Goal: Task Accomplishment & Management: Use online tool/utility

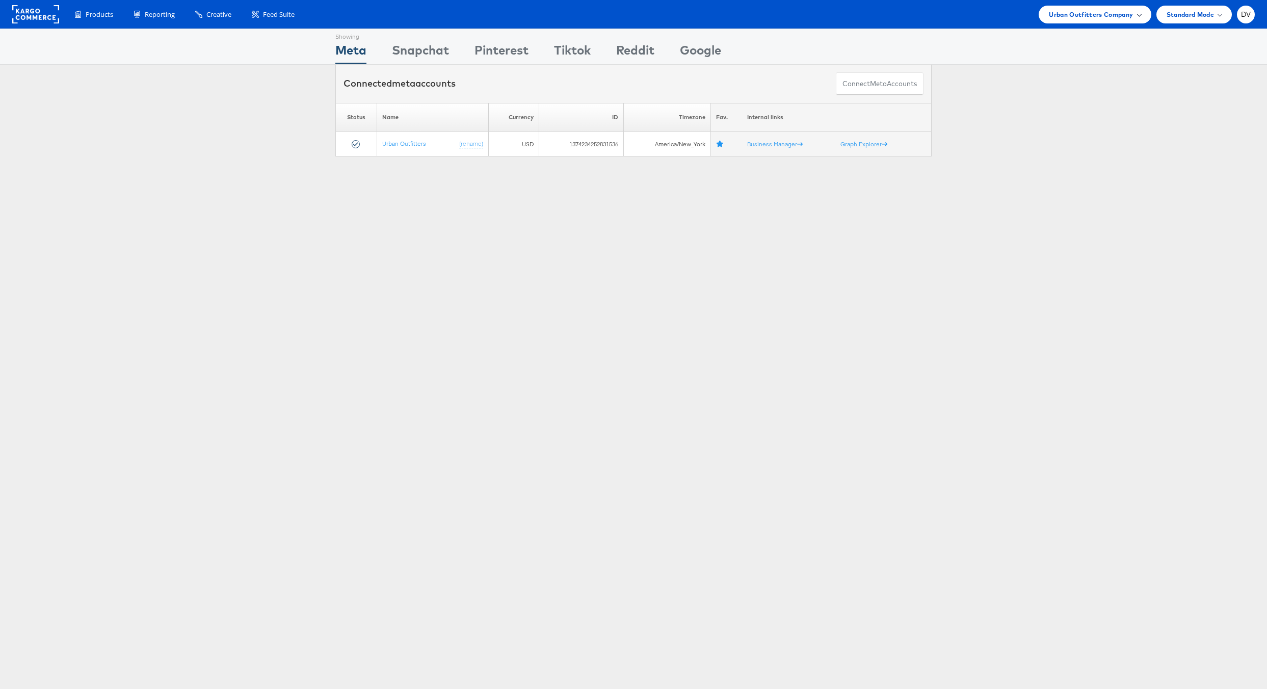
click at [1068, 14] on span "Urban Outfitters Company" at bounding box center [1091, 14] width 84 height 11
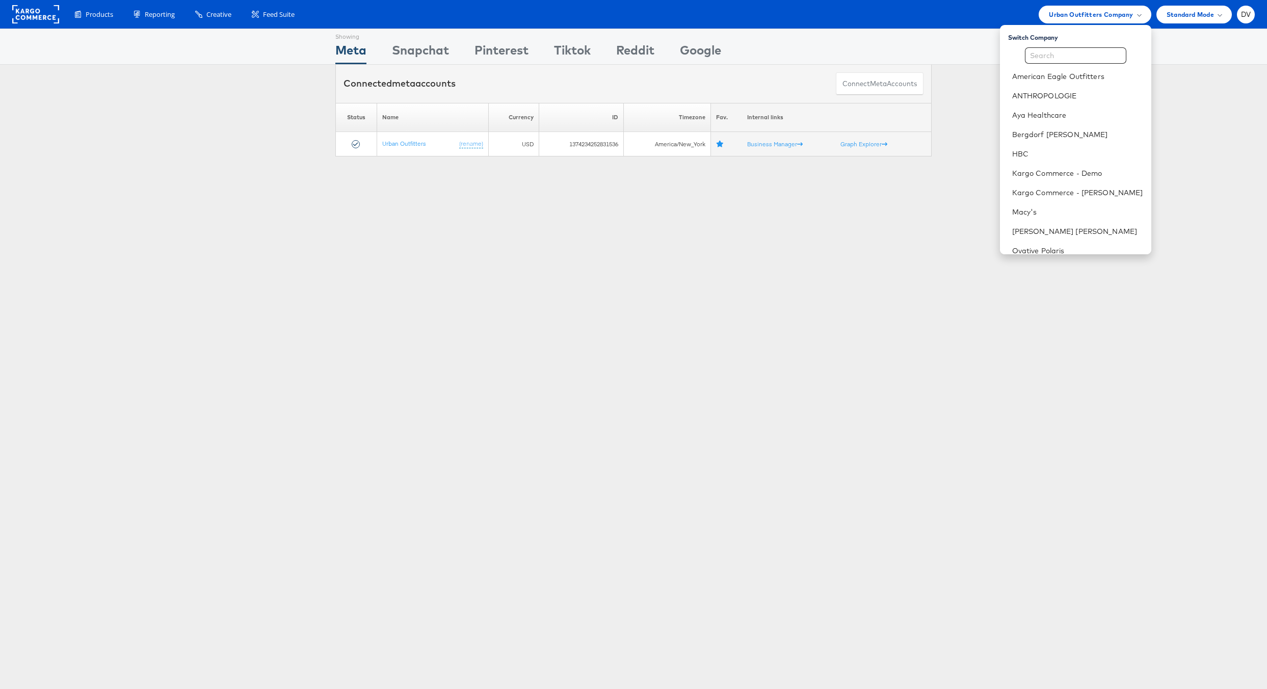
scroll to position [143, 0]
click at [1046, 167] on link "The Vitamin Shoppe" at bounding box center [1077, 166] width 131 height 10
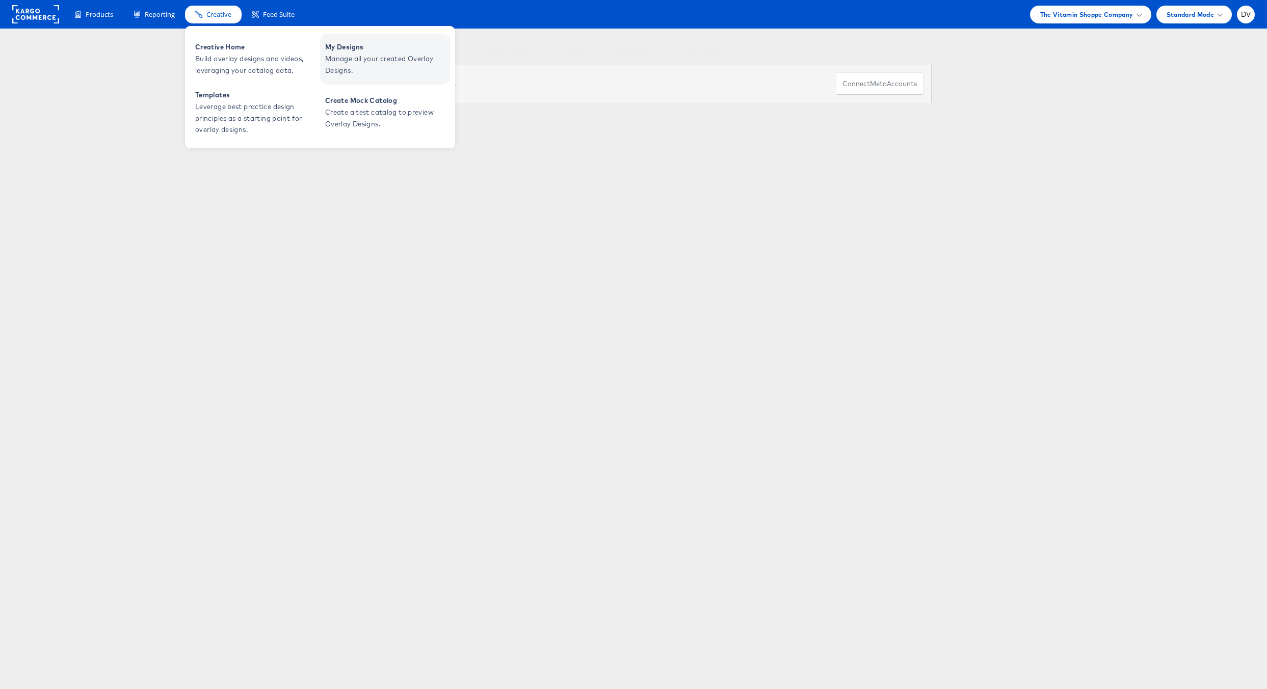
click at [344, 59] on span "Manage all your created Overlay Designs." at bounding box center [386, 64] width 122 height 23
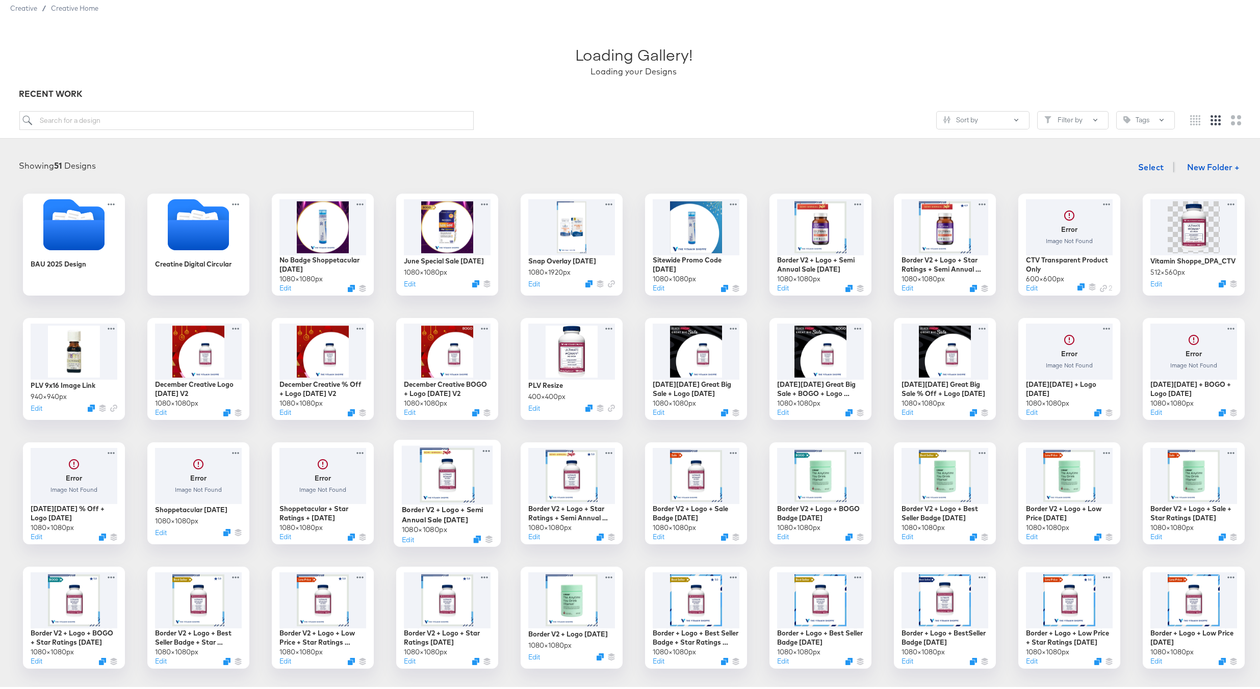
scroll to position [345, 0]
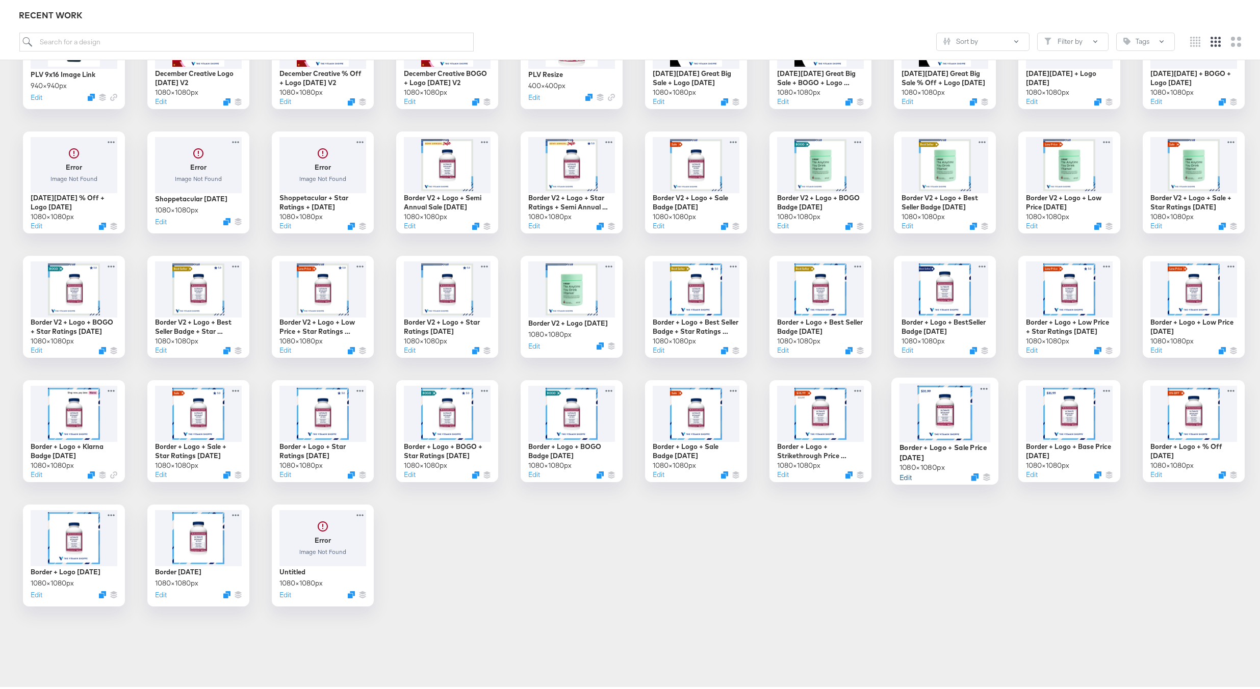
click at [903, 476] on button "Edit" at bounding box center [905, 475] width 12 height 10
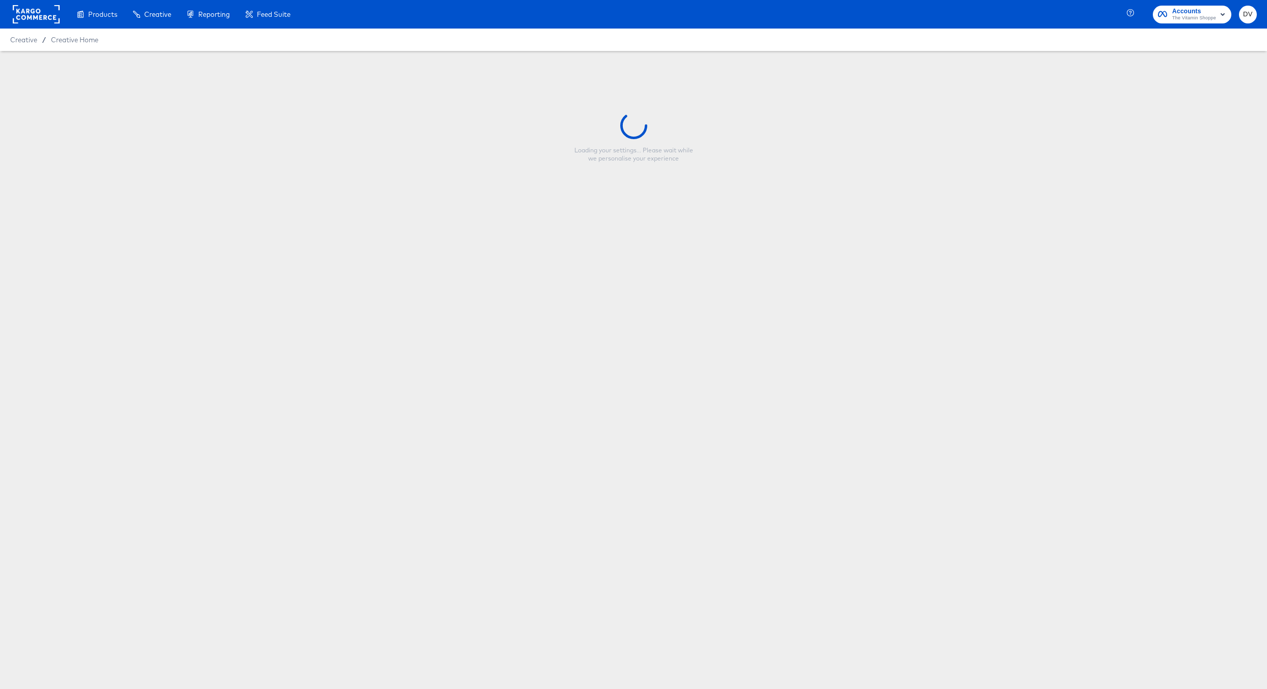
type input "Border + Logo + Sale Price 3.6.24"
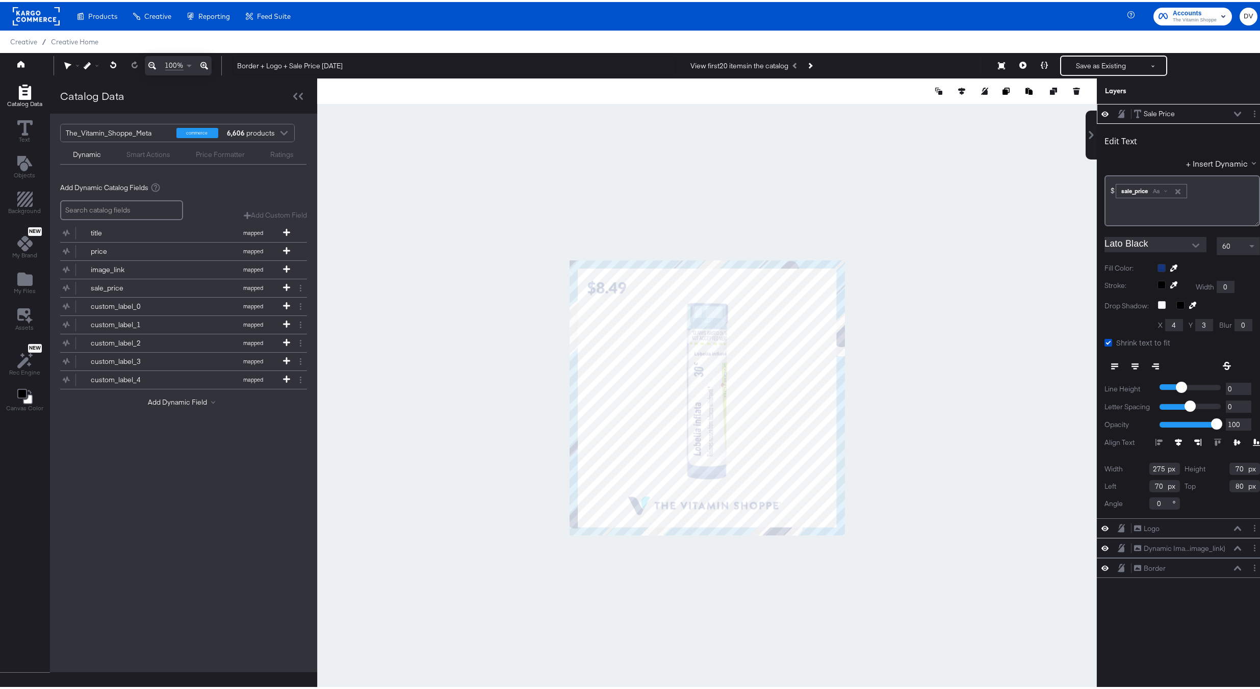
click at [1157, 264] on div at bounding box center [1208, 266] width 102 height 8
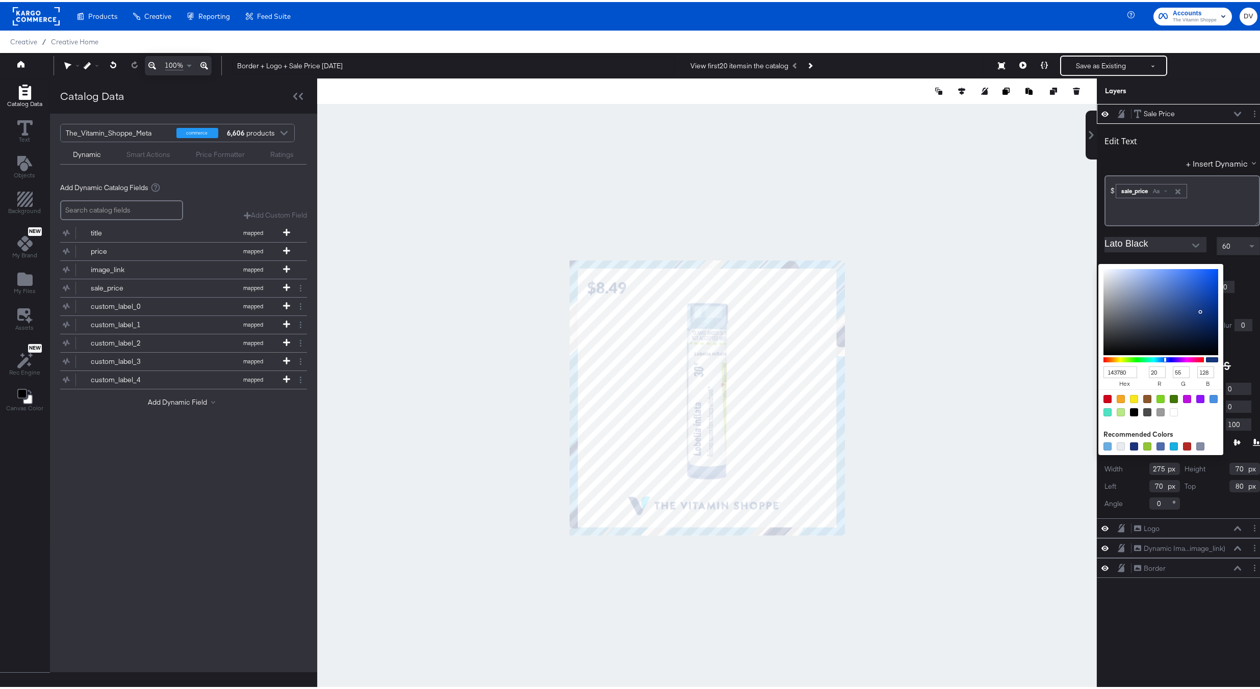
click at [1105, 371] on input "143780" at bounding box center [1120, 370] width 34 height 12
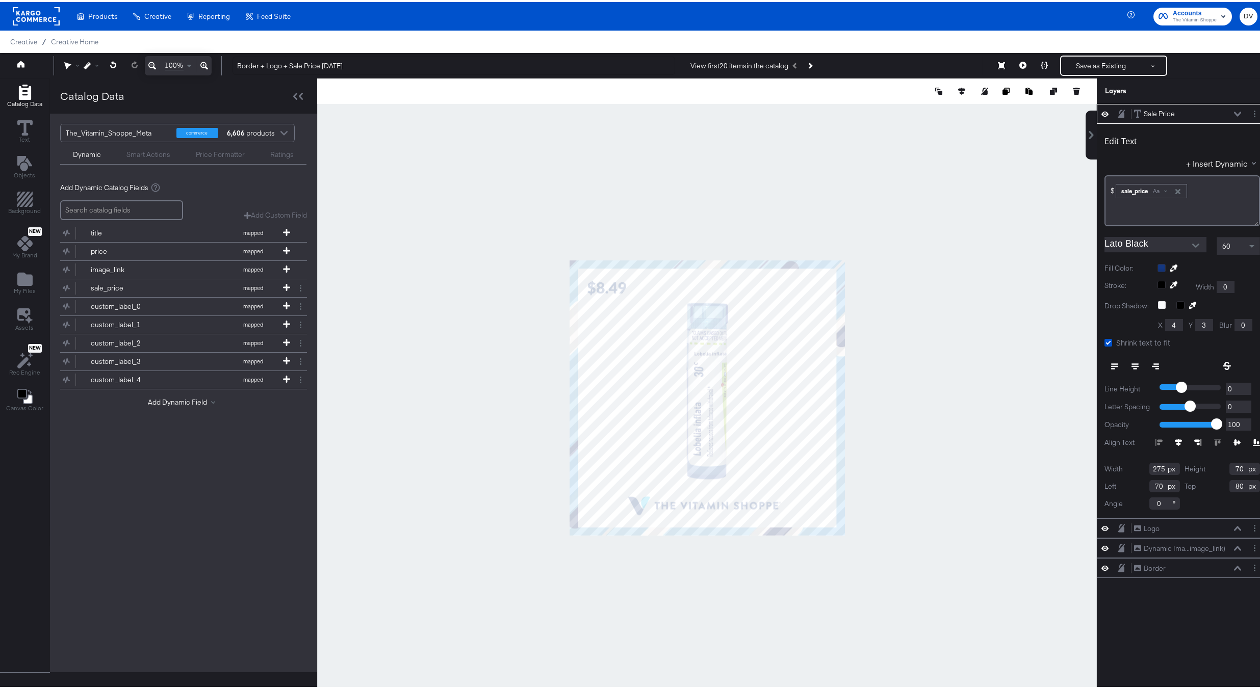
click at [1157, 268] on div at bounding box center [1208, 266] width 102 height 8
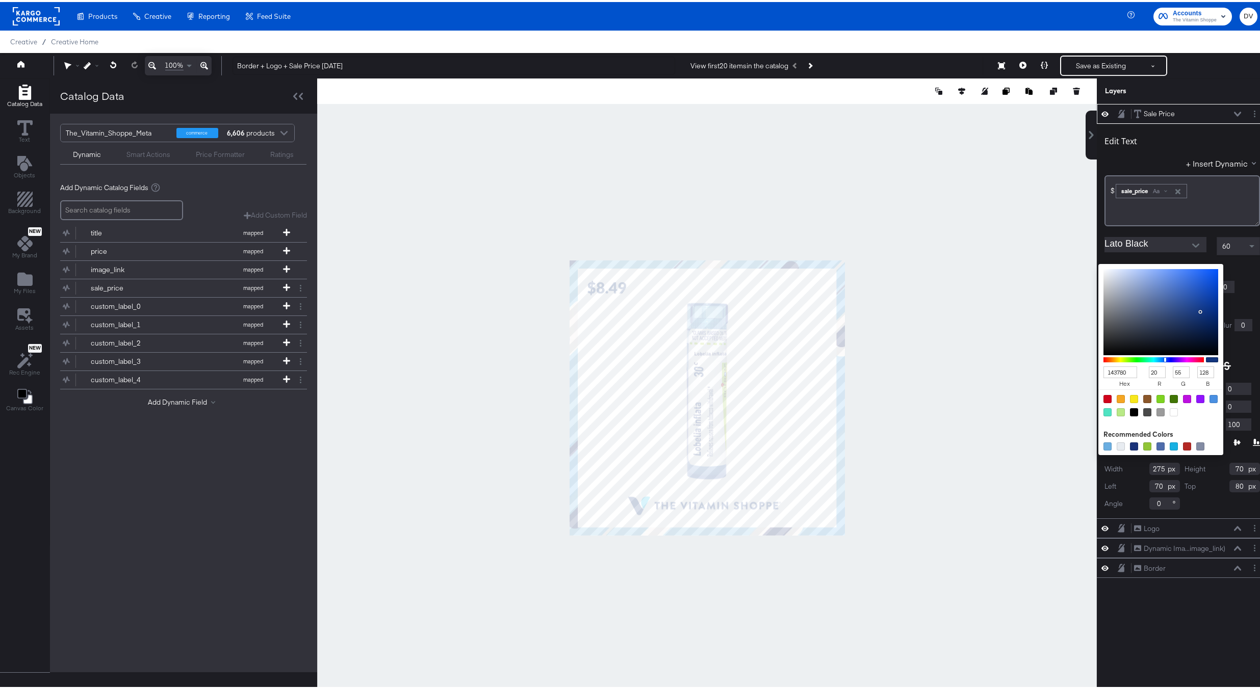
click at [1112, 369] on input "143780" at bounding box center [1120, 370] width 34 height 12
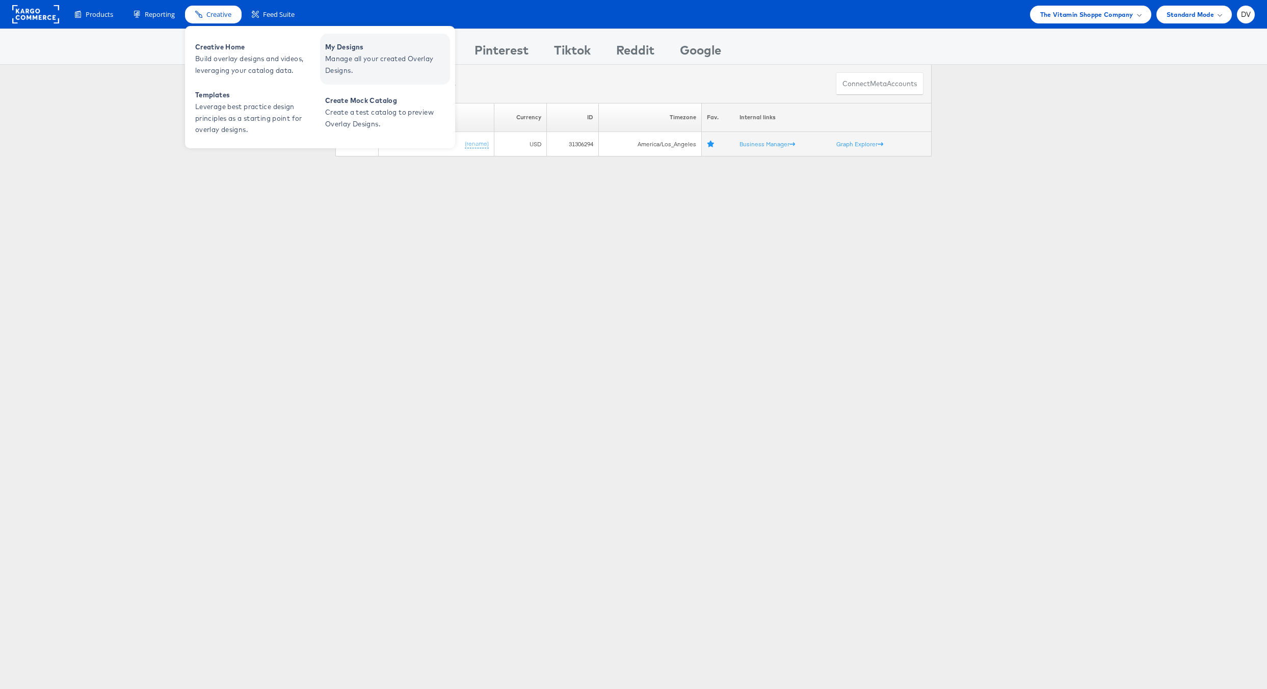
click at [353, 57] on span "Manage all your created Overlay Designs." at bounding box center [386, 64] width 122 height 23
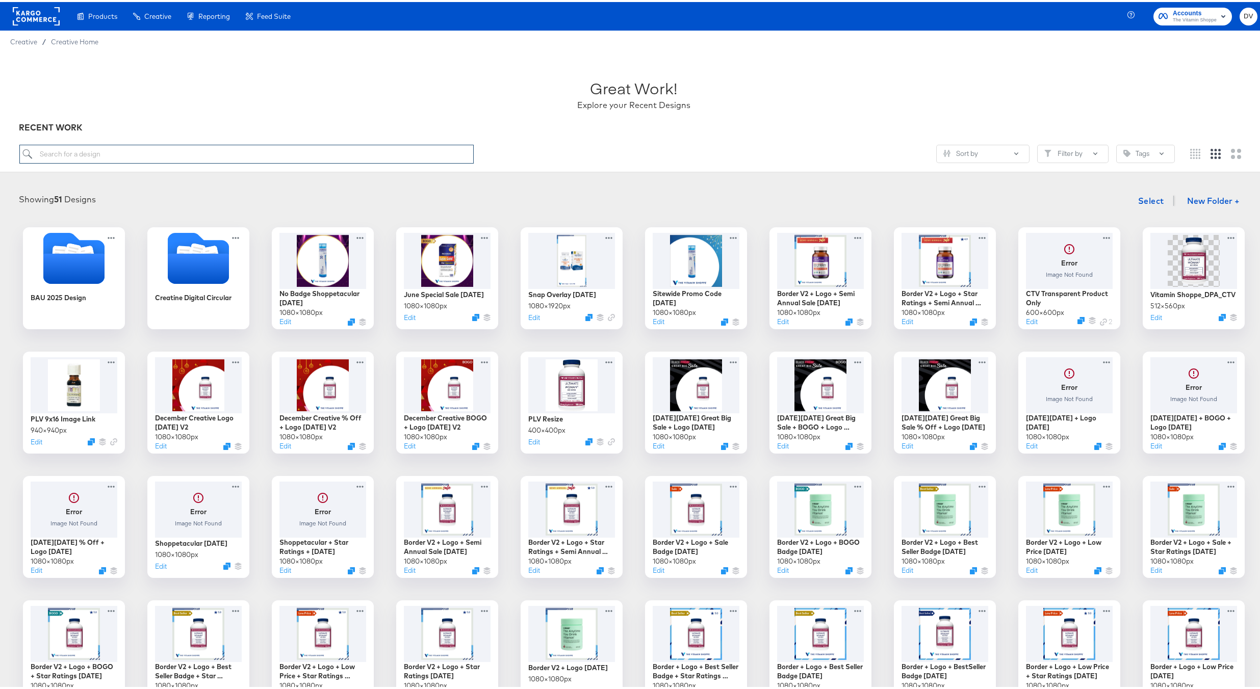
click at [275, 149] on input "search" at bounding box center [246, 152] width 455 height 19
type input "lowest"
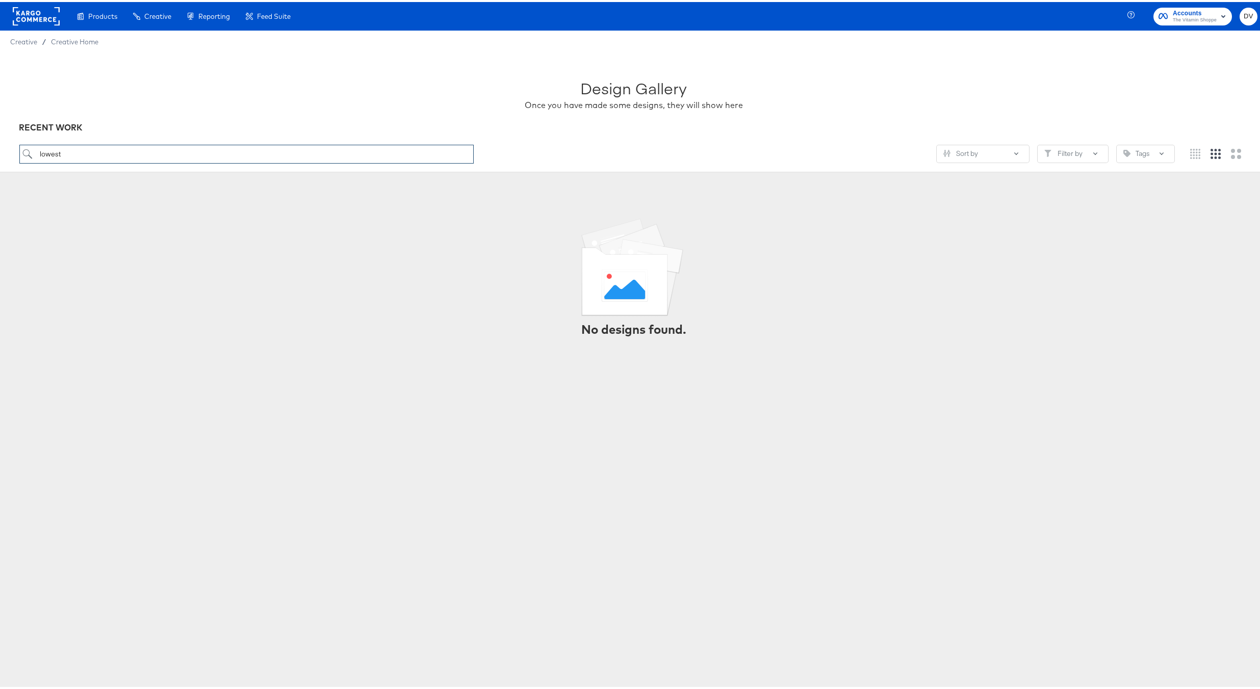
click at [268, 147] on input "lowest" at bounding box center [246, 152] width 455 height 19
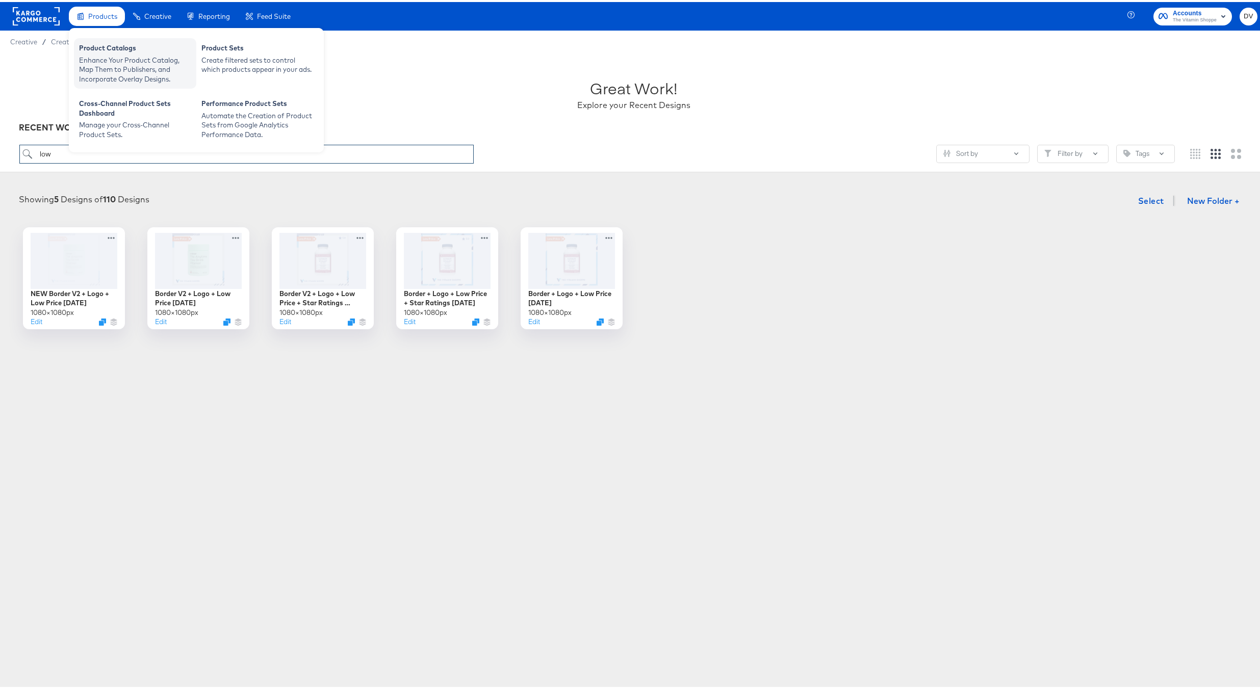
type input "low"
click at [113, 49] on div "Product Catalogs" at bounding box center [135, 47] width 112 height 12
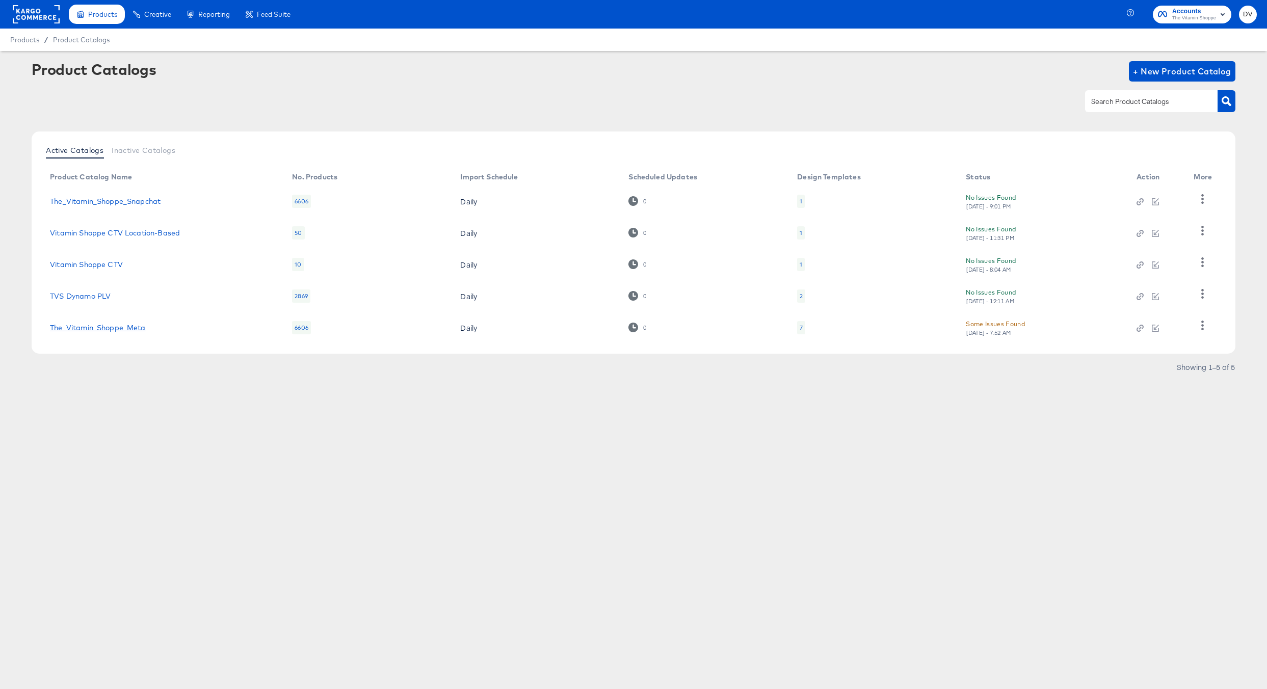
click at [111, 324] on link "The_Vitamin_Shoppe_Meta" at bounding box center [97, 328] width 95 height 8
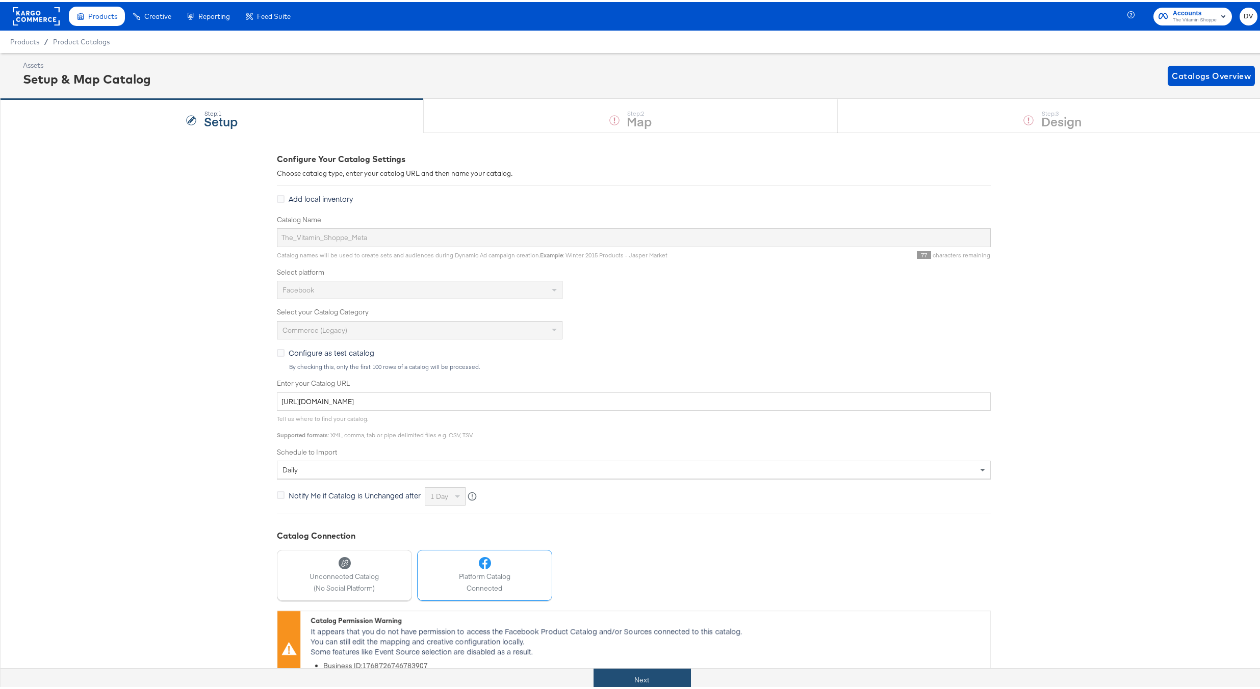
click at [662, 676] on button "Next" at bounding box center [641, 678] width 97 height 23
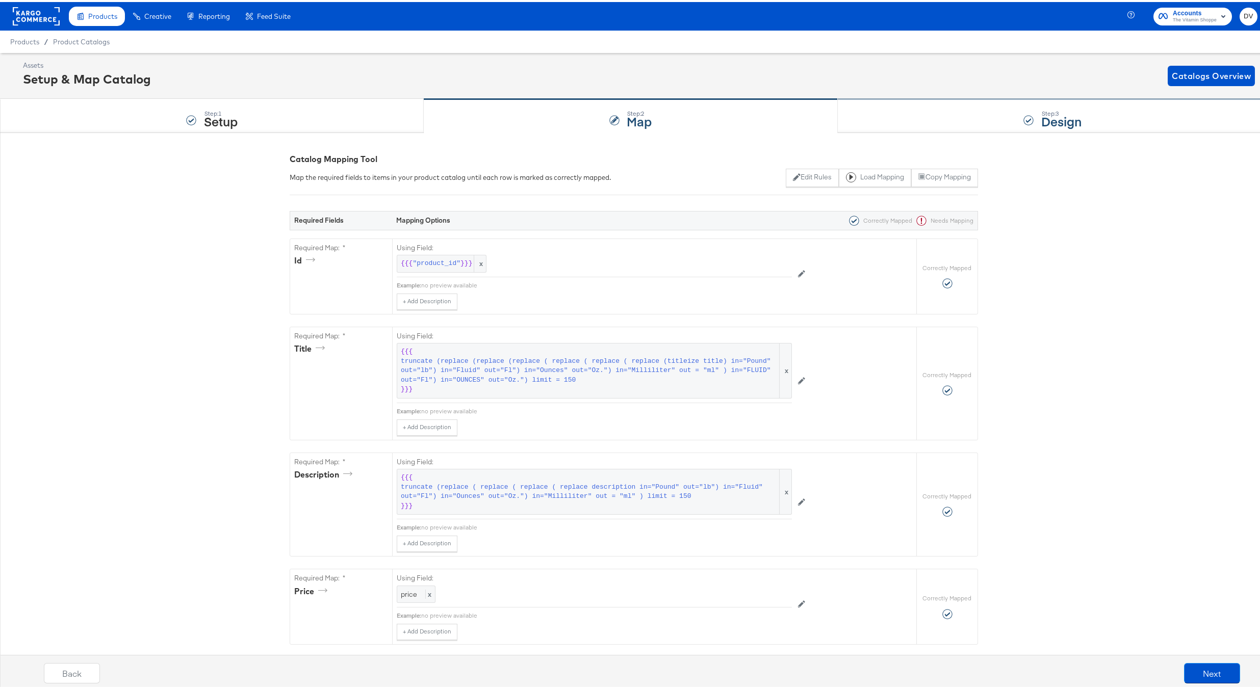
click at [938, 114] on div "Step: 3 Design" at bounding box center [1053, 114] width 430 height 34
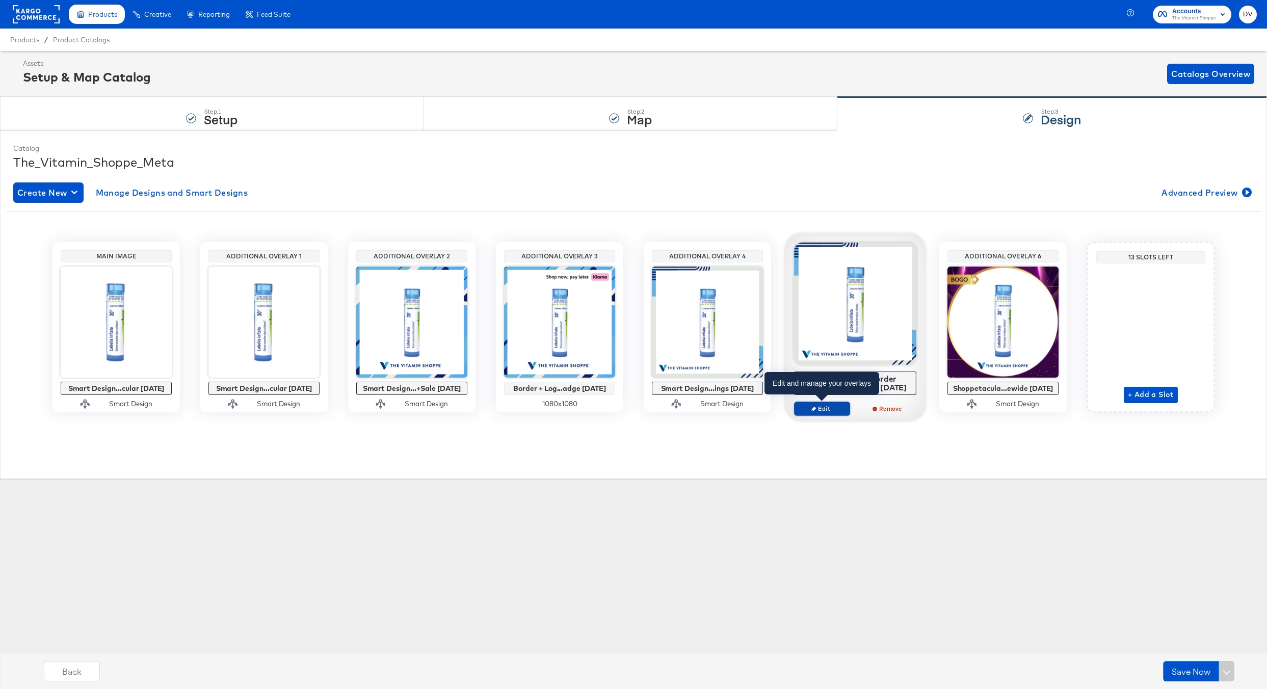
click at [836, 408] on span "Edit" at bounding box center [822, 409] width 47 height 8
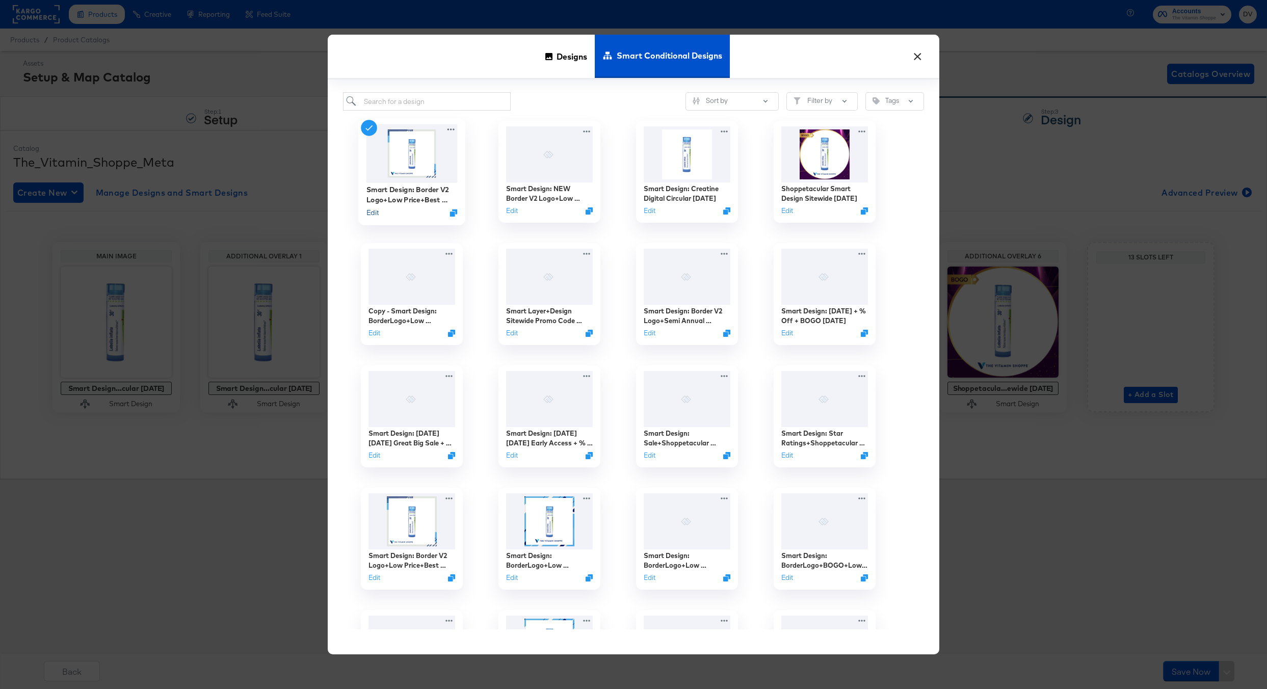
click at [375, 213] on button "Edit" at bounding box center [373, 213] width 12 height 10
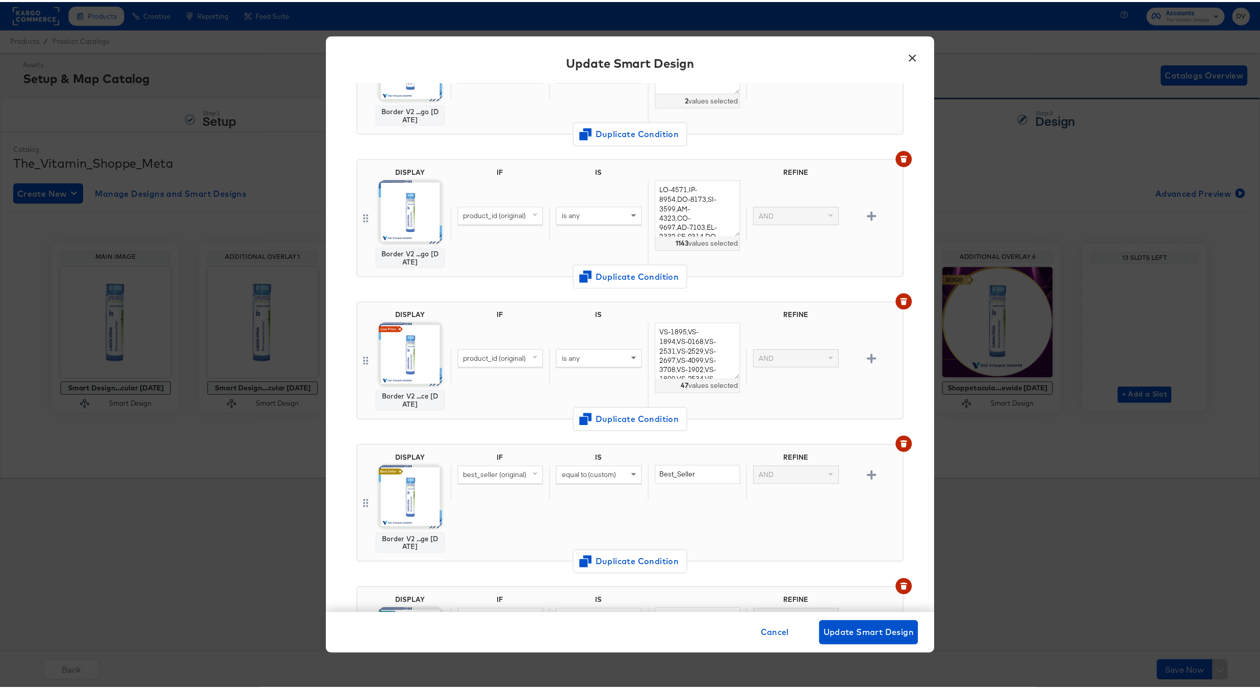
scroll to position [192, 0]
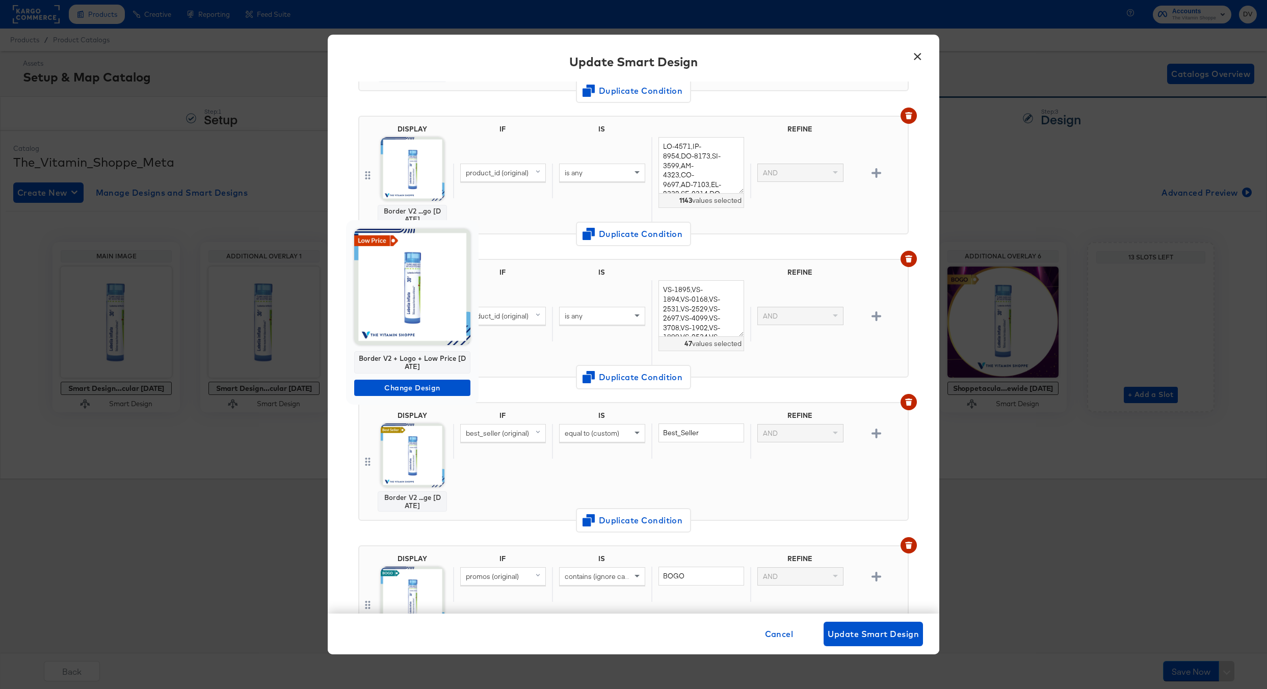
click at [411, 362] on div "Border V2 + Logo + Low Price 6.17.24" at bounding box center [412, 362] width 116 height 22
copy div "Border V2 + Logo + Low Price 6.17.24"
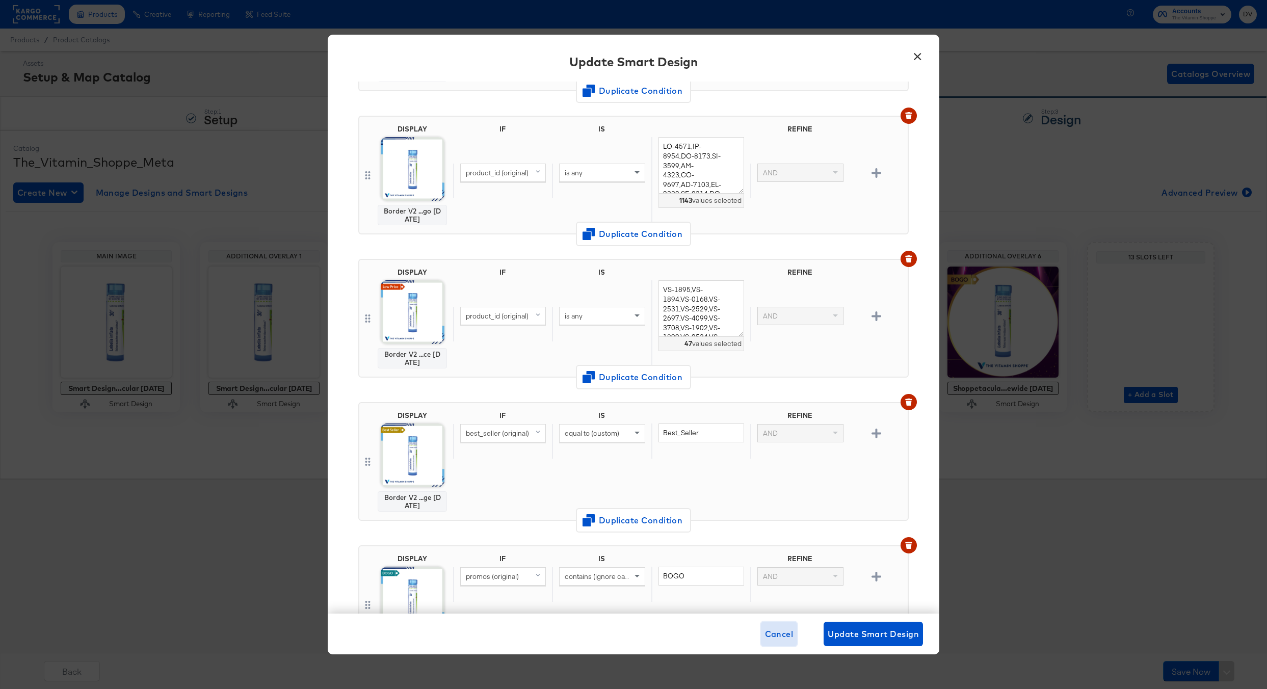
click at [777, 637] on span "Cancel" at bounding box center [779, 634] width 29 height 14
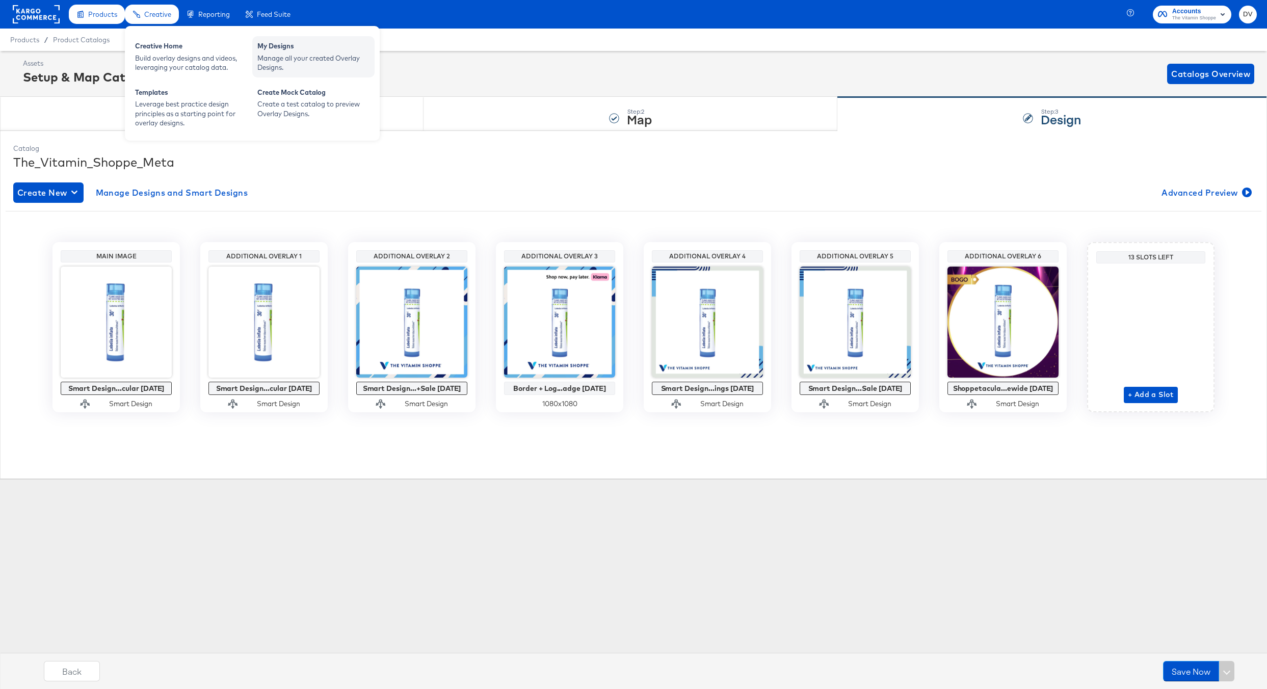
click at [269, 57] on div "Manage all your created Overlay Designs." at bounding box center [313, 63] width 112 height 19
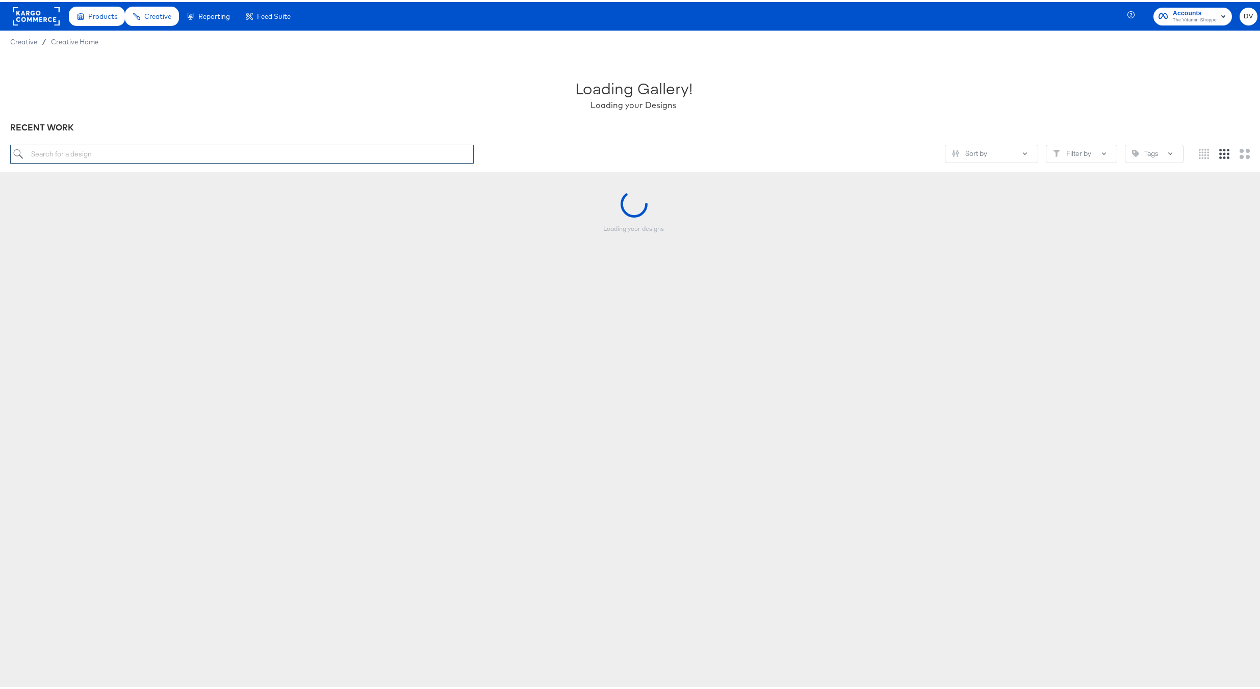
click at [314, 155] on input "search" at bounding box center [241, 152] width 463 height 19
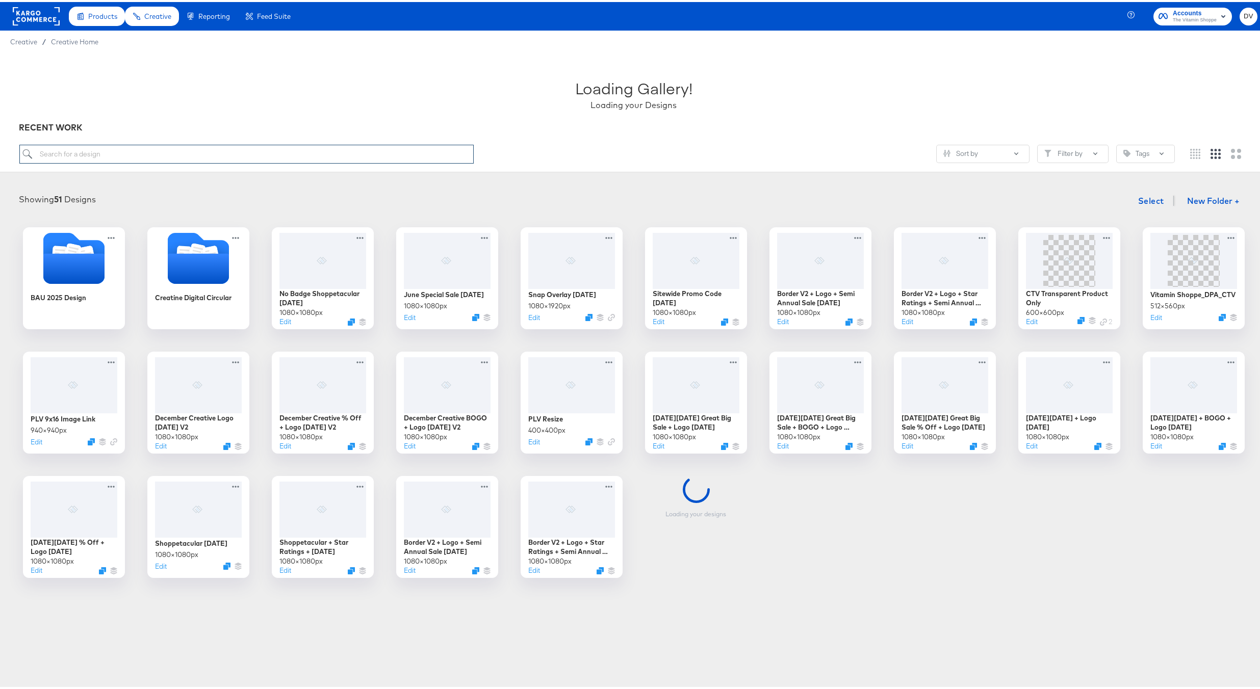
paste input "Border V2 + Logo + Low Price 6.17.24"
type input "Border V2 + Logo + Low Price 6.17.24"
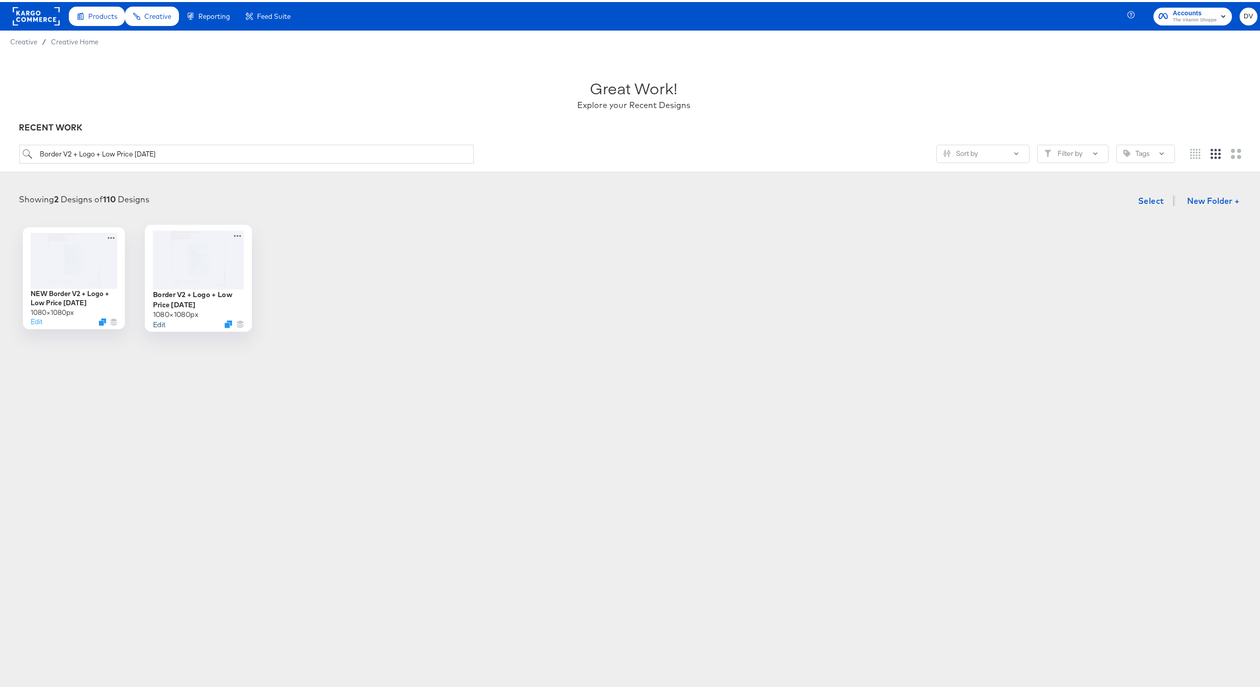
click at [155, 325] on button "Edit" at bounding box center [159, 322] width 12 height 10
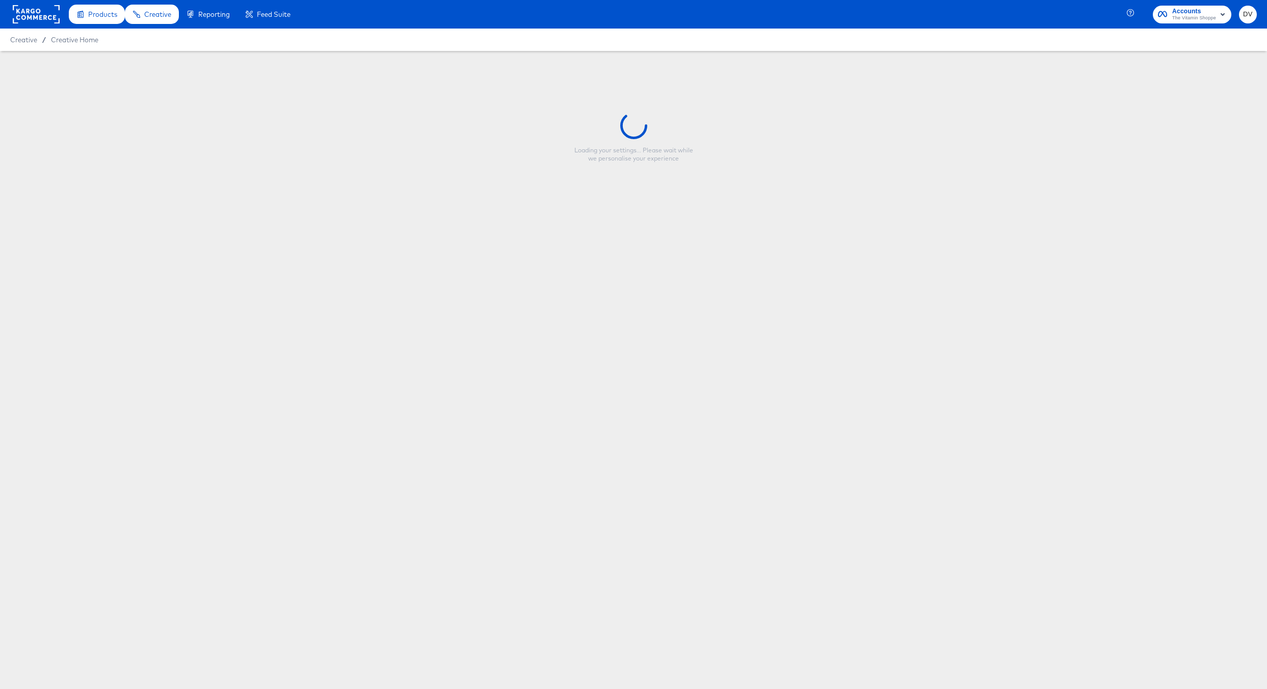
type input "Border V2 + Logo + Low Price 6.17.24"
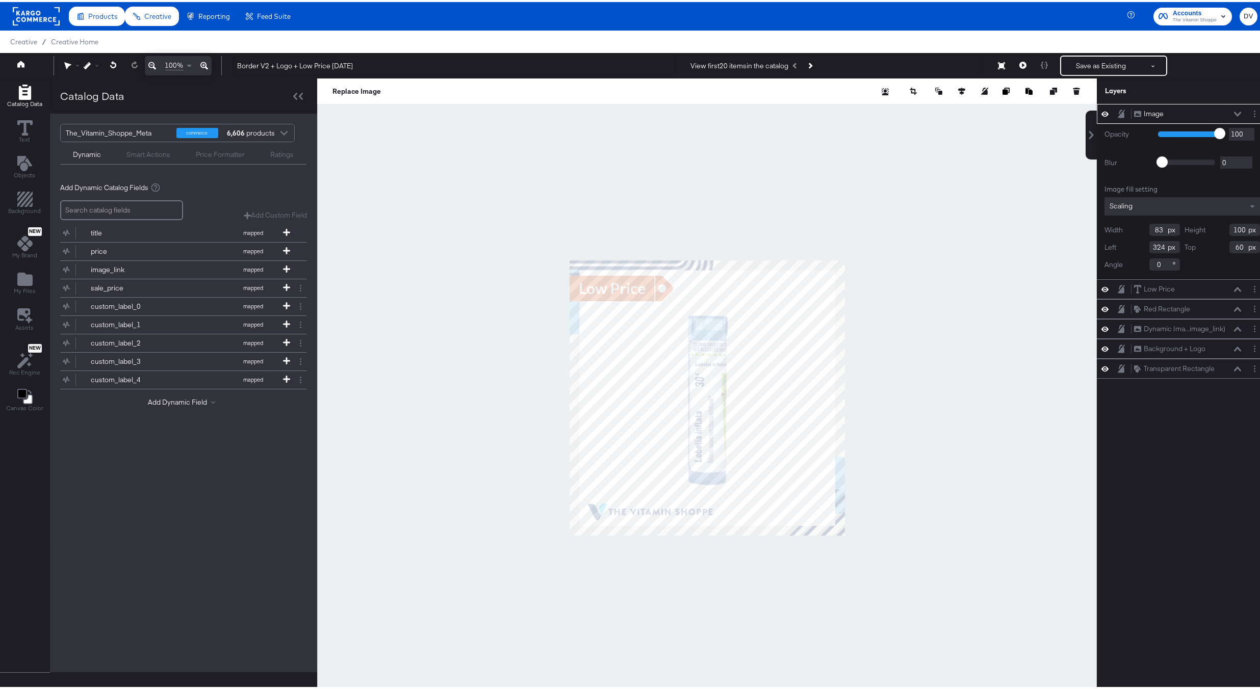
click at [1234, 110] on icon at bounding box center [1237, 112] width 7 height 5
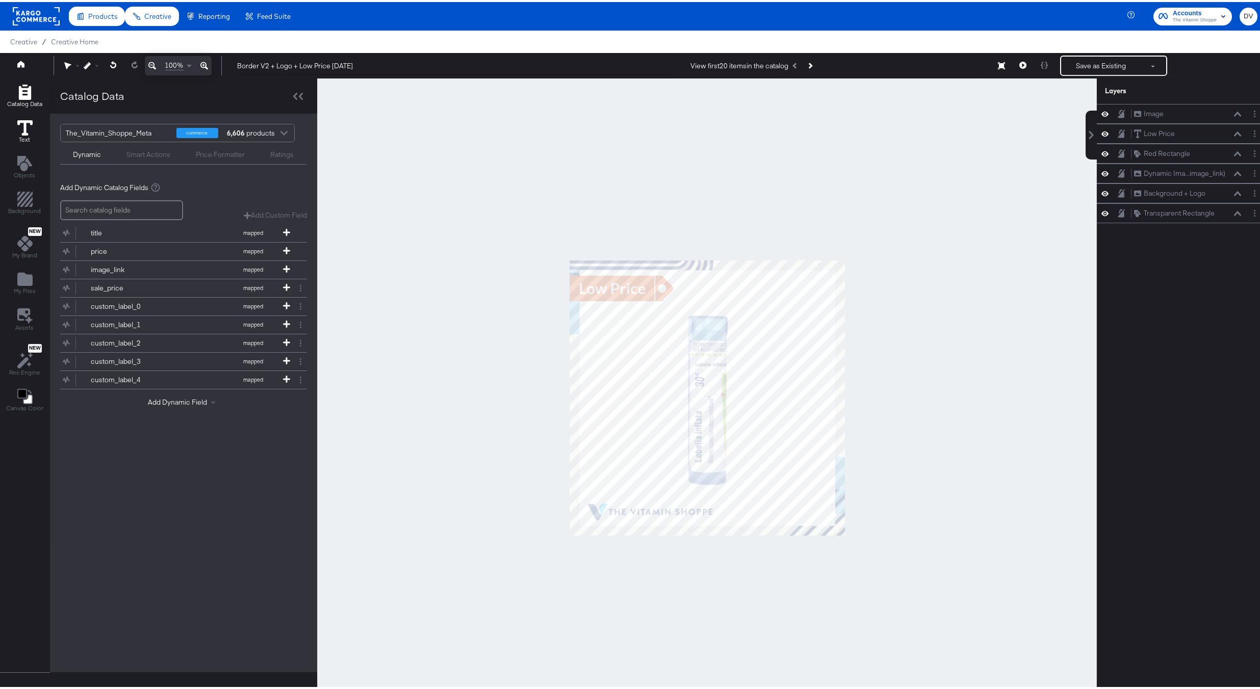
click at [17, 129] on icon at bounding box center [24, 125] width 15 height 15
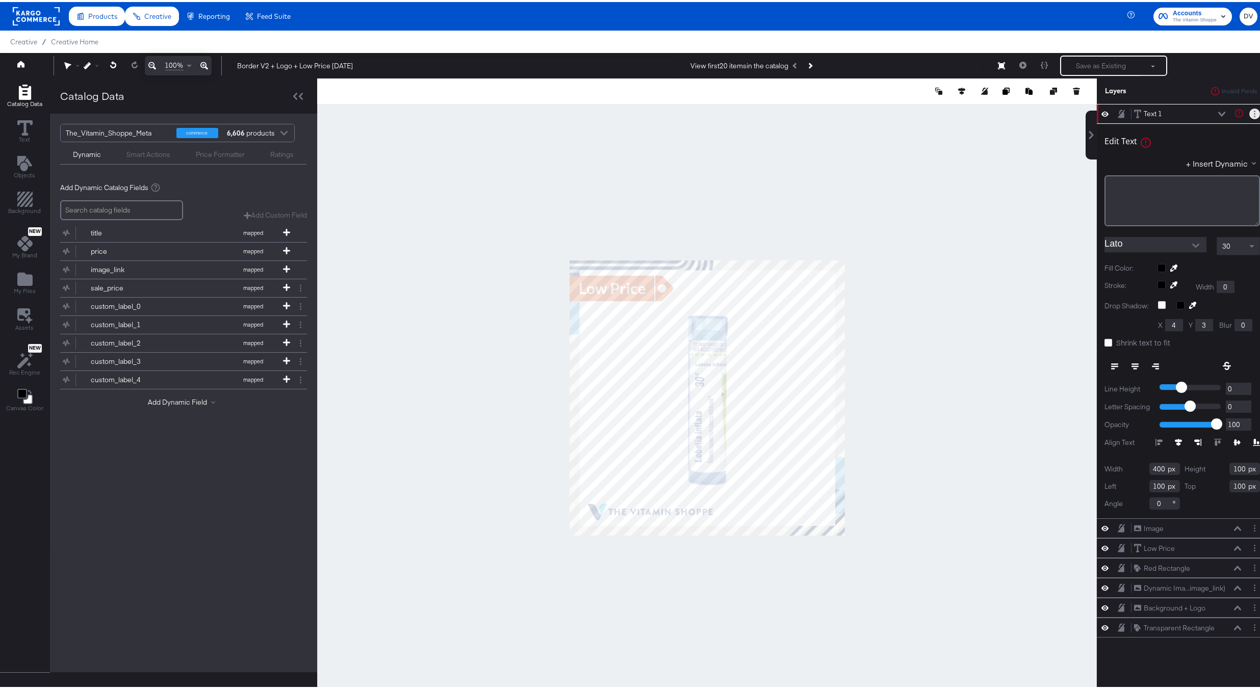
click at [1249, 111] on button "Layer Options" at bounding box center [1254, 112] width 11 height 11
click at [1163, 146] on button "Rename" at bounding box center [1177, 146] width 28 height 11
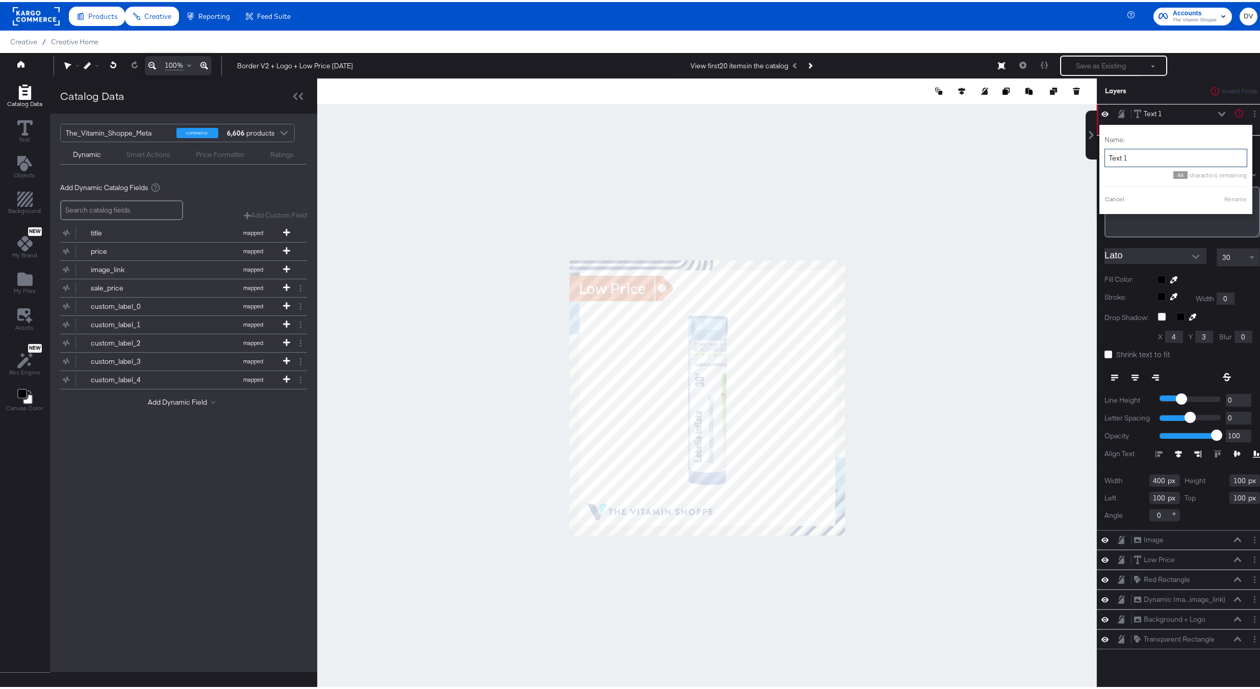
click at [1144, 151] on input "Text 1" at bounding box center [1175, 156] width 143 height 19
type input "Sale Price"
click at [1211, 198] on button "Rename" at bounding box center [1222, 197] width 23 height 9
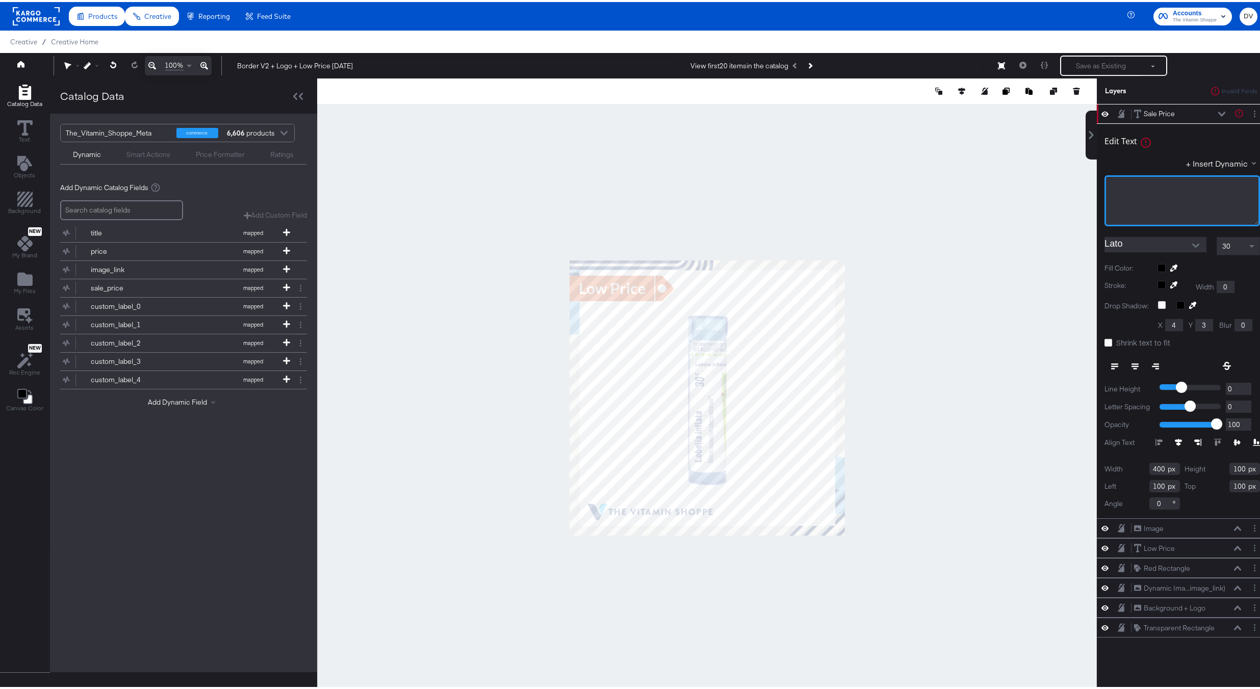
click at [1188, 193] on div "﻿" at bounding box center [1181, 198] width 155 height 51
click at [1221, 159] on button "+ Insert Dynamic" at bounding box center [1223, 161] width 74 height 11
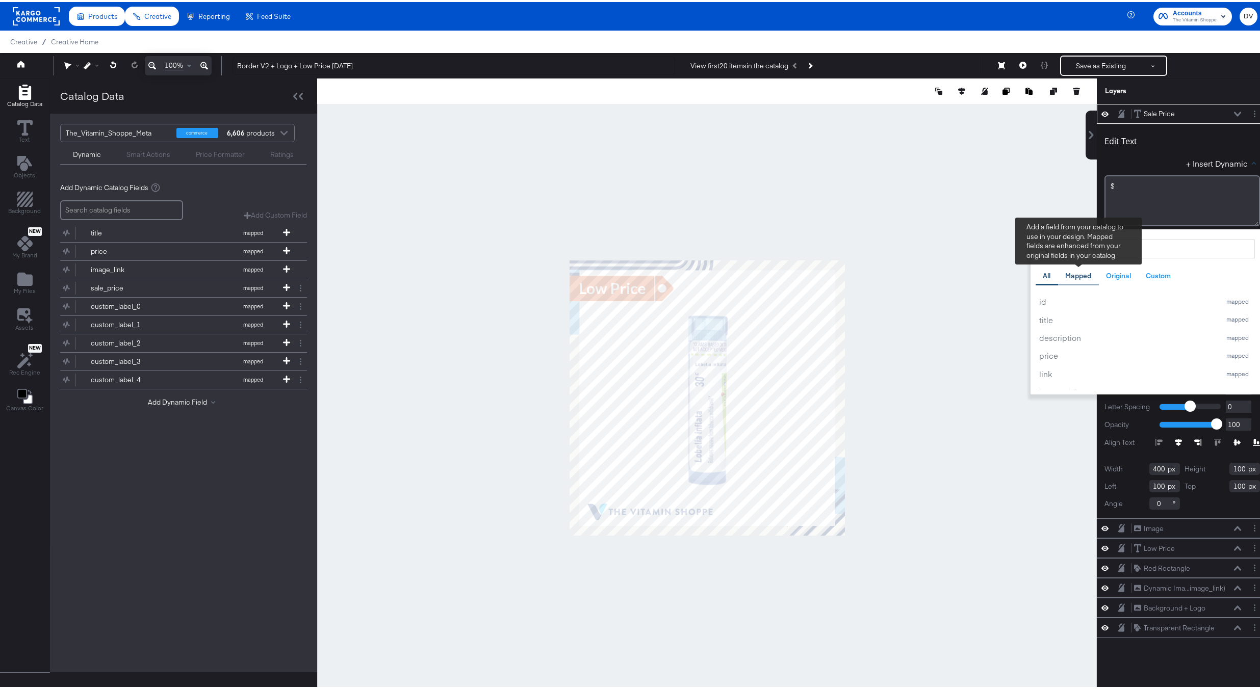
click at [1065, 270] on div "Mapped" at bounding box center [1078, 274] width 26 height 10
click at [1105, 249] on input "search" at bounding box center [1144, 247] width 219 height 19
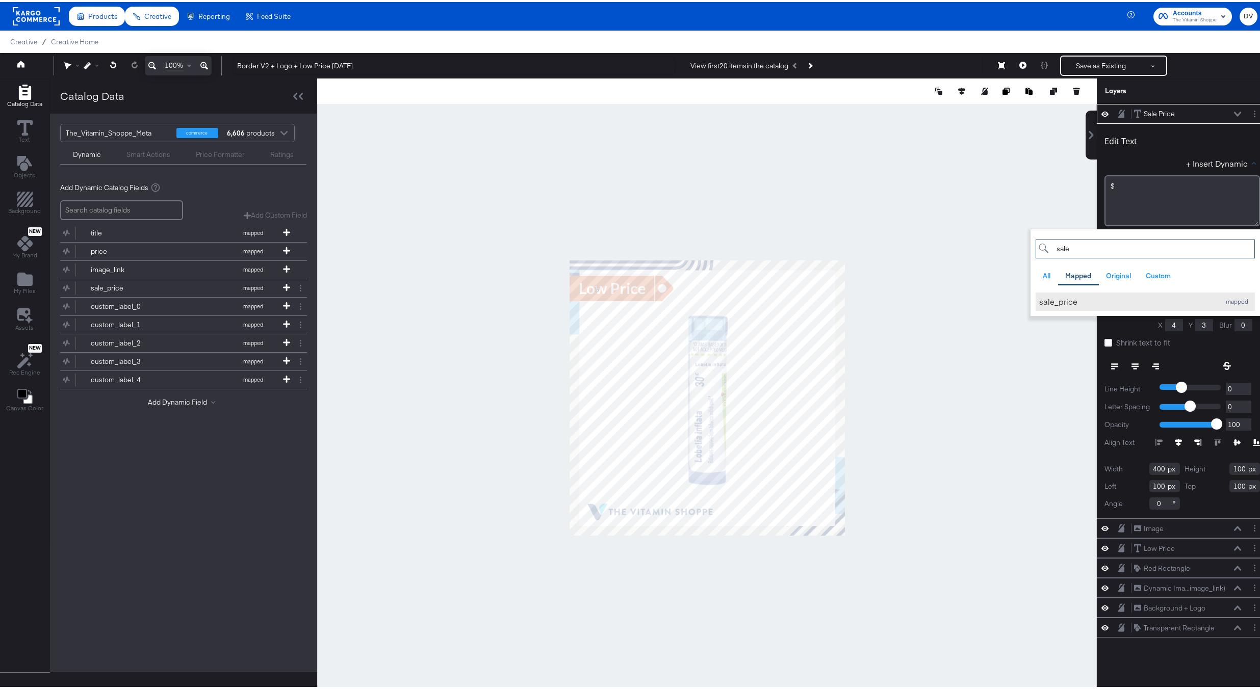
type input "sale"
click at [1072, 299] on div "sale_price" at bounding box center [1127, 299] width 176 height 11
click at [1251, 165] on button "+ Insert Dynamic" at bounding box center [1223, 161] width 74 height 11
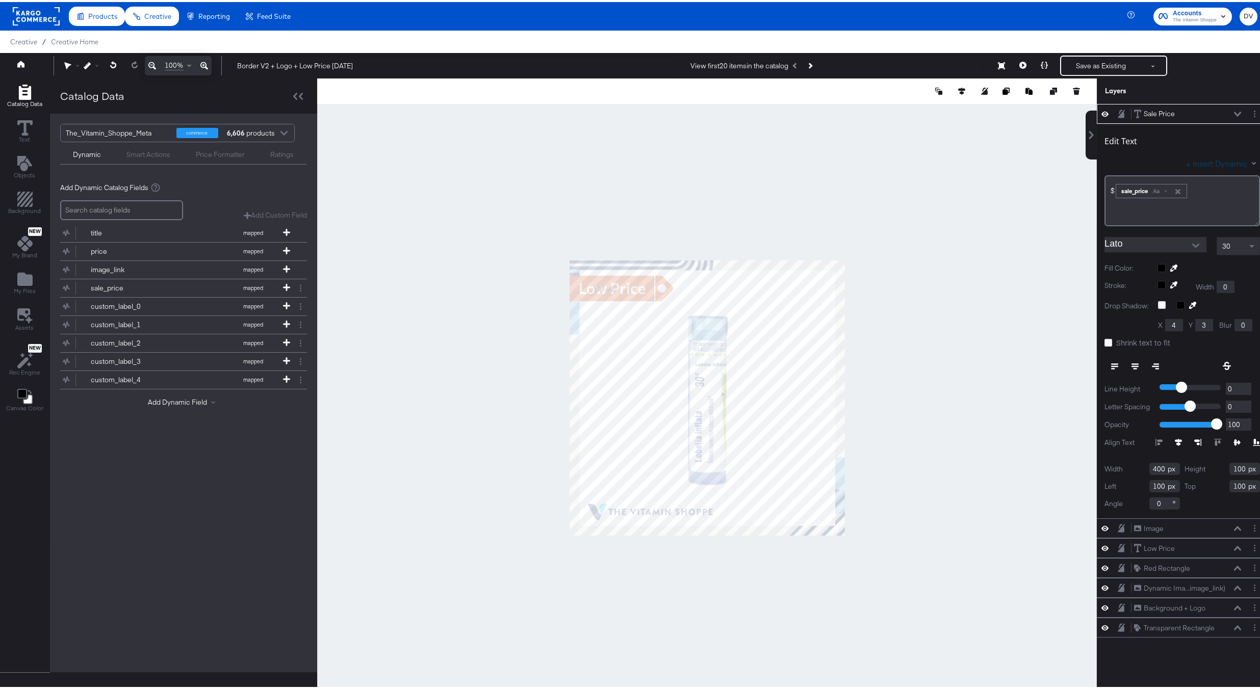
click at [1185, 239] on div at bounding box center [1195, 243] width 21 height 15
click at [1188, 246] on button "Open" at bounding box center [1195, 243] width 15 height 15
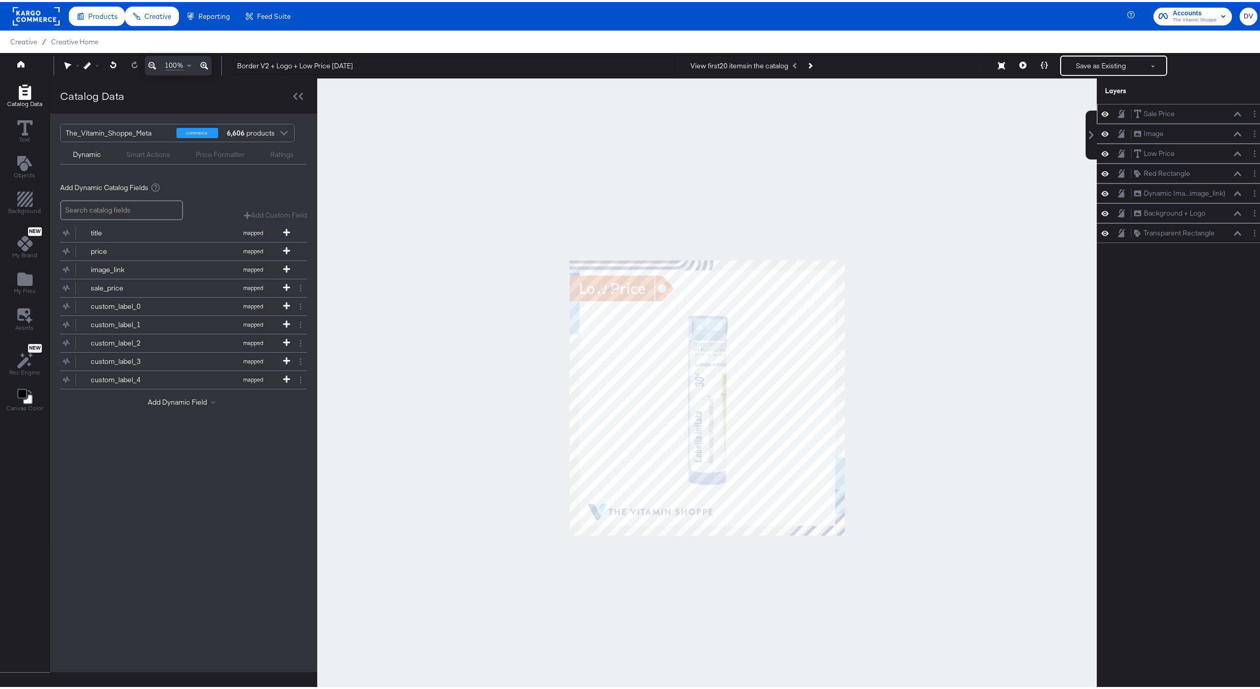
click at [1234, 112] on icon at bounding box center [1237, 112] width 7 height 5
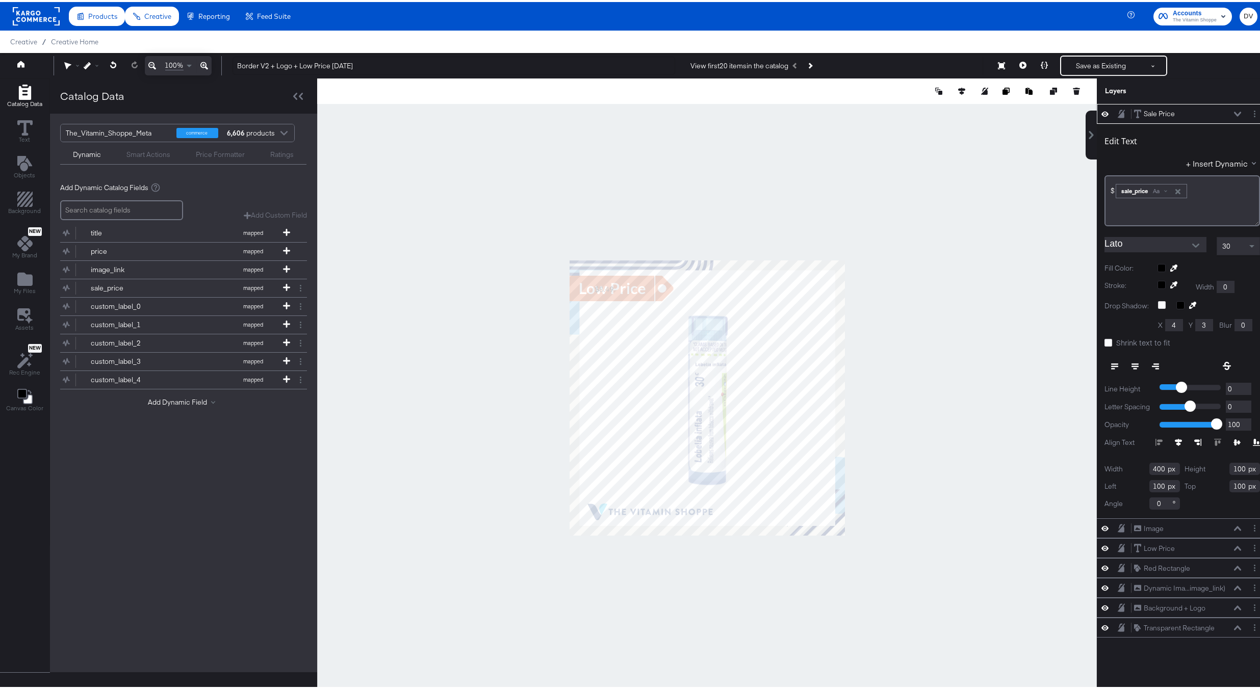
click at [1192, 242] on icon "Open" at bounding box center [1195, 243] width 7 height 7
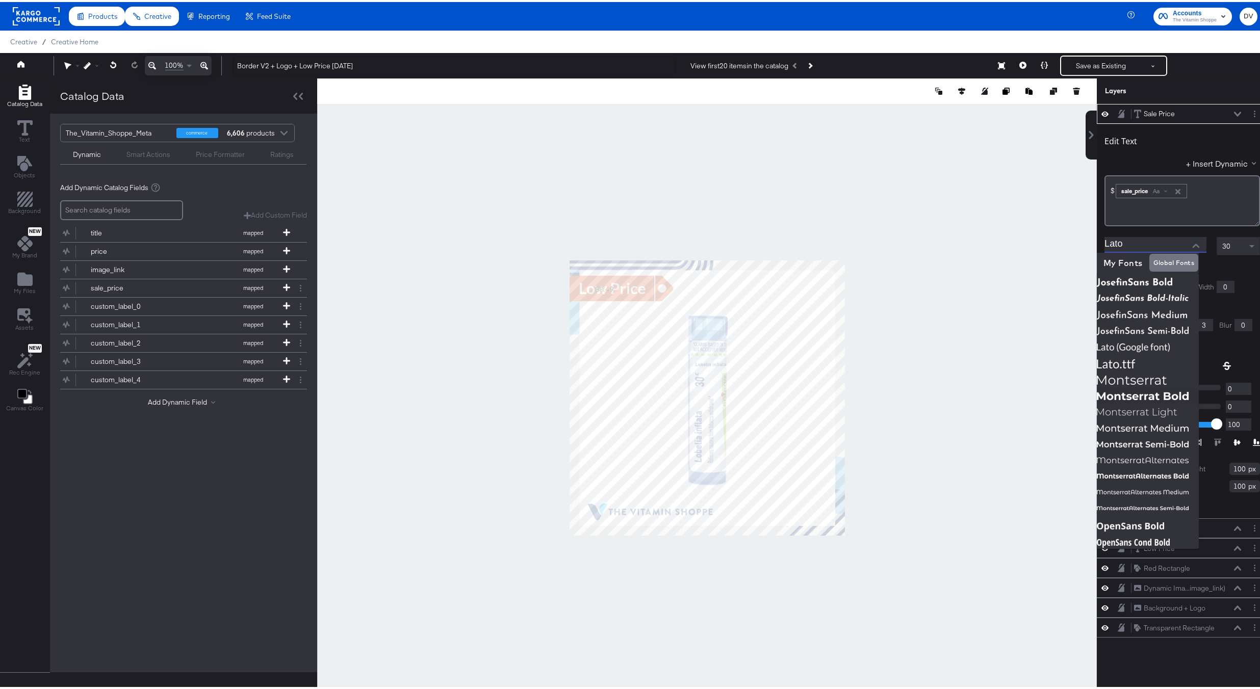
scroll to position [273, 0]
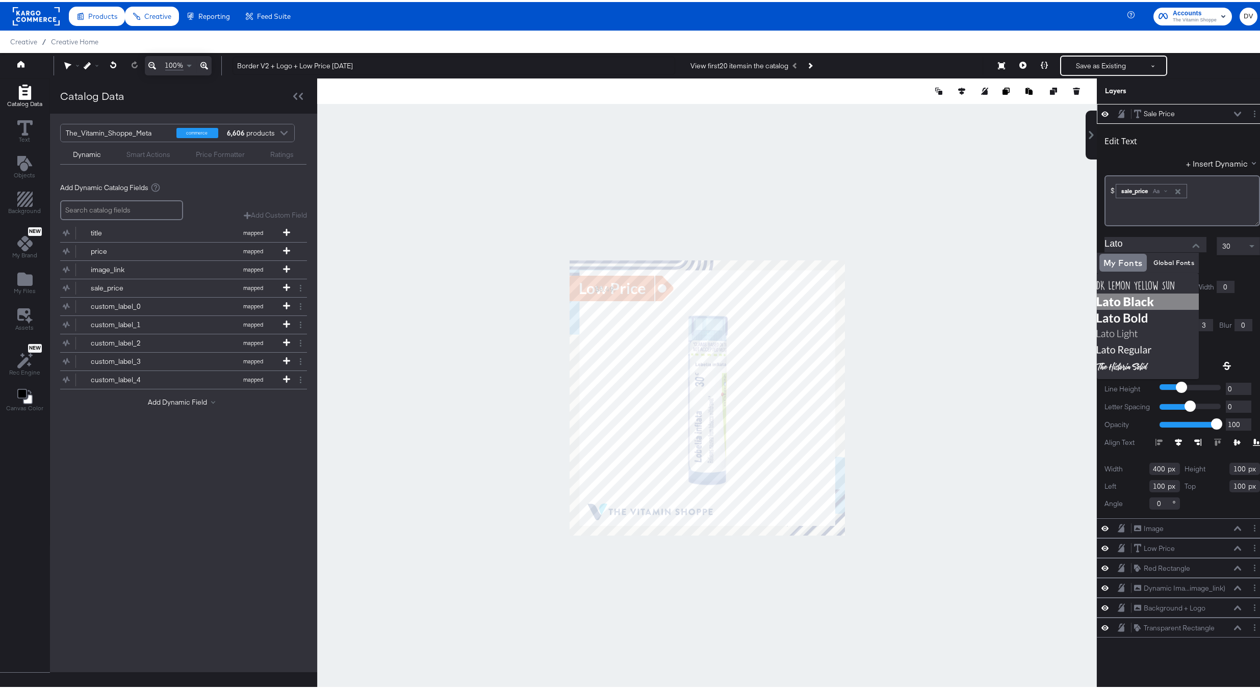
click at [1130, 297] on img at bounding box center [1147, 300] width 102 height 16
type input "Lato Black"
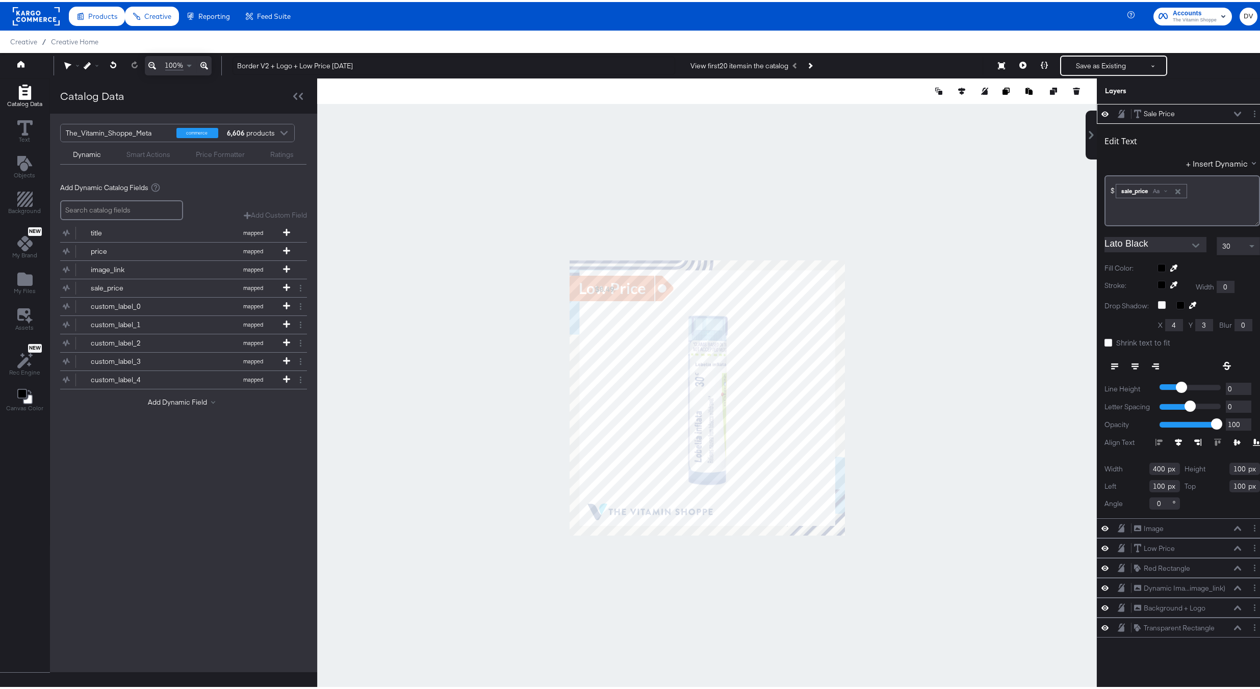
click at [1236, 246] on div "30" at bounding box center [1238, 243] width 42 height 17
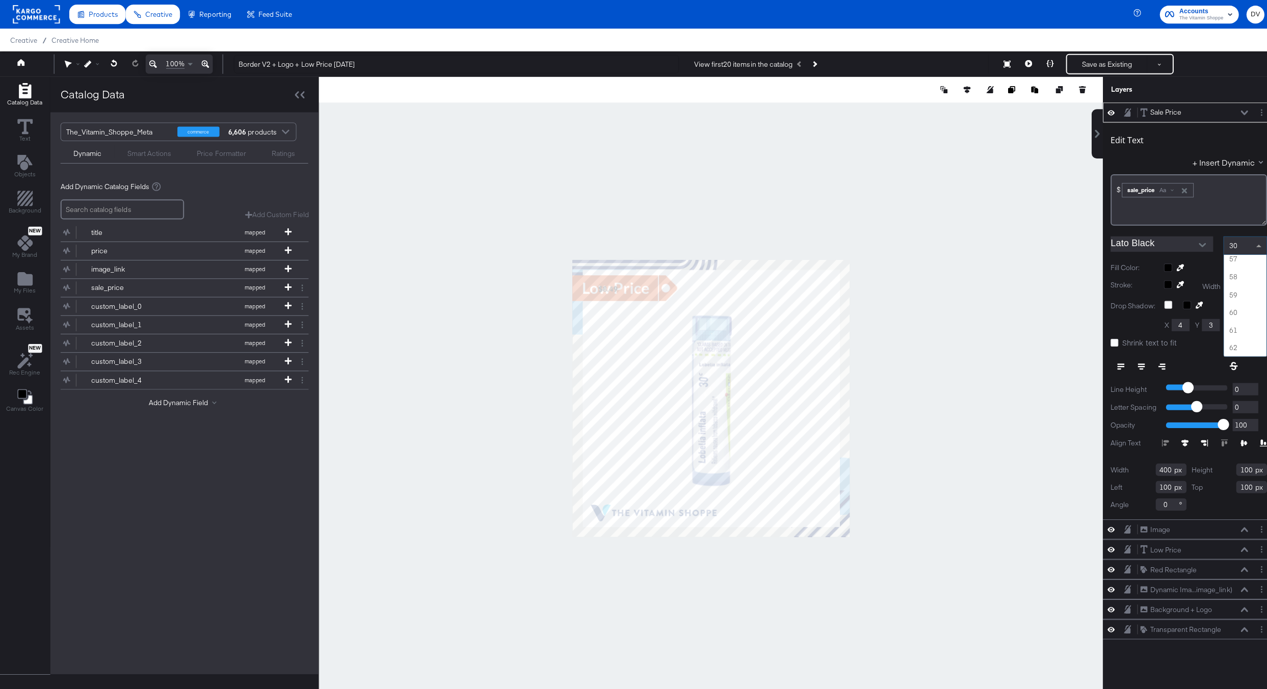
scroll to position [999, 0]
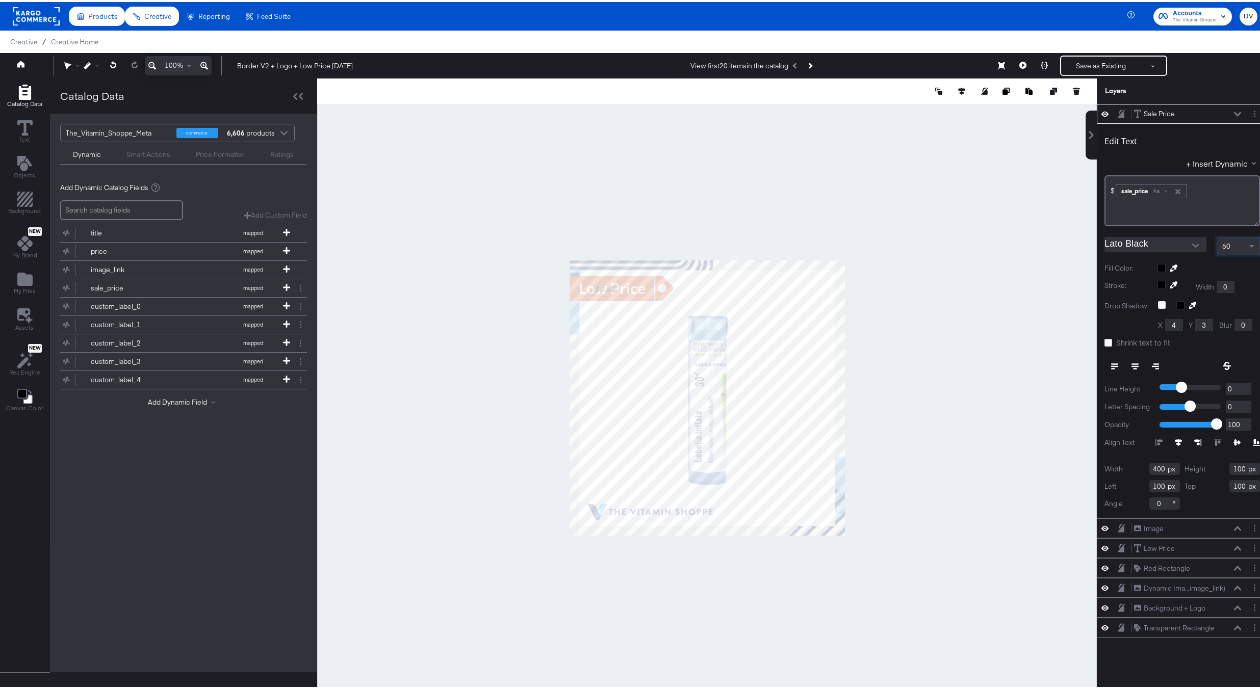
click at [1157, 267] on div at bounding box center [1208, 266] width 102 height 8
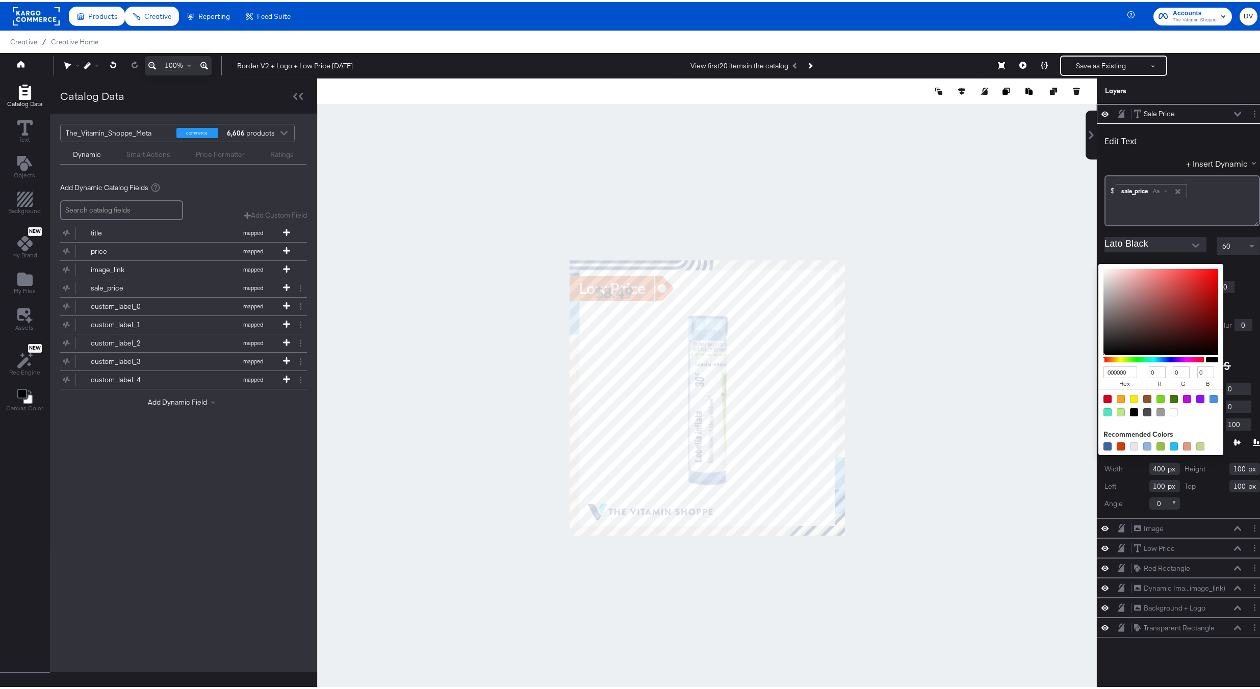
click at [1116, 369] on input "000000" at bounding box center [1120, 370] width 34 height 12
type input "143"
type input "17"
type input "68"
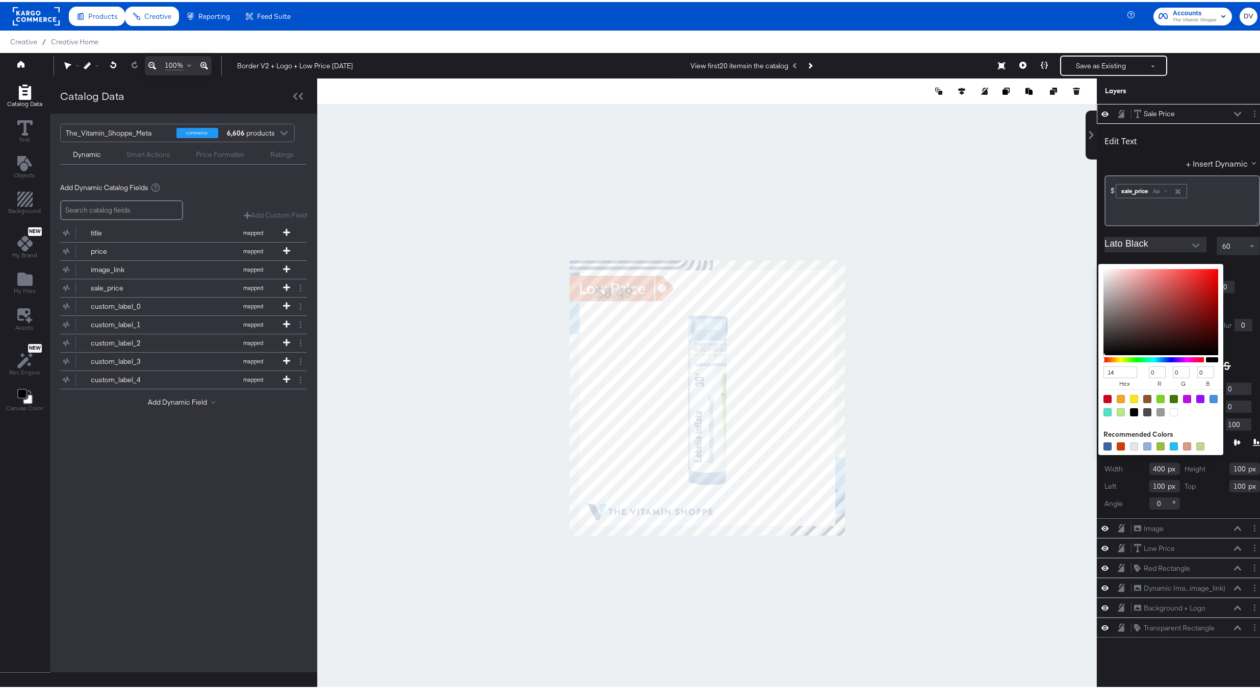
type input "51"
type input "143780"
type input "20"
type input "55"
type input "128"
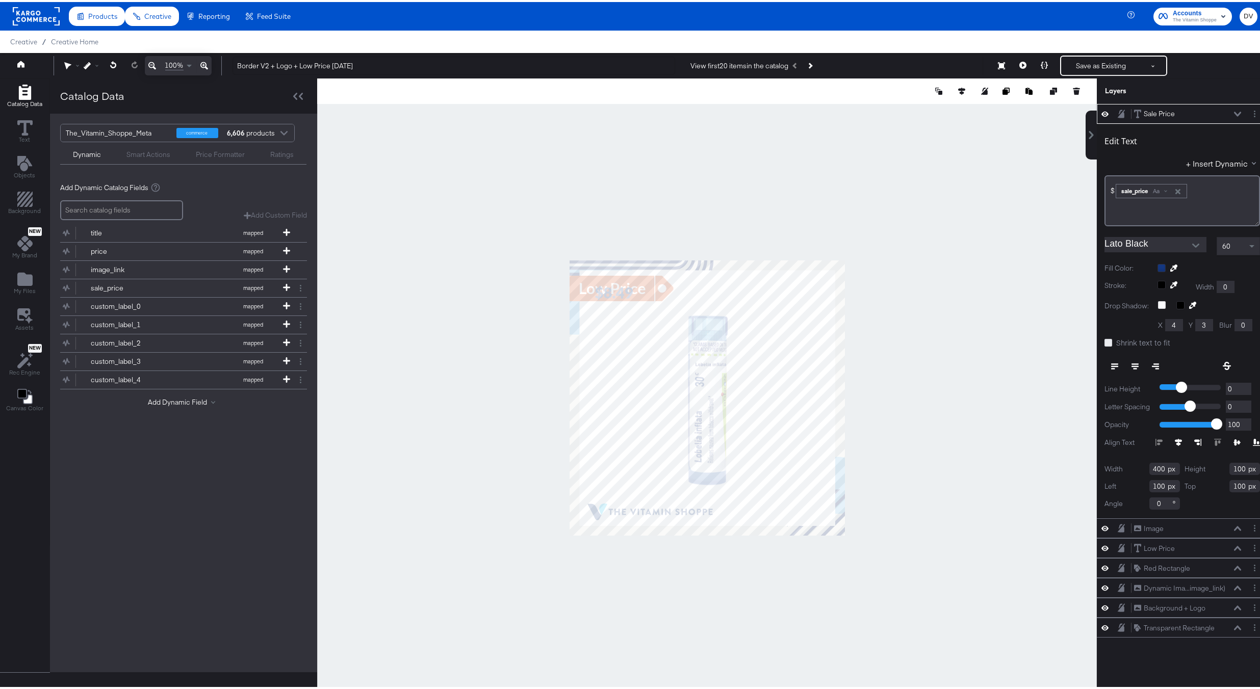
click at [1104, 344] on icon at bounding box center [1108, 341] width 8 height 8
click at [0, 0] on input "Shrink text to fit" at bounding box center [0, 0] width 0 height 0
click at [1149, 471] on input "400" at bounding box center [1164, 467] width 31 height 12
type input "275"
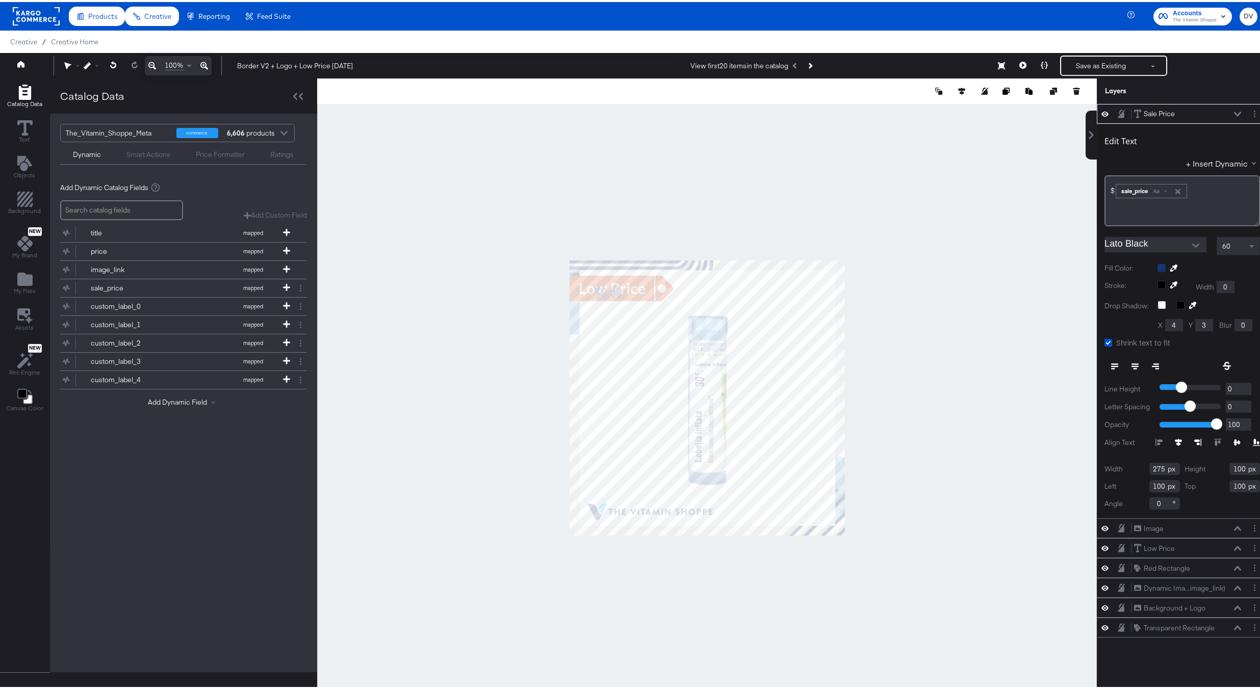
click at [1232, 467] on input "100" at bounding box center [1244, 467] width 31 height 12
type input "70"
click at [1149, 489] on input "100" at bounding box center [1164, 484] width 31 height 12
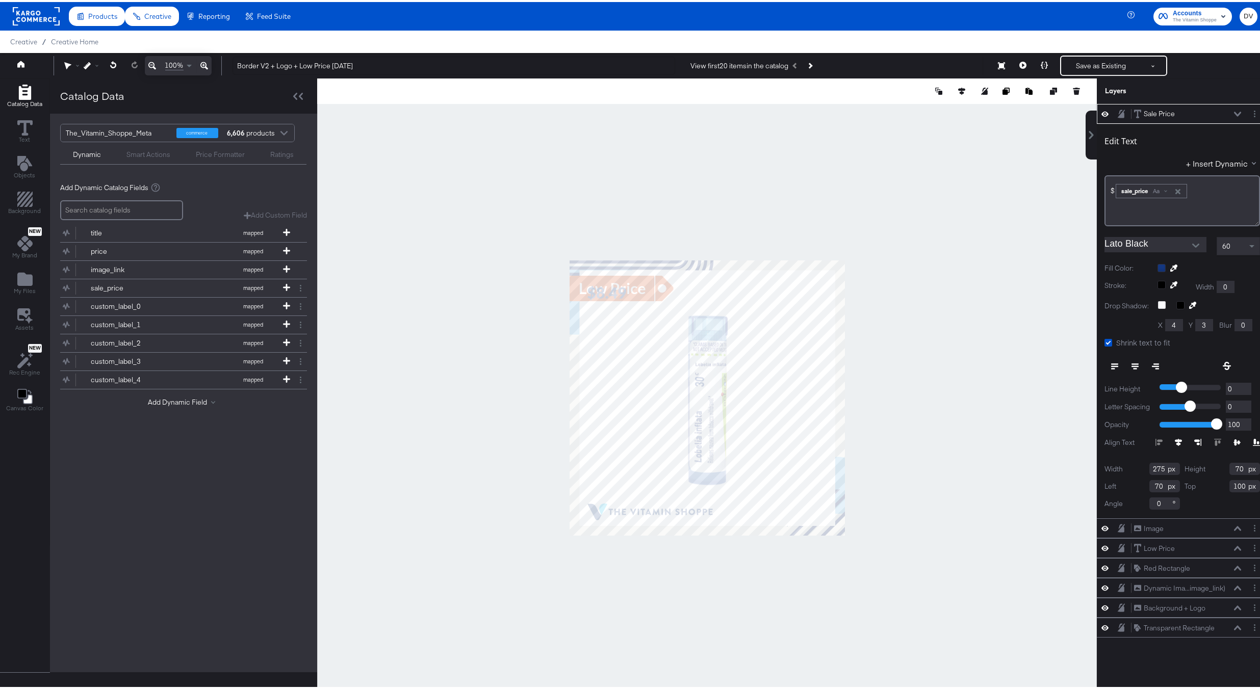
type input "70"
click at [1229, 485] on input "100" at bounding box center [1244, 484] width 31 height 12
type input "80"
click at [1152, 364] on icon at bounding box center [1155, 364] width 7 height 7
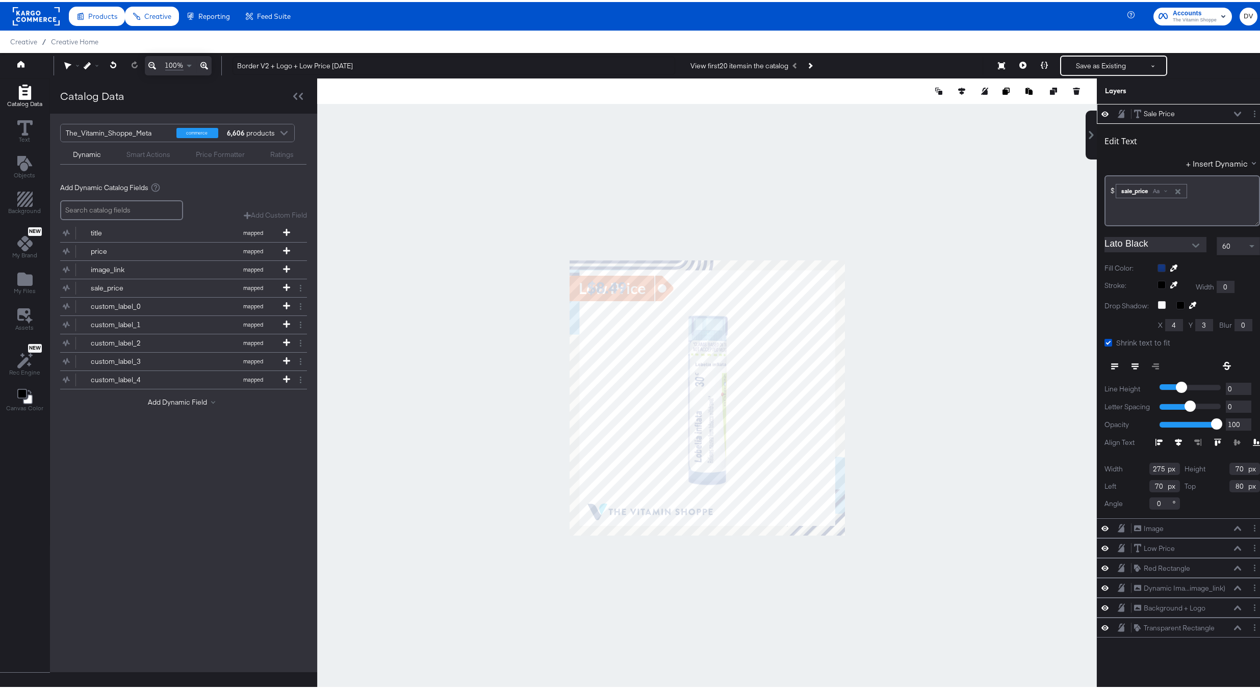
click at [1148, 362] on div at bounding box center [1155, 364] width 103 height 18
type input "732"
type input "75"
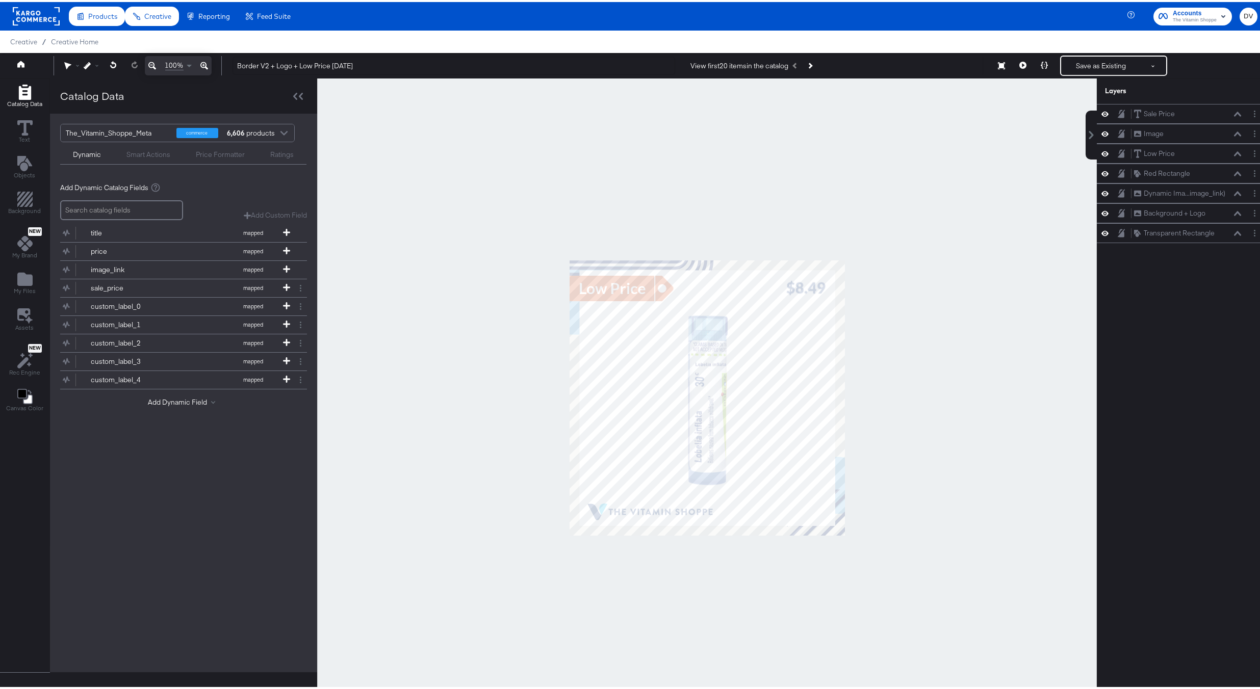
click at [898, 326] on div at bounding box center [706, 395] width 779 height 639
click at [1019, 66] on icon at bounding box center [1022, 63] width 7 height 7
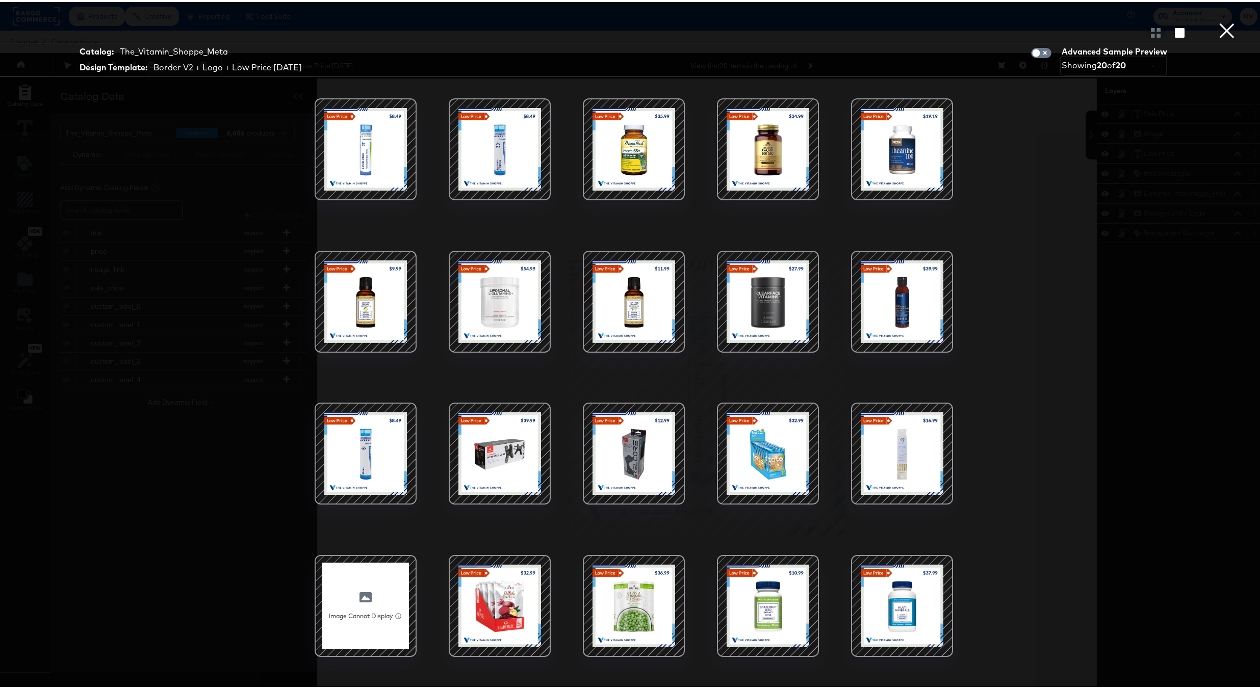
click at [738, 129] on div at bounding box center [767, 147] width 87 height 87
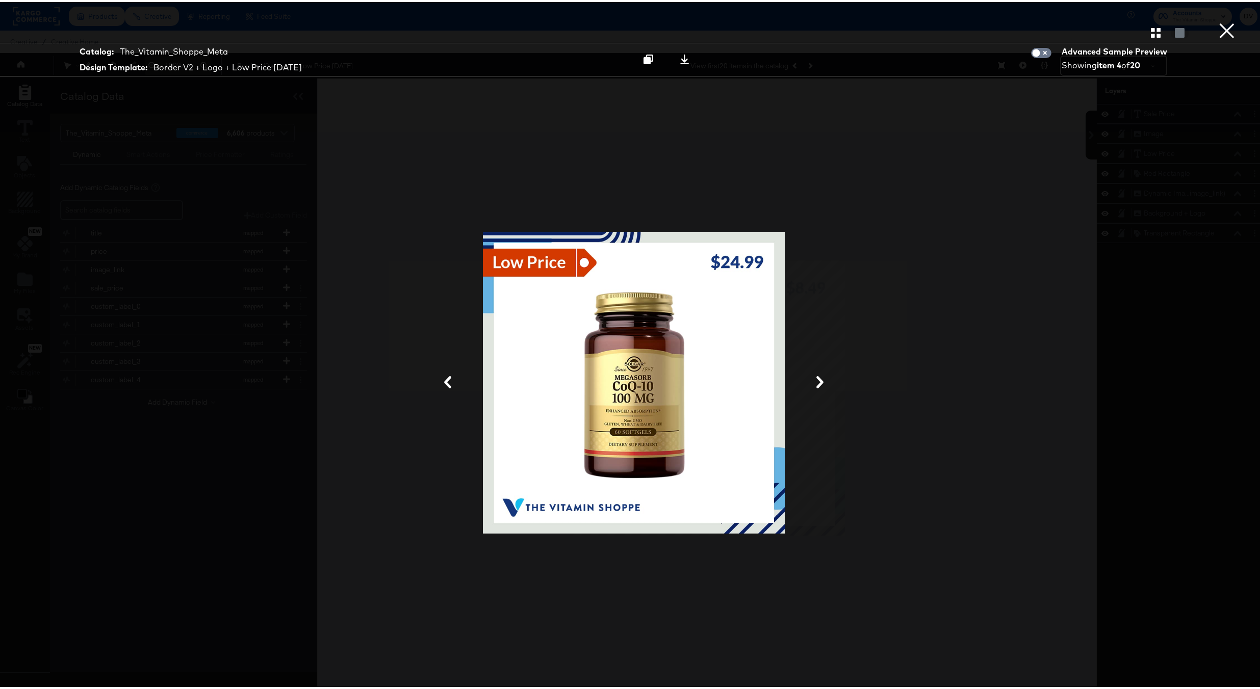
click at [1216, 20] on button "×" at bounding box center [1226, 10] width 20 height 20
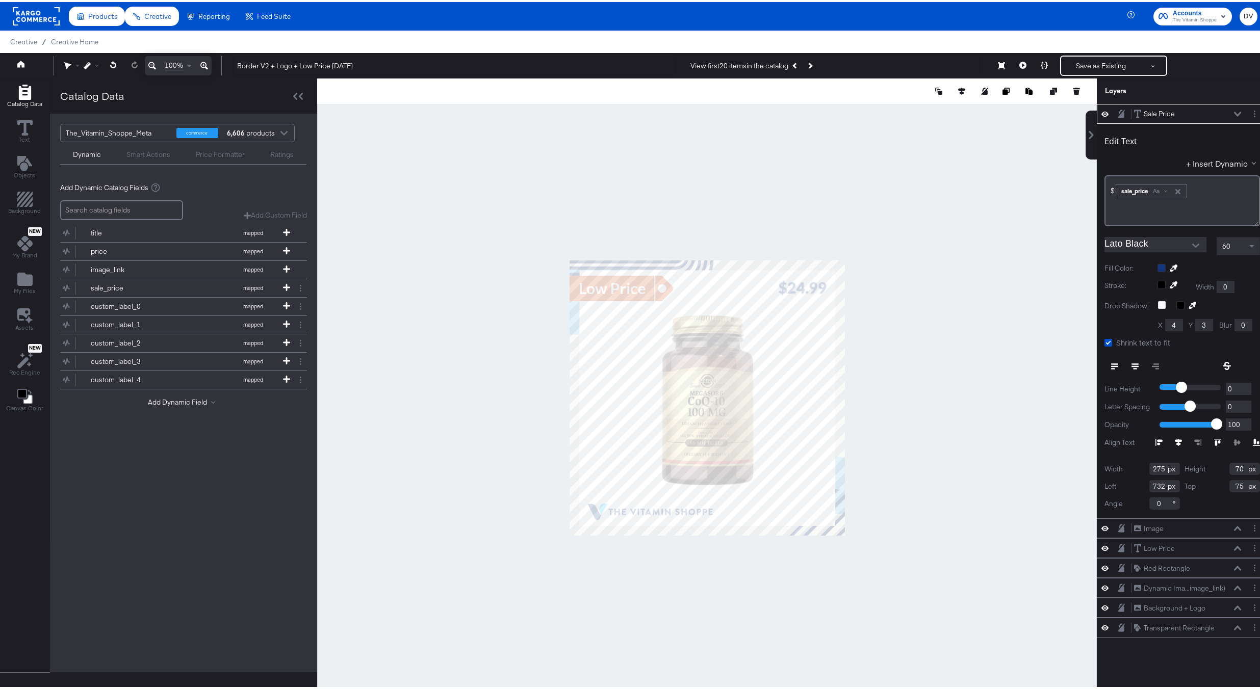
type input "736"
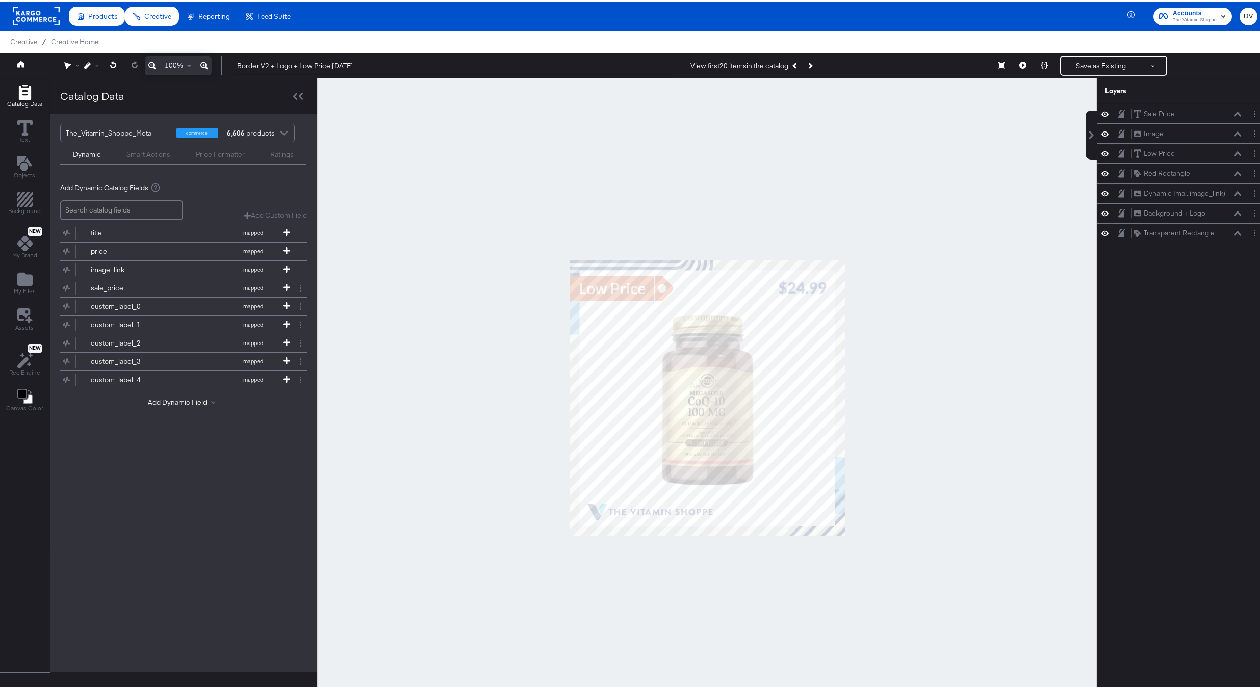
click at [940, 326] on div at bounding box center [706, 395] width 779 height 639
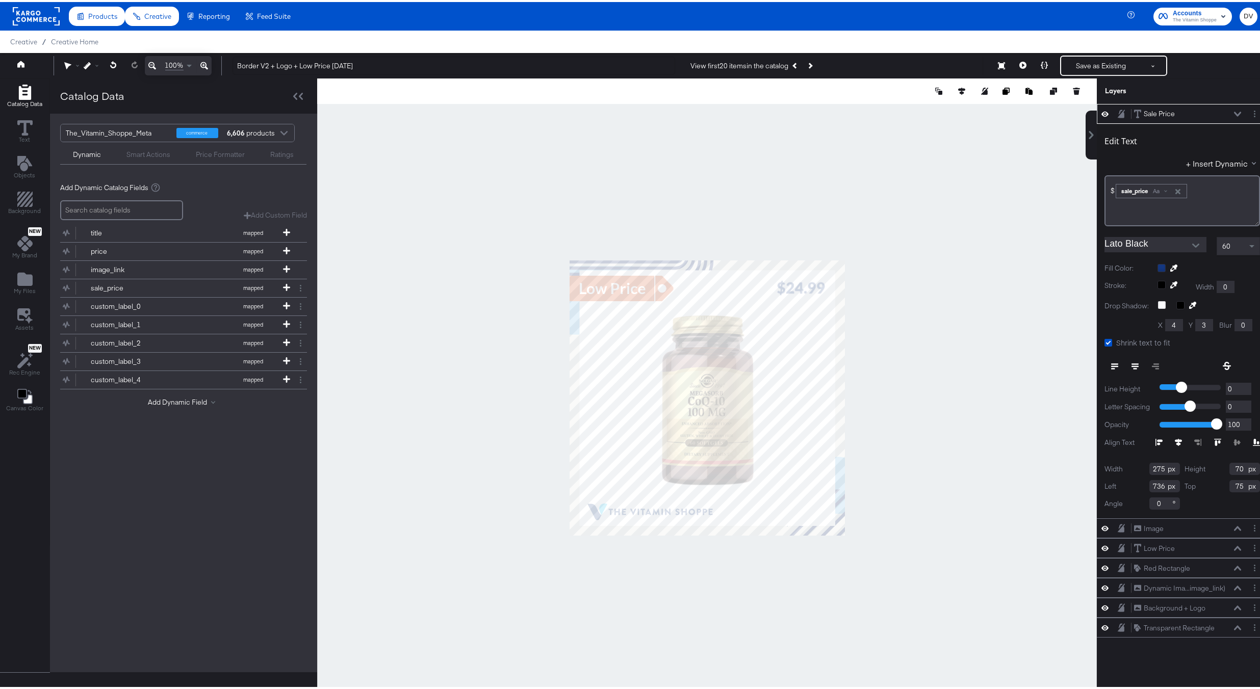
type input "730"
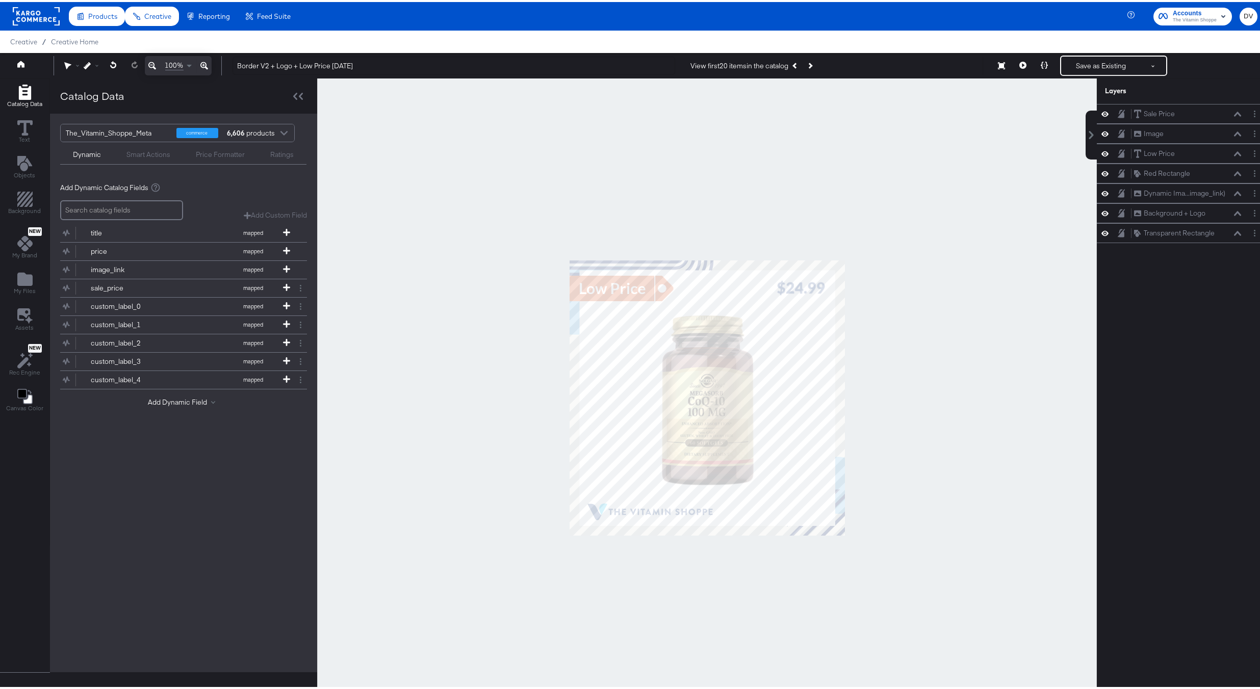
click at [933, 306] on div at bounding box center [706, 395] width 779 height 639
click at [1016, 68] on button at bounding box center [1022, 64] width 21 height 20
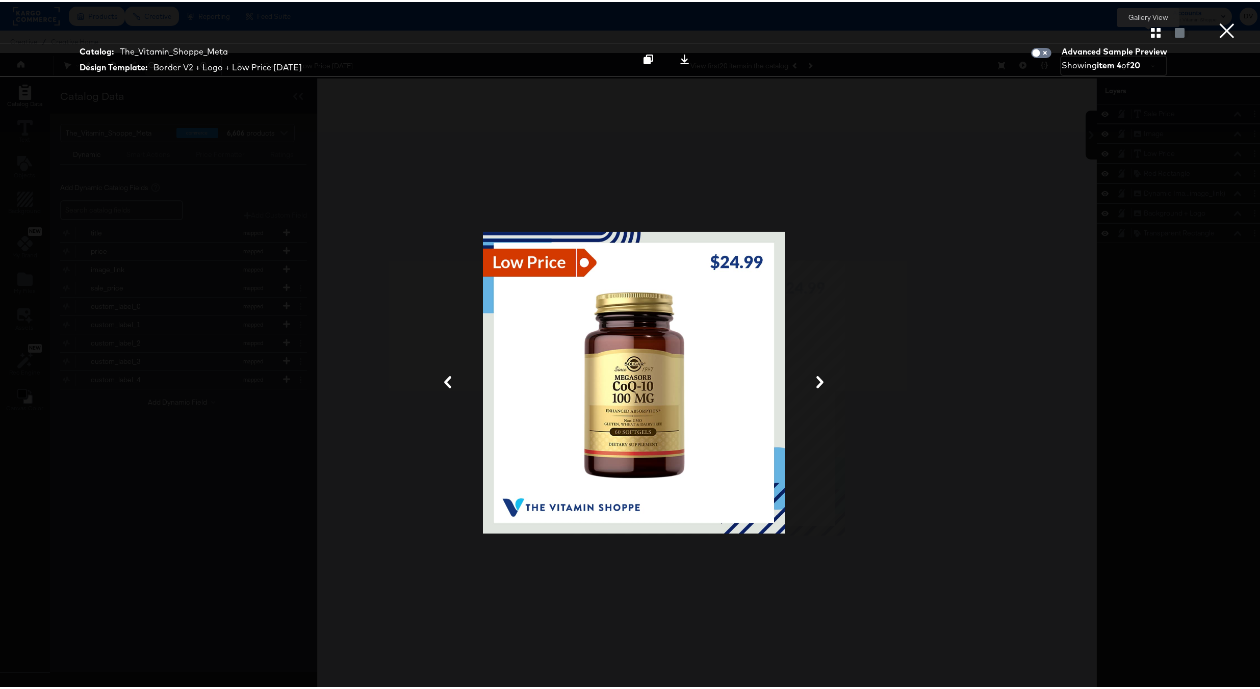
click at [1150, 35] on icon "button" at bounding box center [1155, 31] width 10 height 10
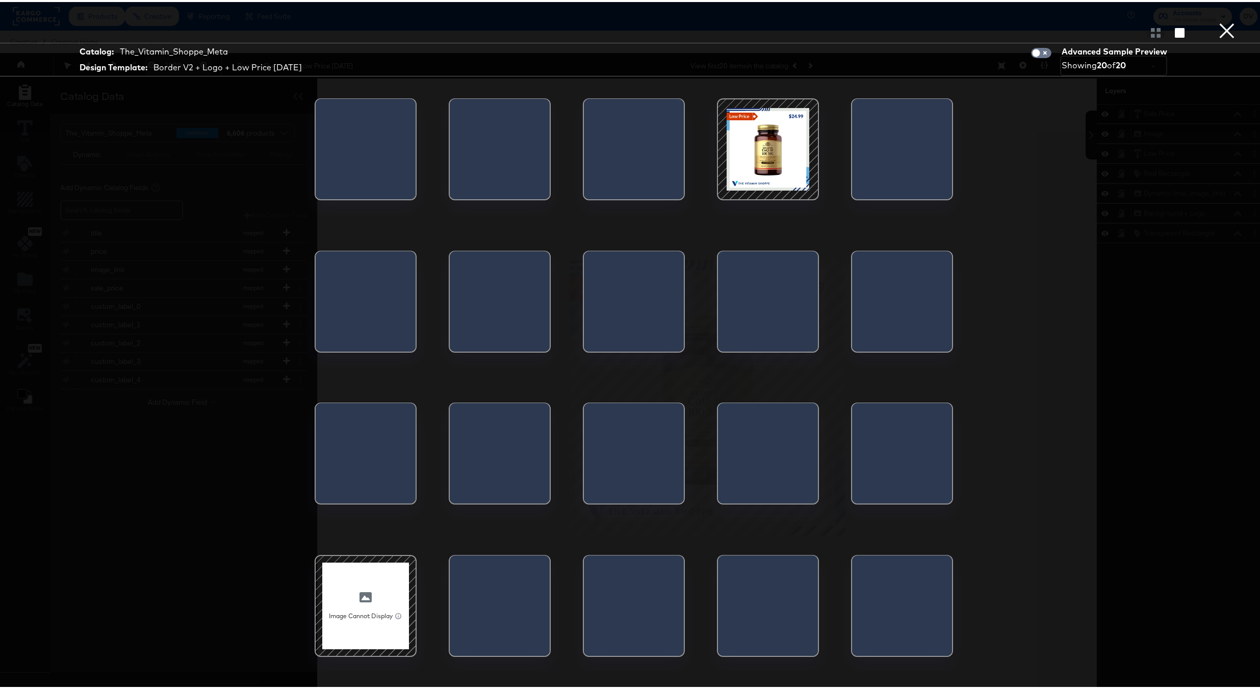
click at [772, 169] on div at bounding box center [767, 147] width 87 height 87
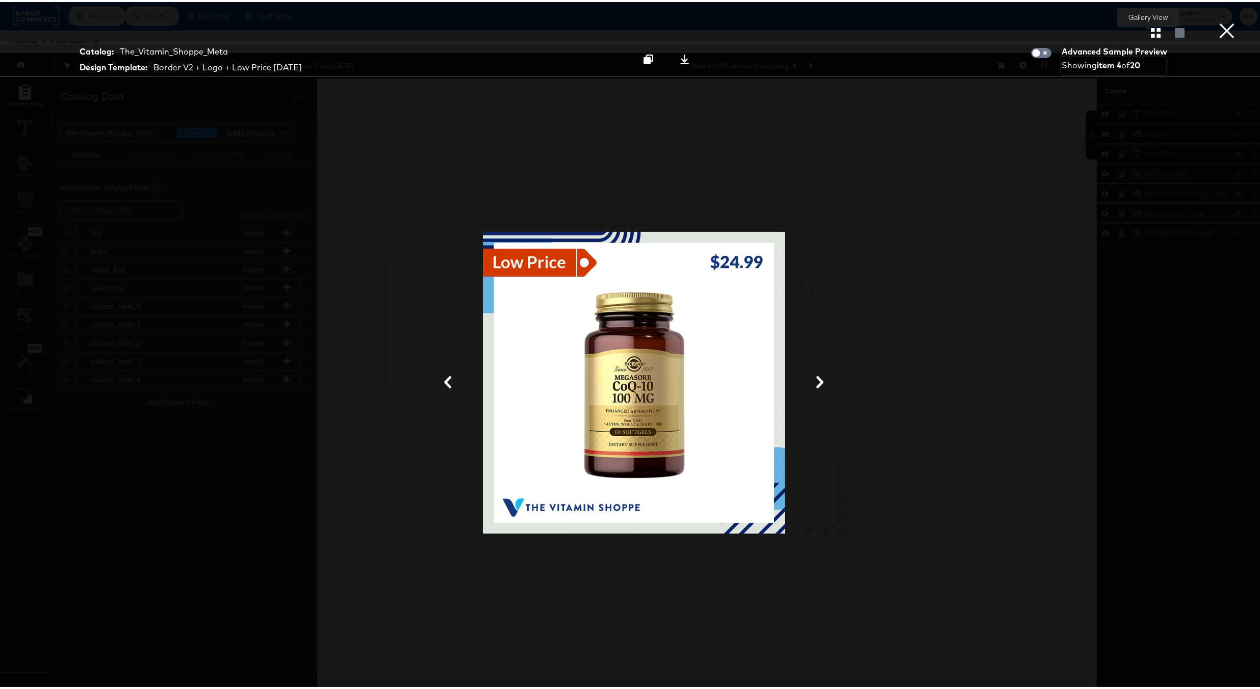
click at [1150, 32] on icon "button" at bounding box center [1155, 31] width 10 height 10
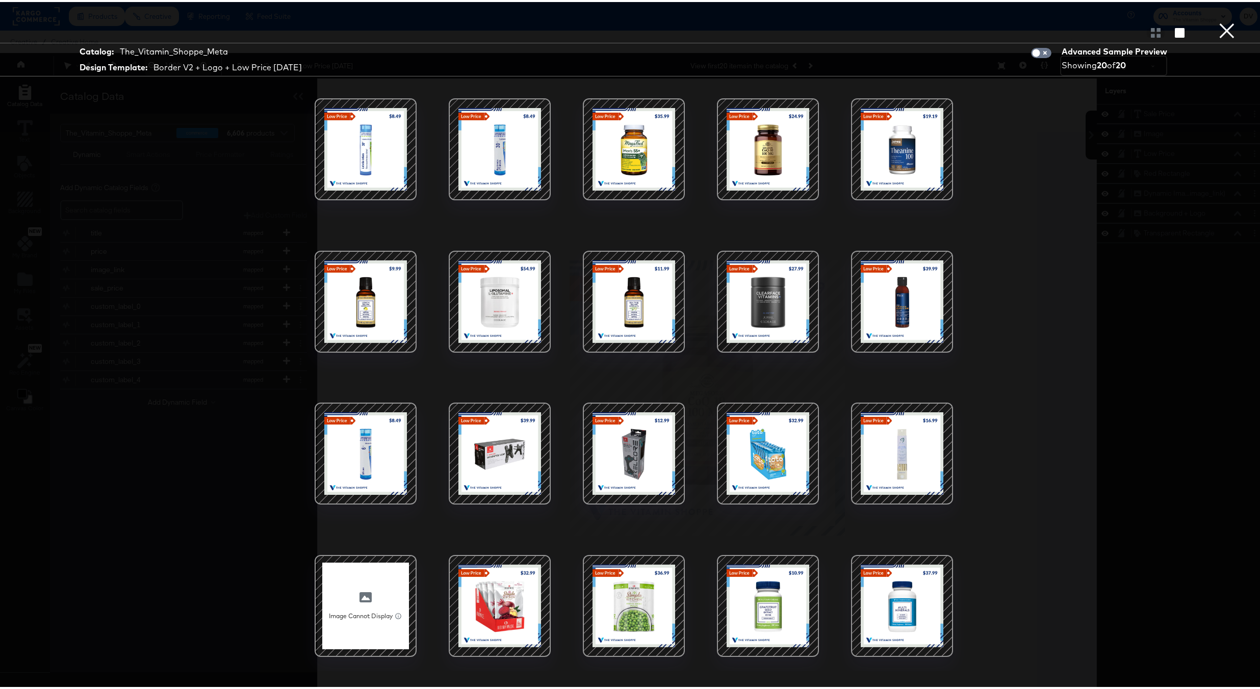
click at [632, 435] on div at bounding box center [633, 451] width 87 height 87
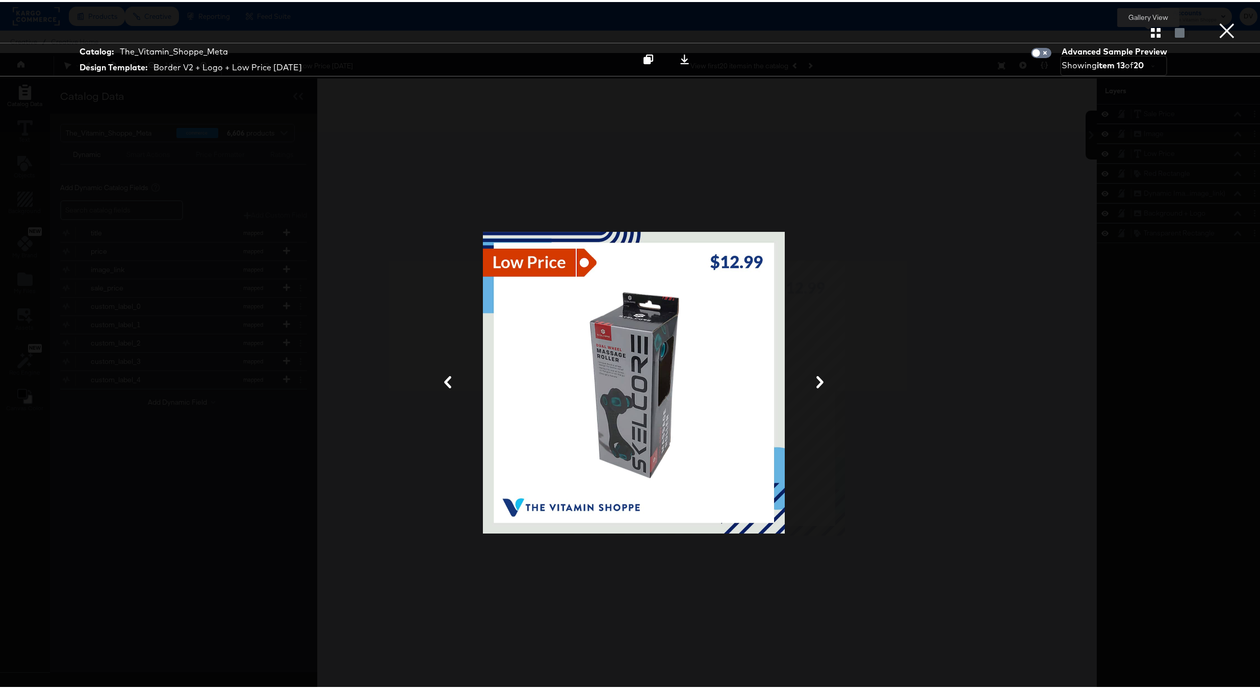
click at [1150, 27] on icon "button" at bounding box center [1155, 31] width 10 height 10
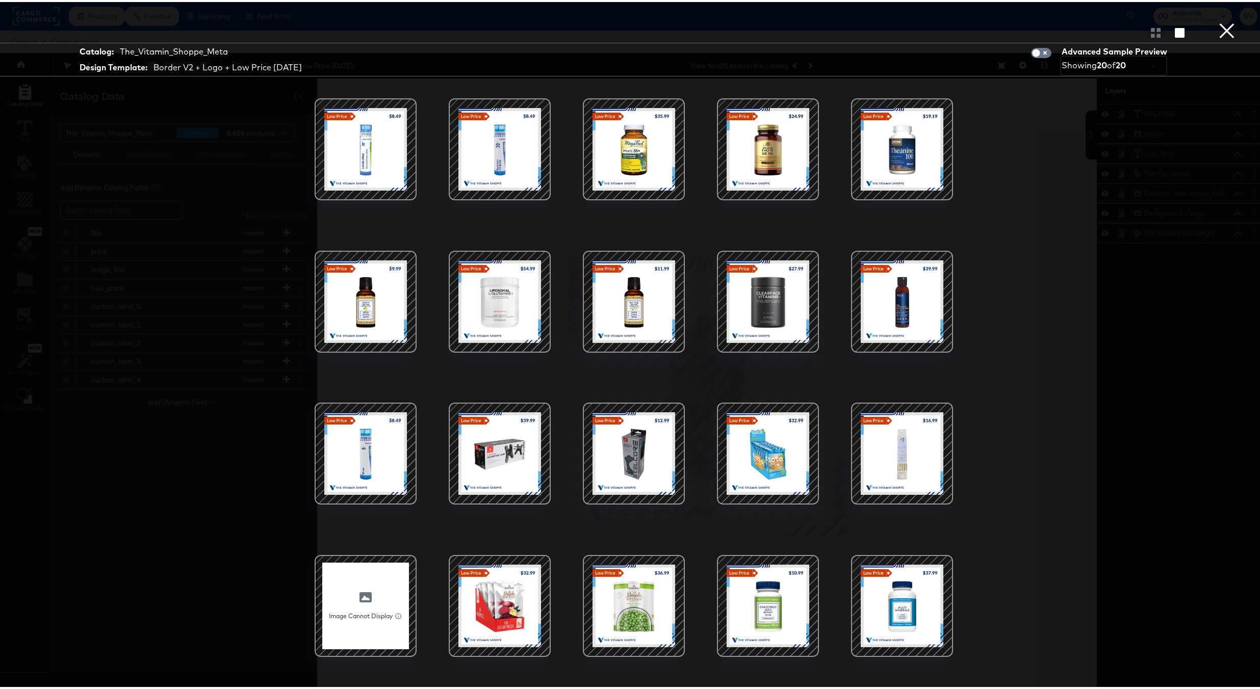
click at [914, 164] on div at bounding box center [901, 147] width 87 height 87
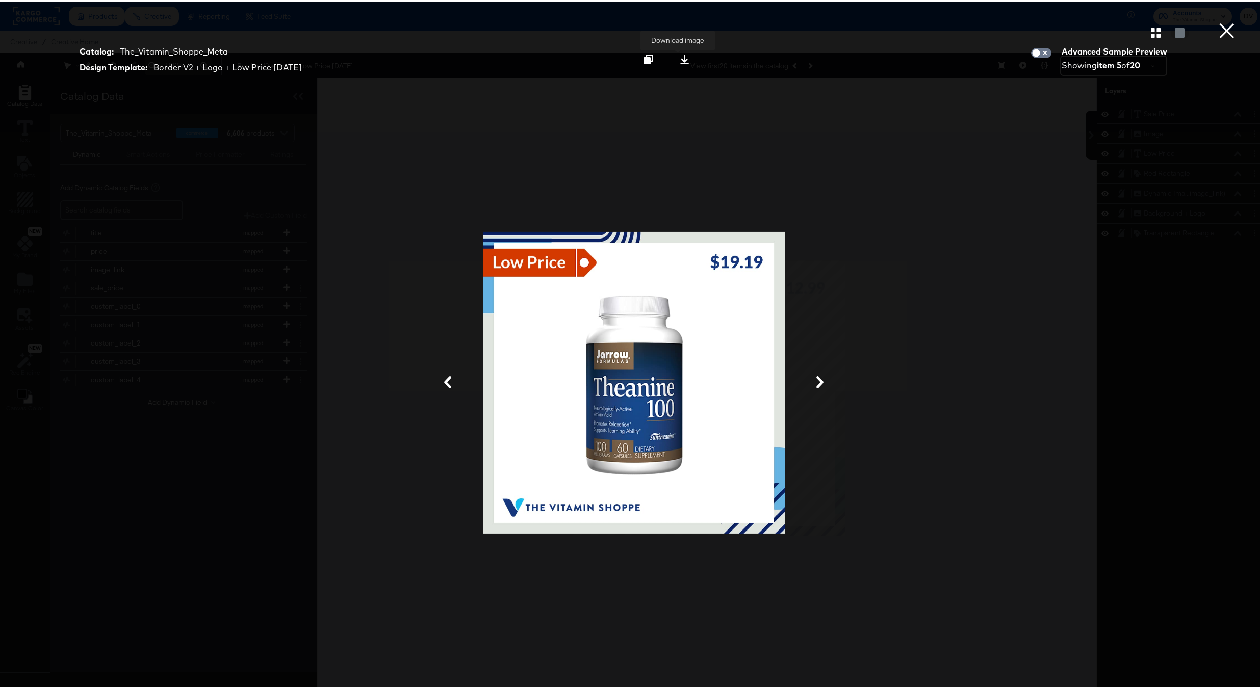
click at [679, 60] on icon at bounding box center [684, 58] width 10 height 10
click at [1222, 20] on button "×" at bounding box center [1226, 10] width 20 height 20
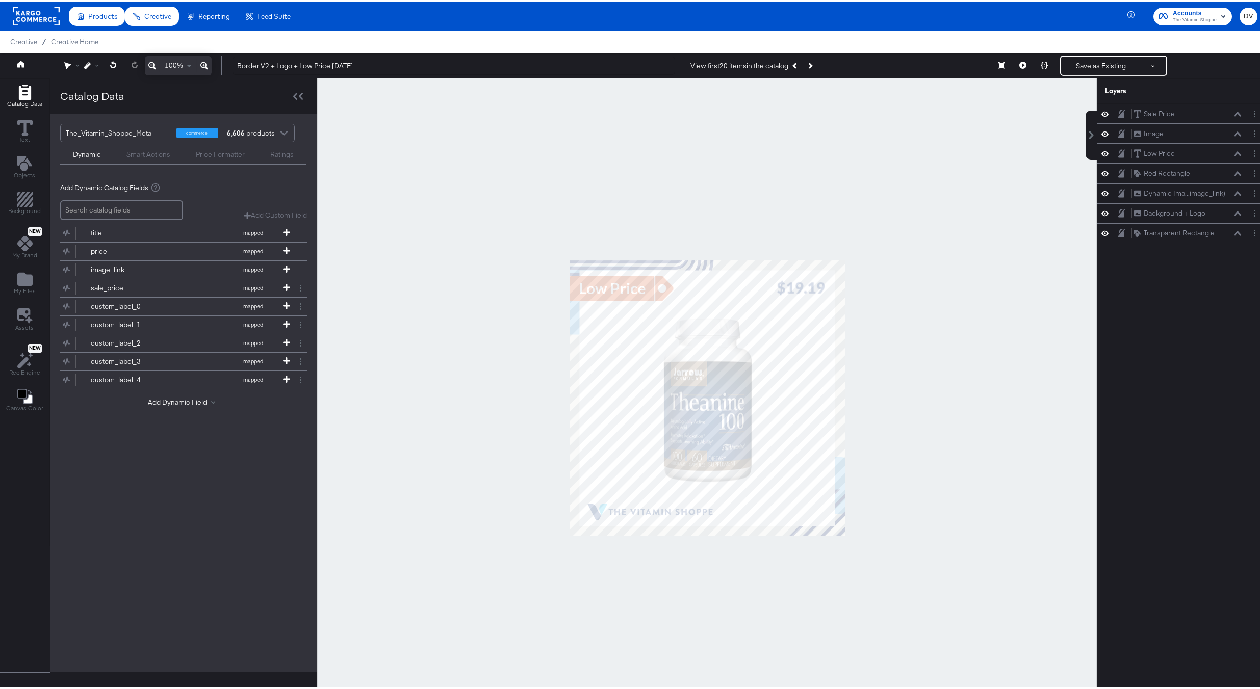
click at [1101, 112] on icon at bounding box center [1104, 112] width 7 height 9
click at [1100, 66] on button "Save as Existing" at bounding box center [1101, 64] width 80 height 18
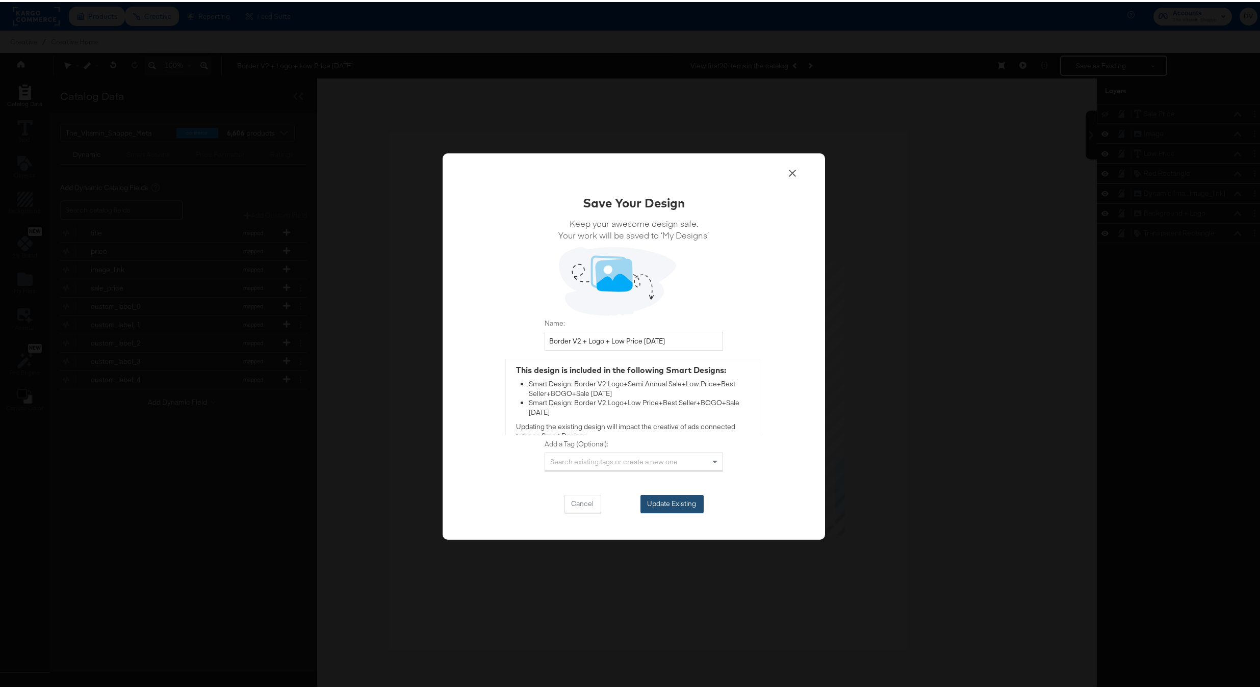
click at [688, 501] on button "Update Existing" at bounding box center [671, 502] width 63 height 18
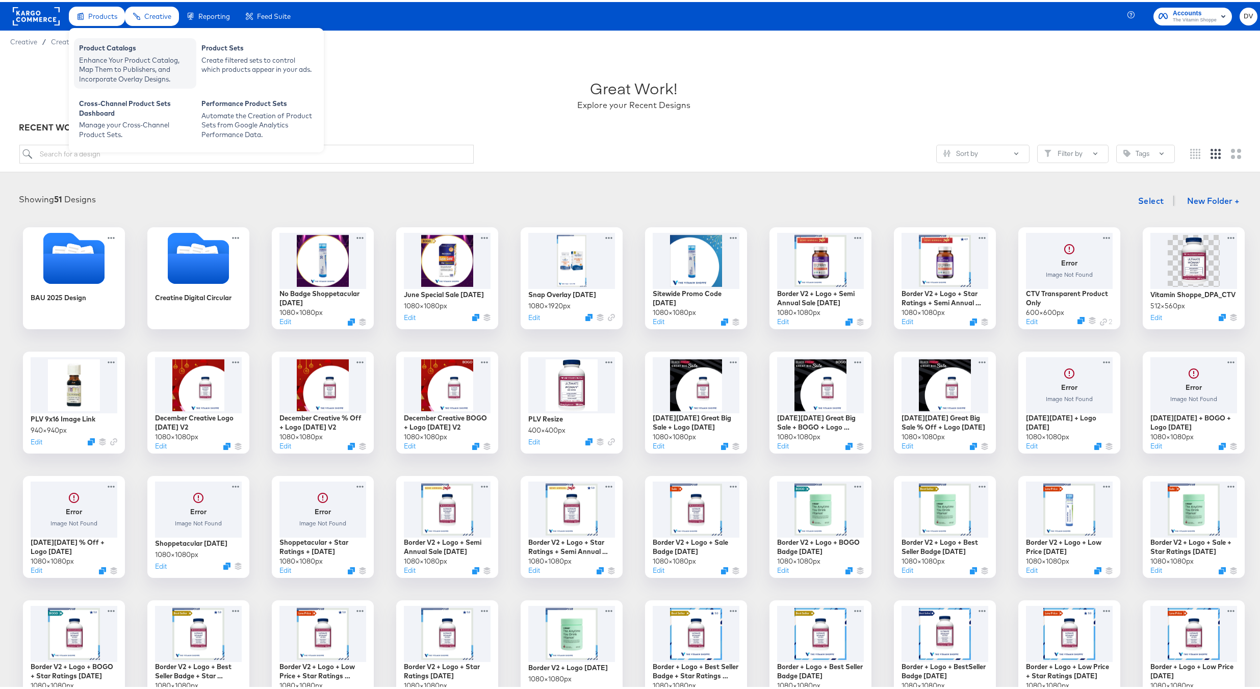
click at [114, 51] on div "Product Catalogs" at bounding box center [135, 47] width 112 height 12
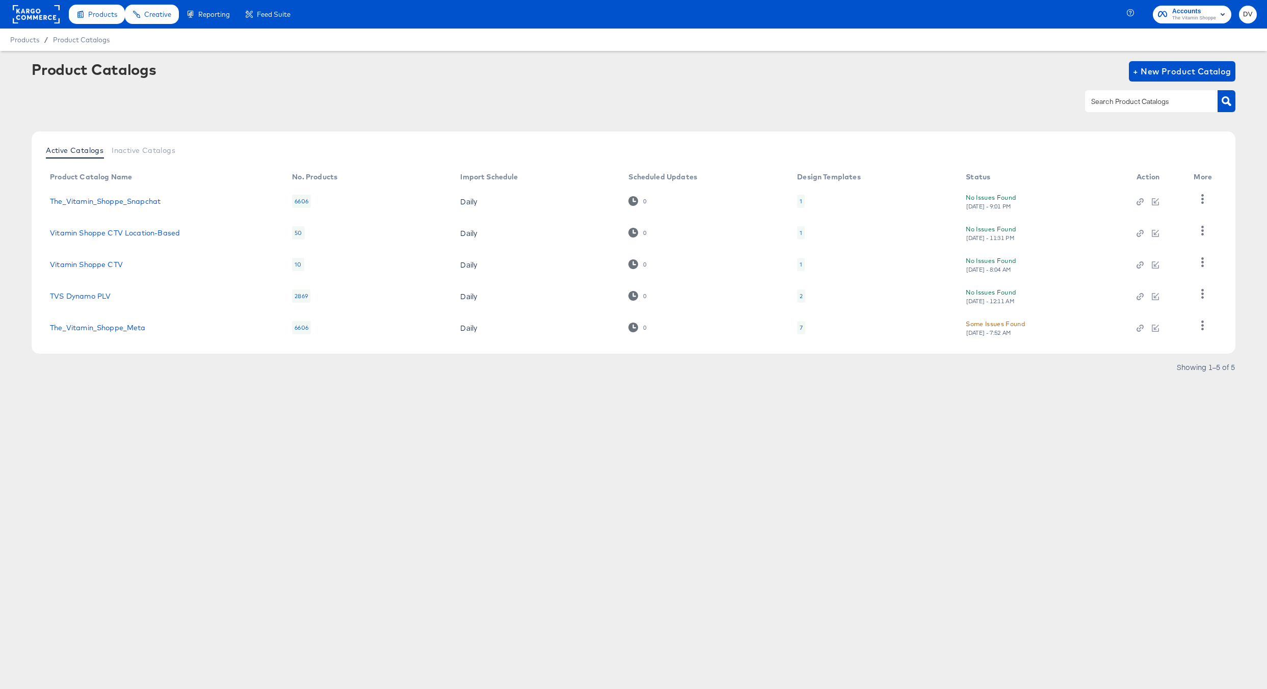
click at [45, 24] on div at bounding box center [36, 14] width 47 height 29
click at [41, 20] on rect at bounding box center [36, 14] width 47 height 18
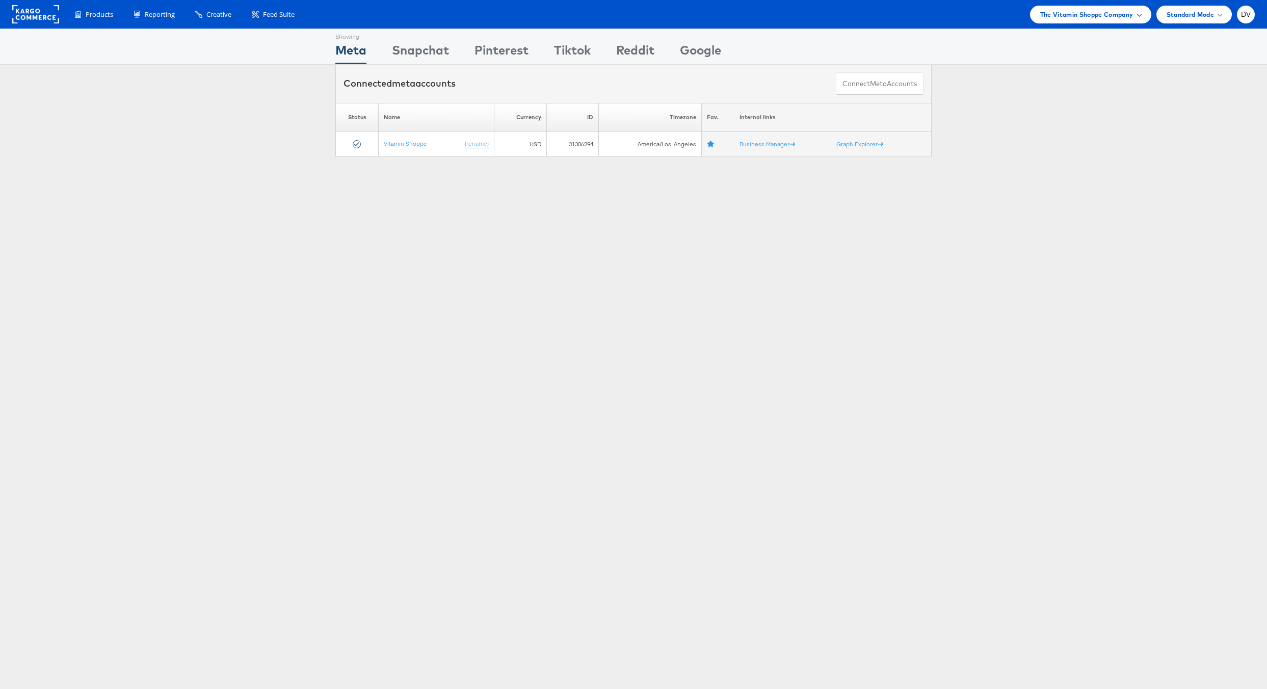
click at [1062, 17] on span "The Vitamin Shoppe Company" at bounding box center [1086, 14] width 93 height 11
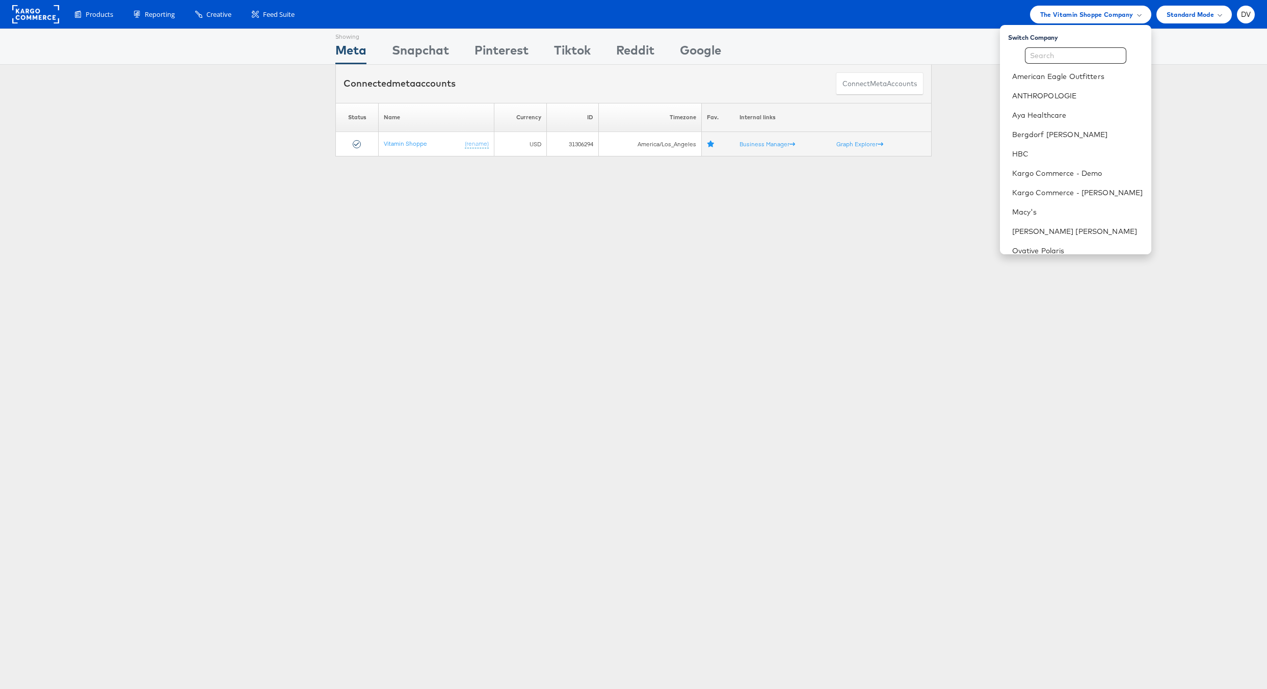
scroll to position [143, 0]
click at [1063, 186] on link "Urban Outfitters" at bounding box center [1077, 185] width 131 height 10
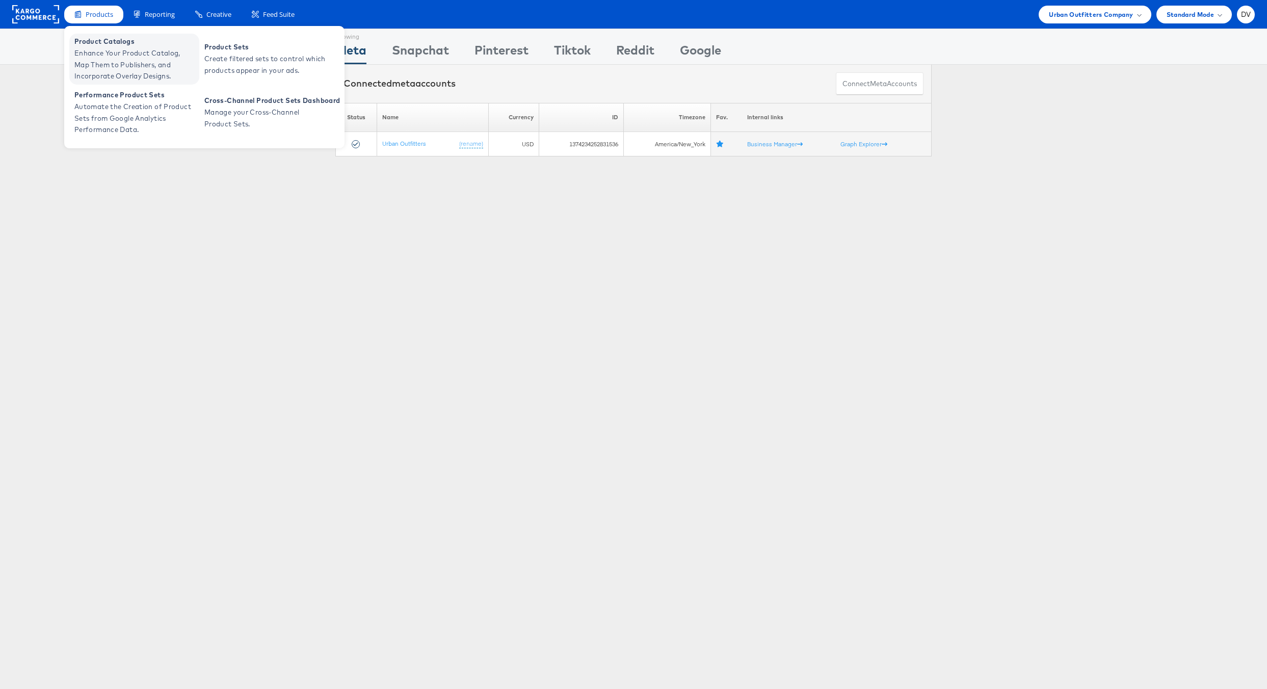
click at [100, 44] on span "Product Catalogs" at bounding box center [135, 42] width 122 height 12
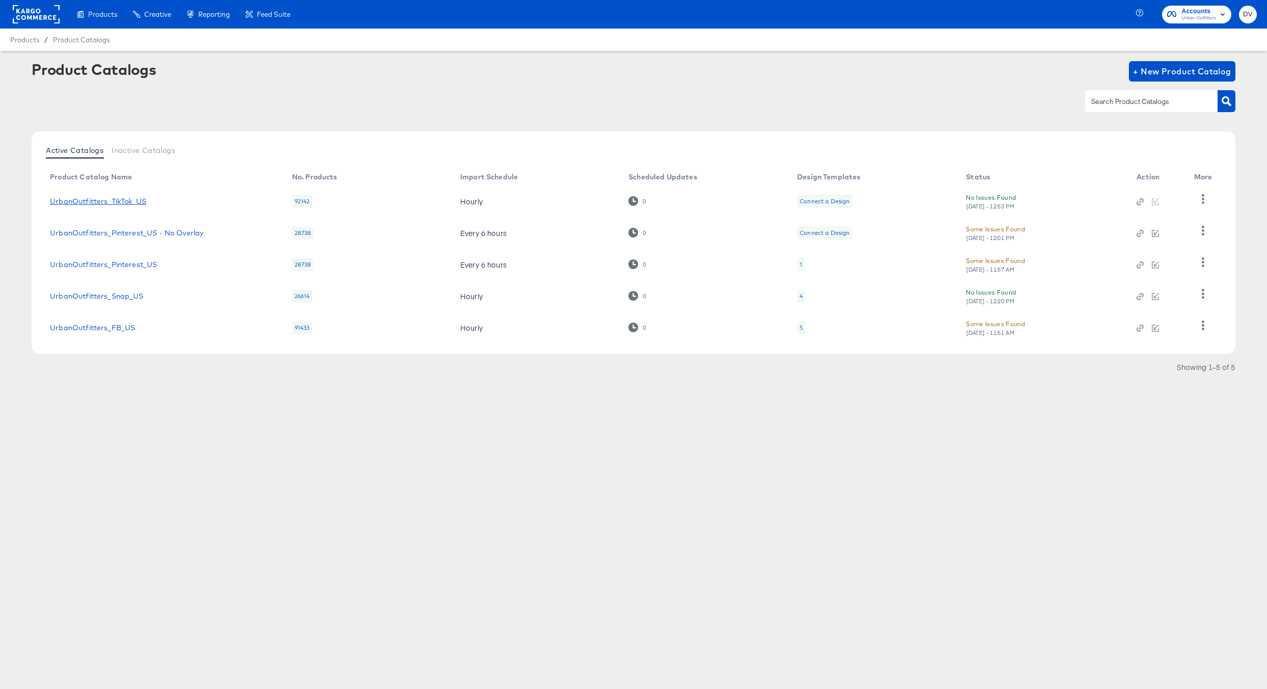
click at [143, 198] on link "UrbanOutfitters_TikTok_US" at bounding box center [98, 201] width 96 height 8
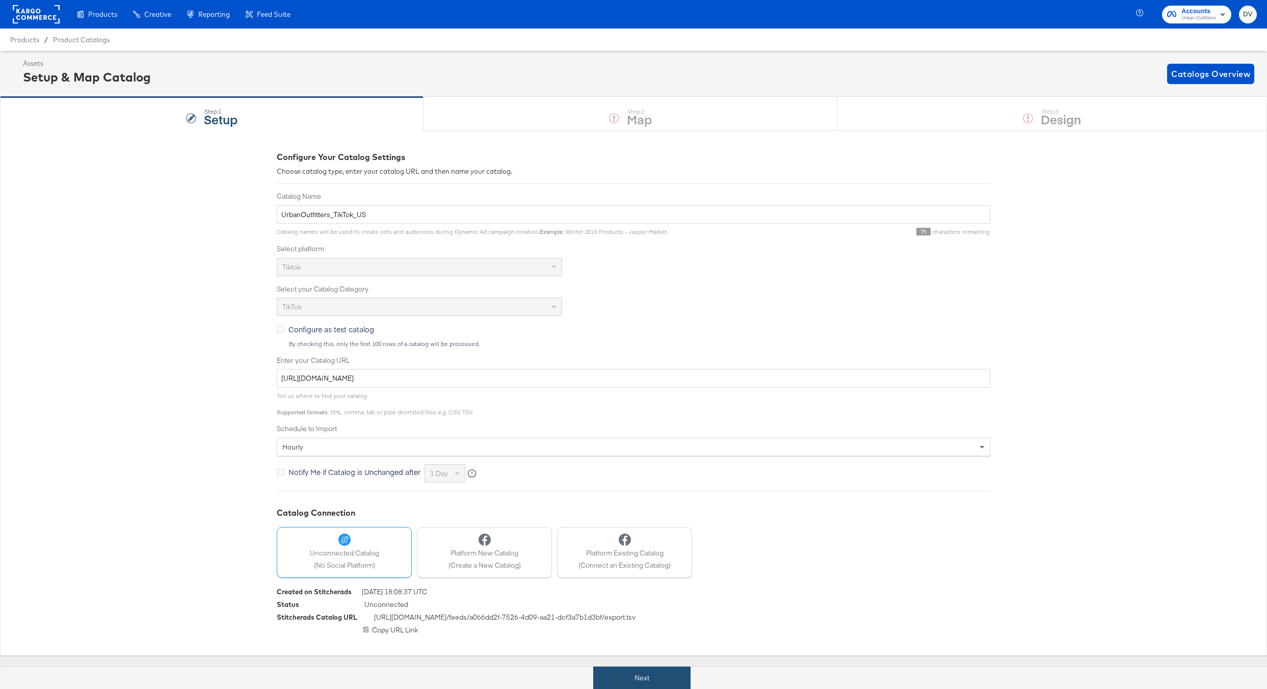
click at [670, 678] on button "Next" at bounding box center [641, 678] width 97 height 23
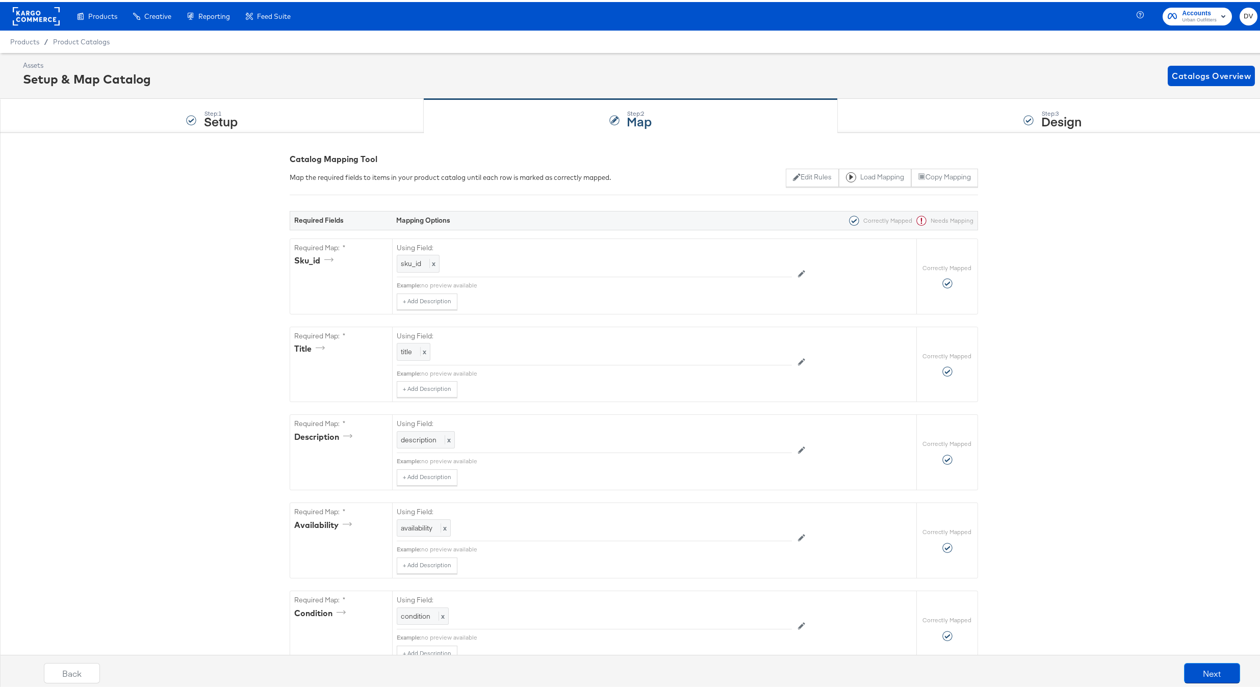
click at [906, 120] on div "Step: 3 Design" at bounding box center [1053, 114] width 430 height 34
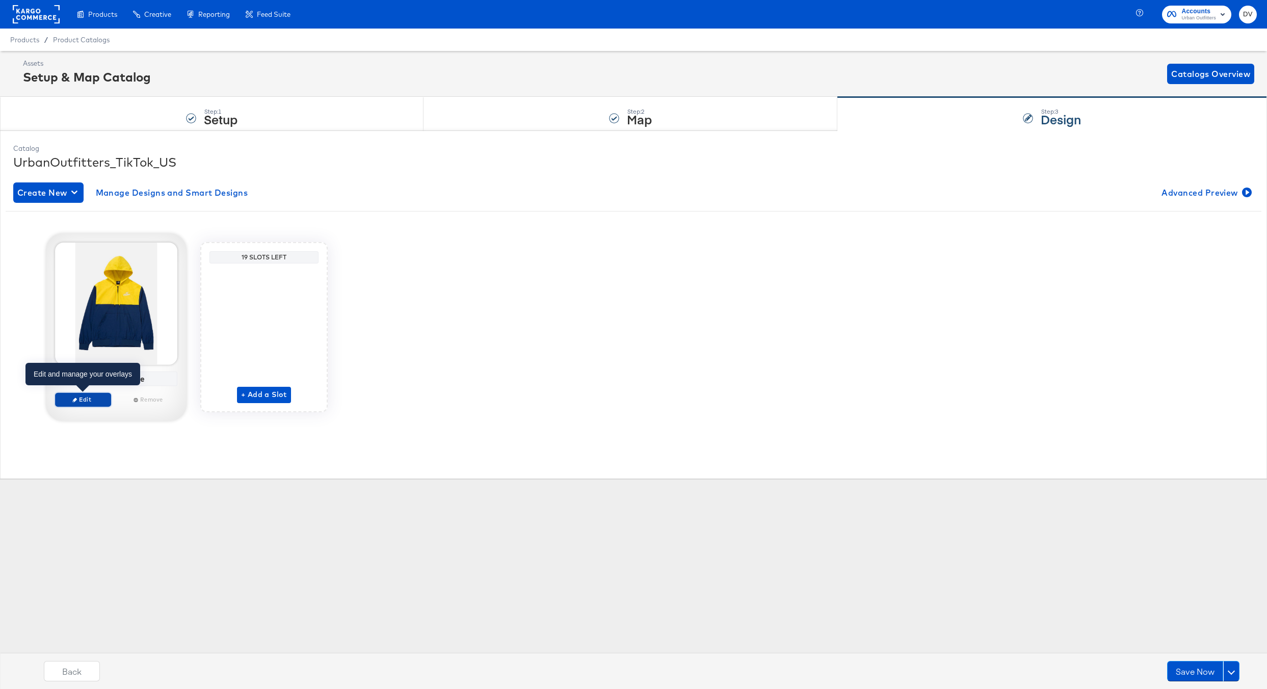
click at [94, 400] on span "Edit" at bounding box center [83, 400] width 47 height 8
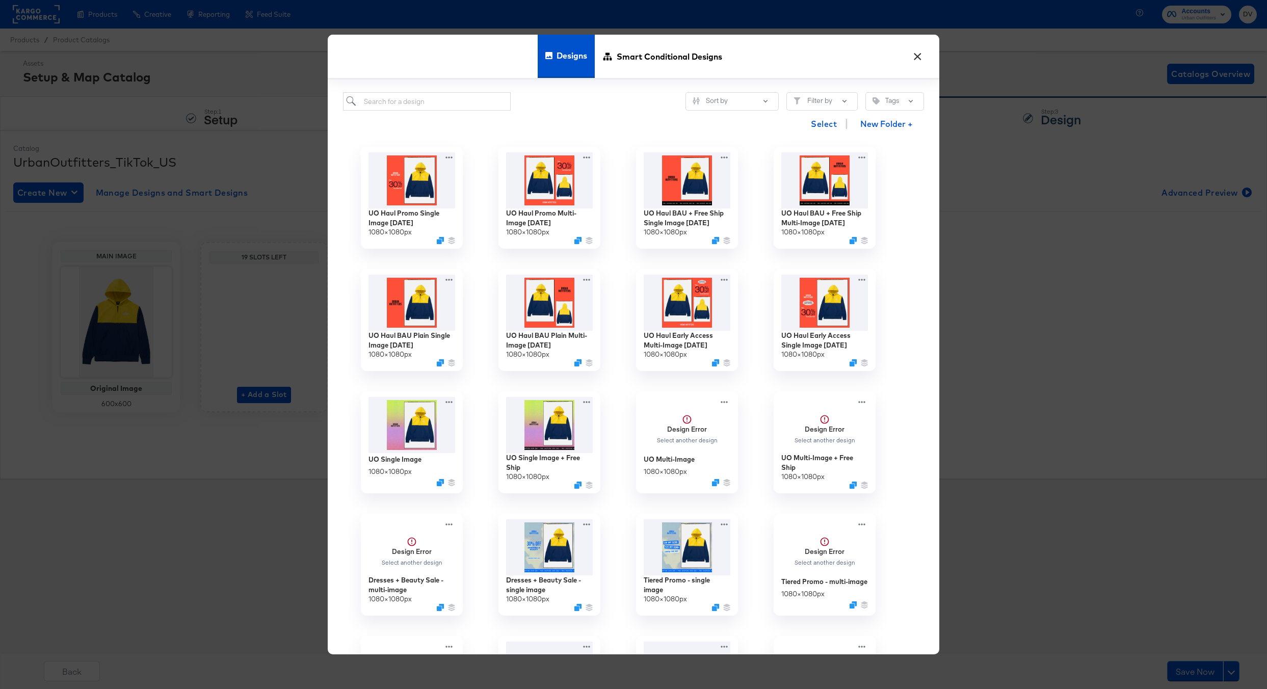
click at [919, 56] on button "×" at bounding box center [917, 54] width 18 height 18
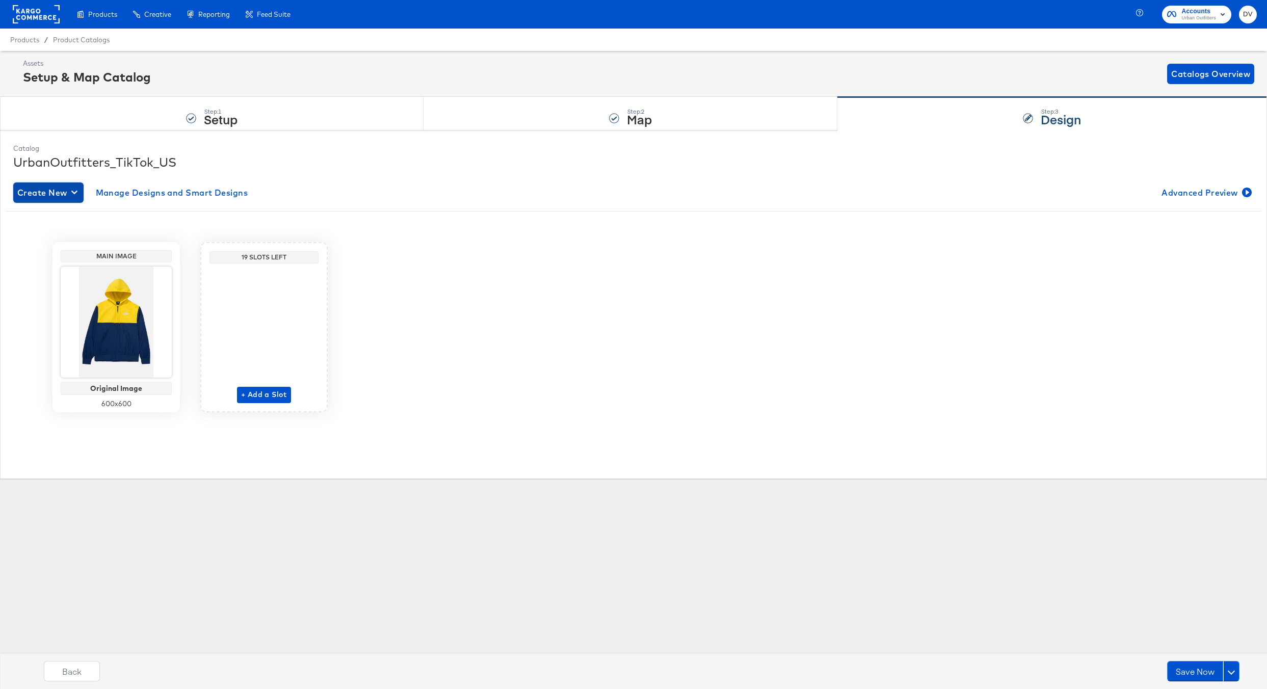
click at [63, 197] on span "Create New" at bounding box center [48, 193] width 62 height 14
click at [62, 220] on div "Create New Design" at bounding box center [56, 217] width 74 height 8
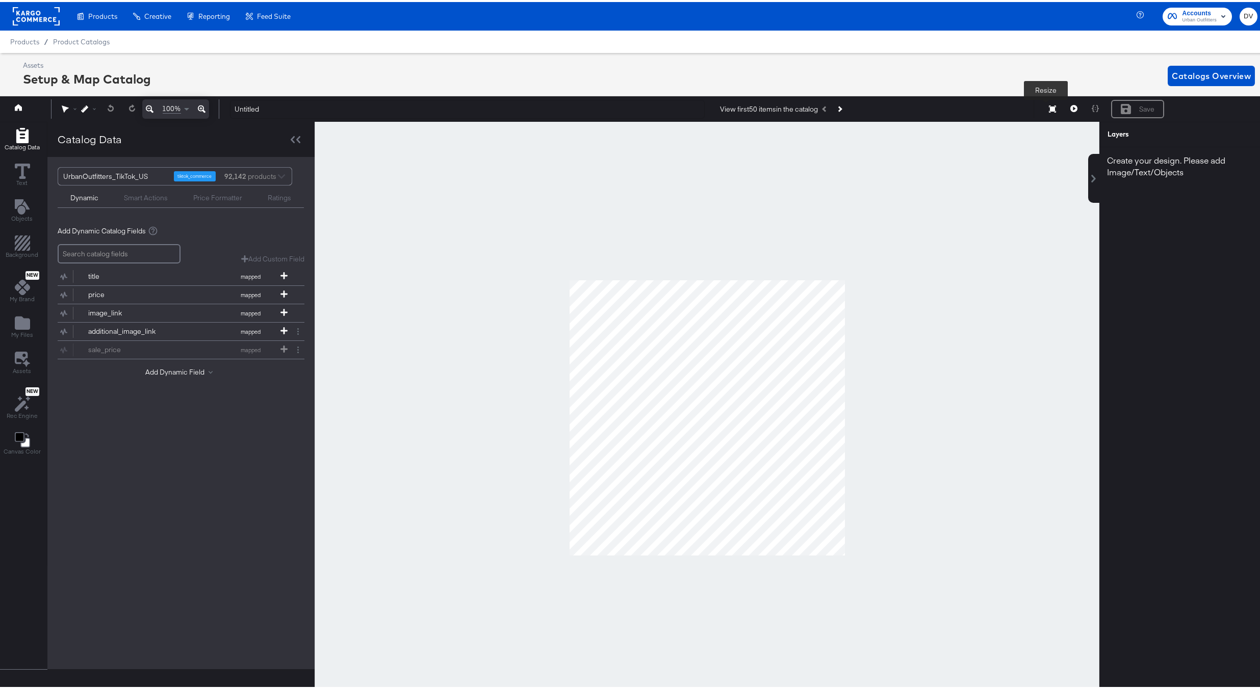
click at [1049, 109] on icon at bounding box center [1052, 106] width 7 height 7
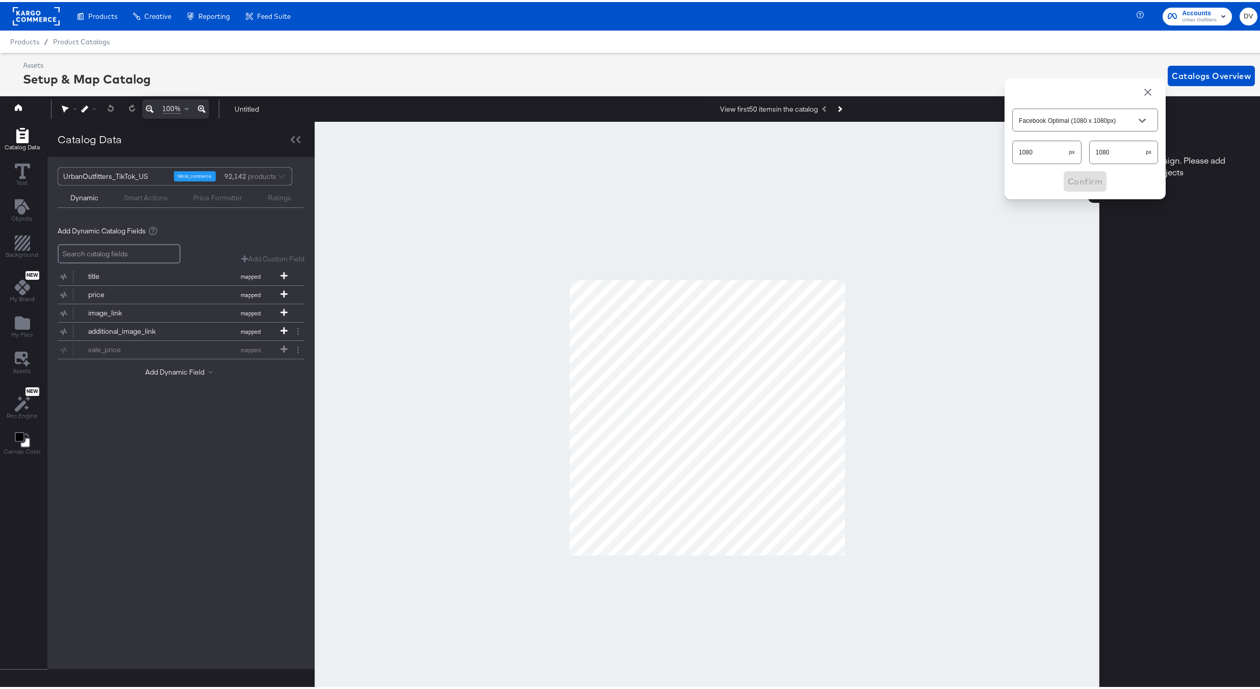
click at [1049, 117] on input "Facebook Optimal (1080 x 1080px)" at bounding box center [1076, 119] width 121 height 12
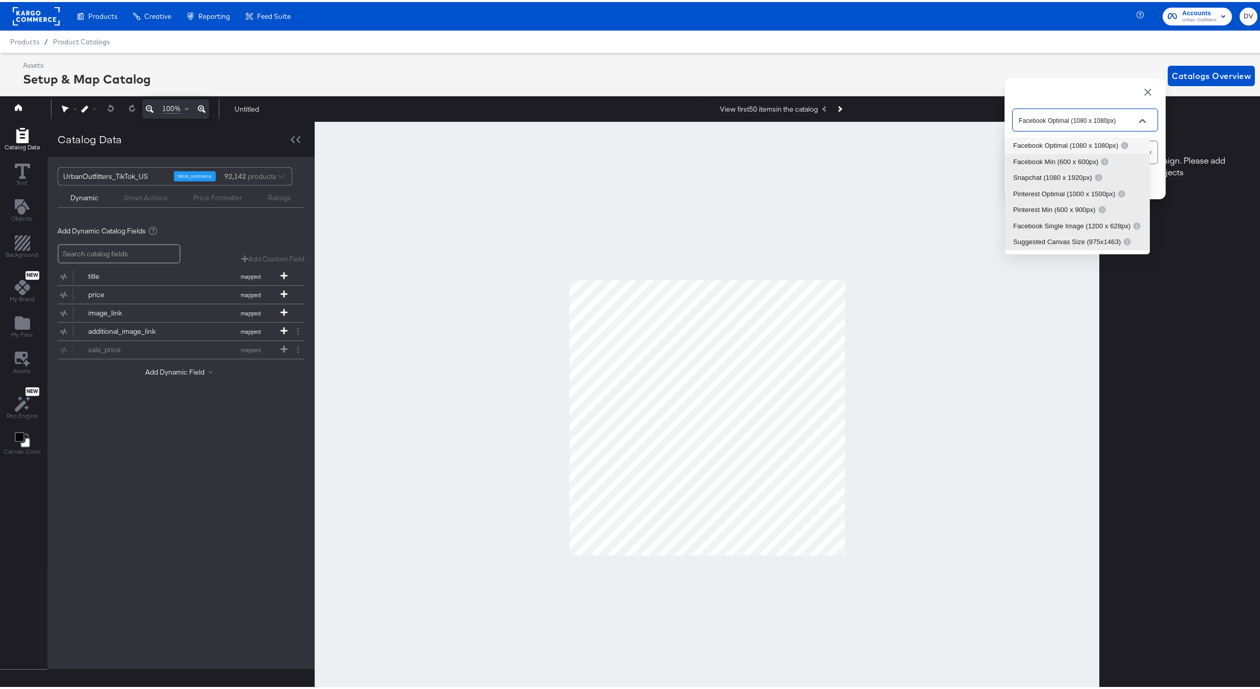
click at [1049, 117] on input "Facebook Optimal (1080 x 1080px)" at bounding box center [1076, 119] width 121 height 12
click at [1070, 117] on input "Facebook Optimal (1080 x 1080px)" at bounding box center [1076, 119] width 121 height 12
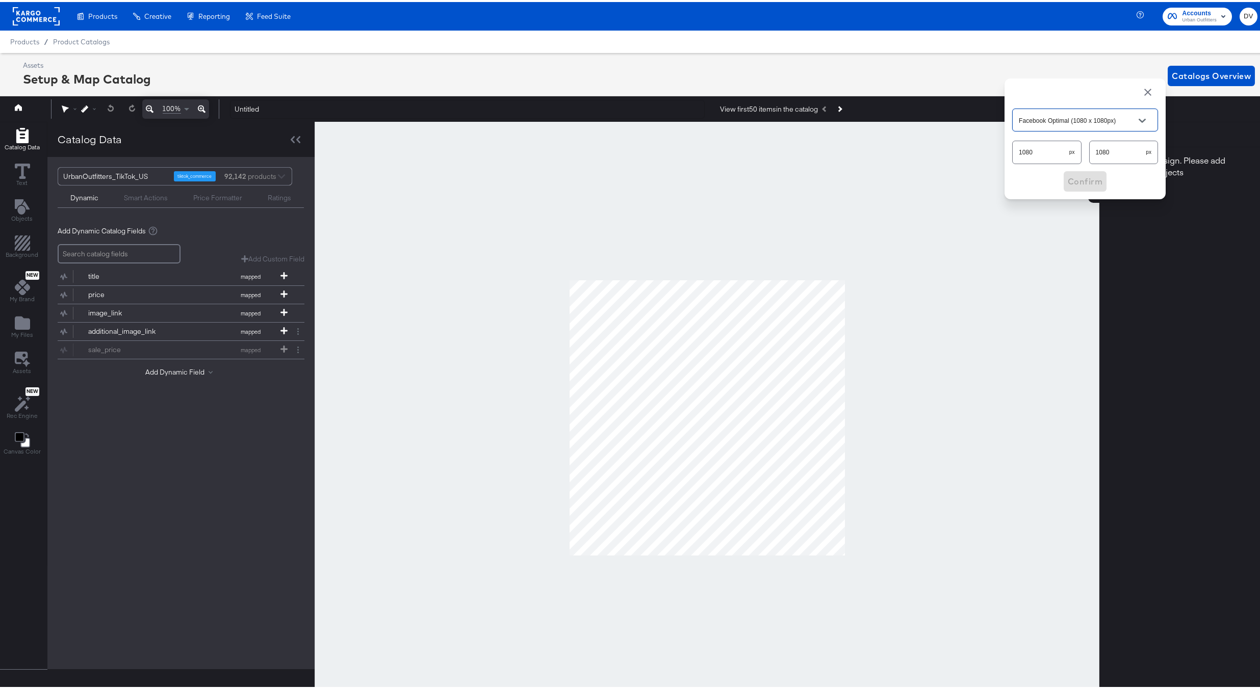
click at [1069, 119] on input "Facebook Optimal (1080 x 1080px)" at bounding box center [1076, 119] width 121 height 12
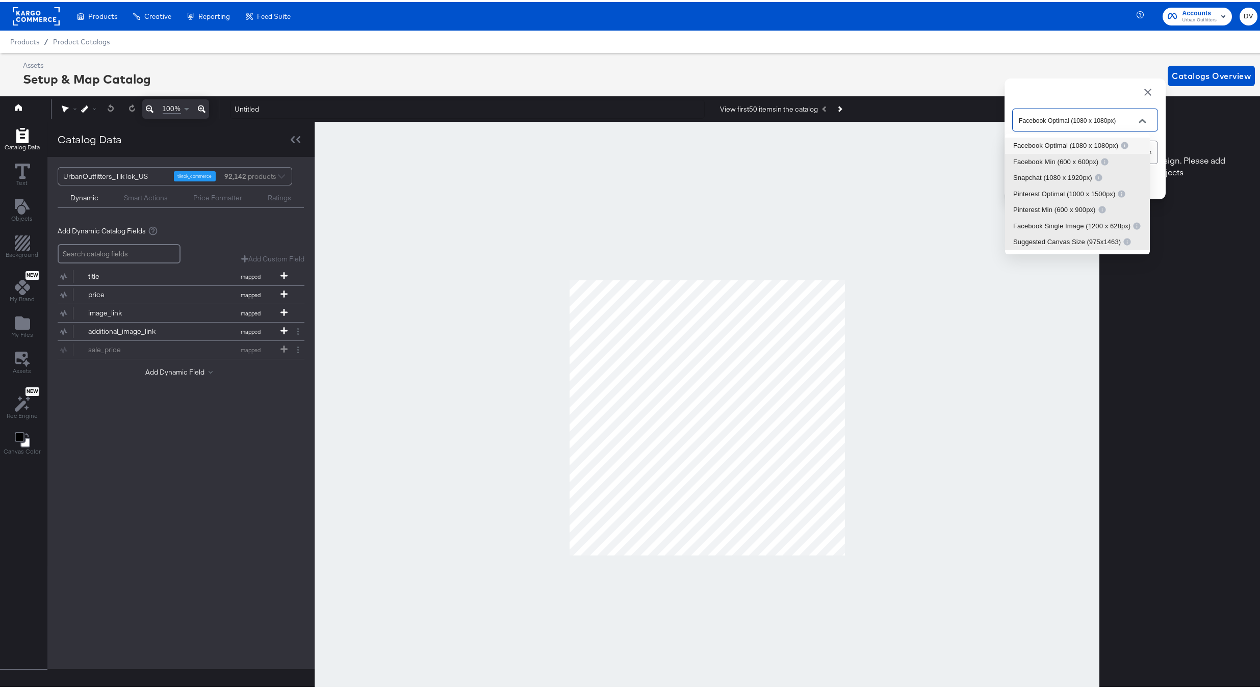
click at [1070, 143] on div "Facebook Optimal (1080 x 1080px)" at bounding box center [1071, 144] width 116 height 10
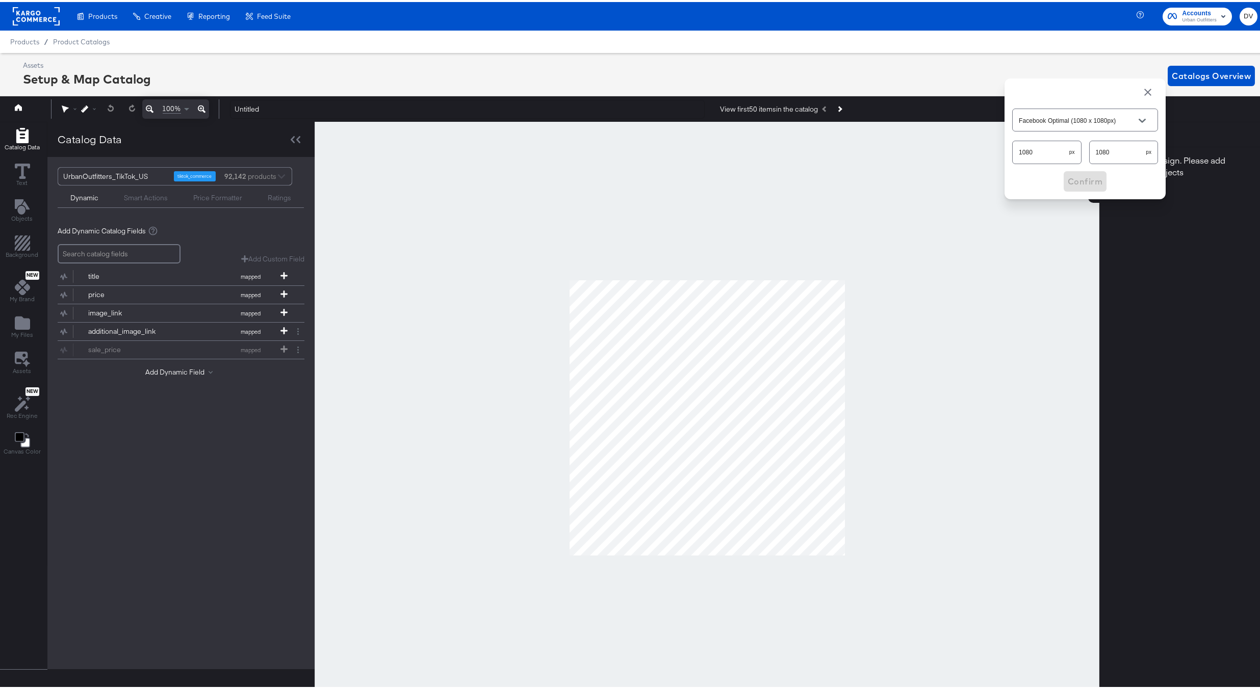
click at [1107, 147] on input "1080" at bounding box center [1117, 146] width 57 height 22
type input "1"
type input "Custom Size"
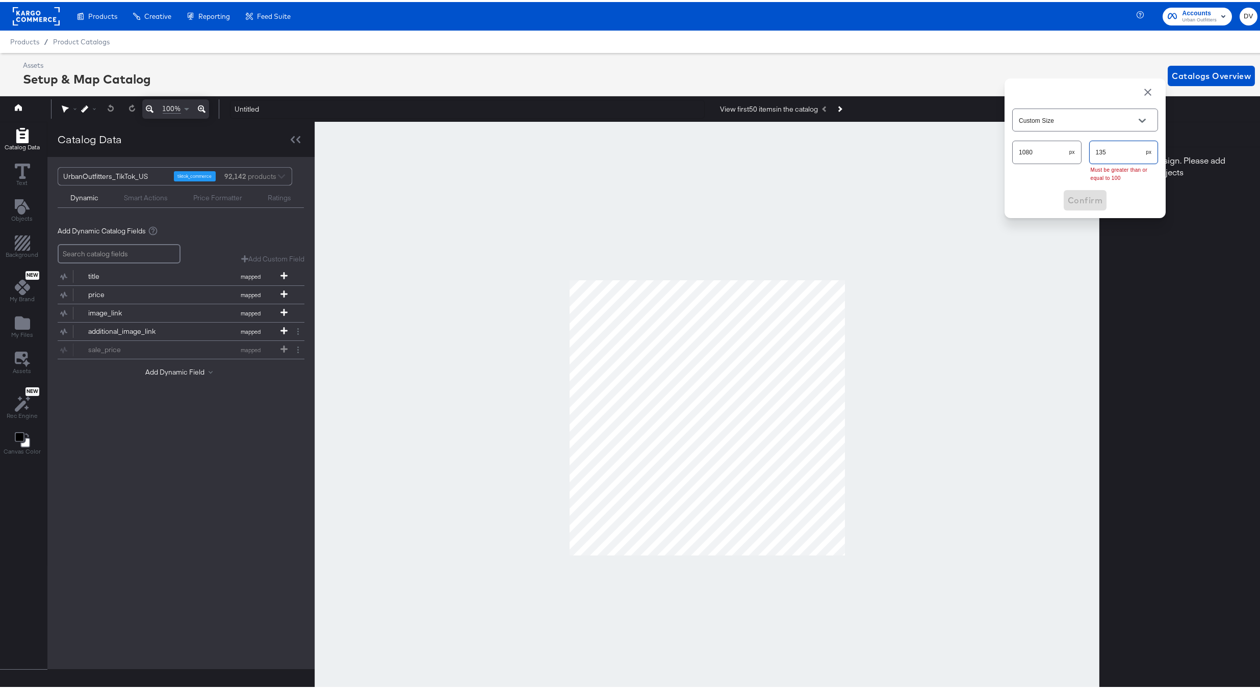
type input "1350"
click at [1063, 185] on button "Confirm" at bounding box center [1084, 179] width 43 height 20
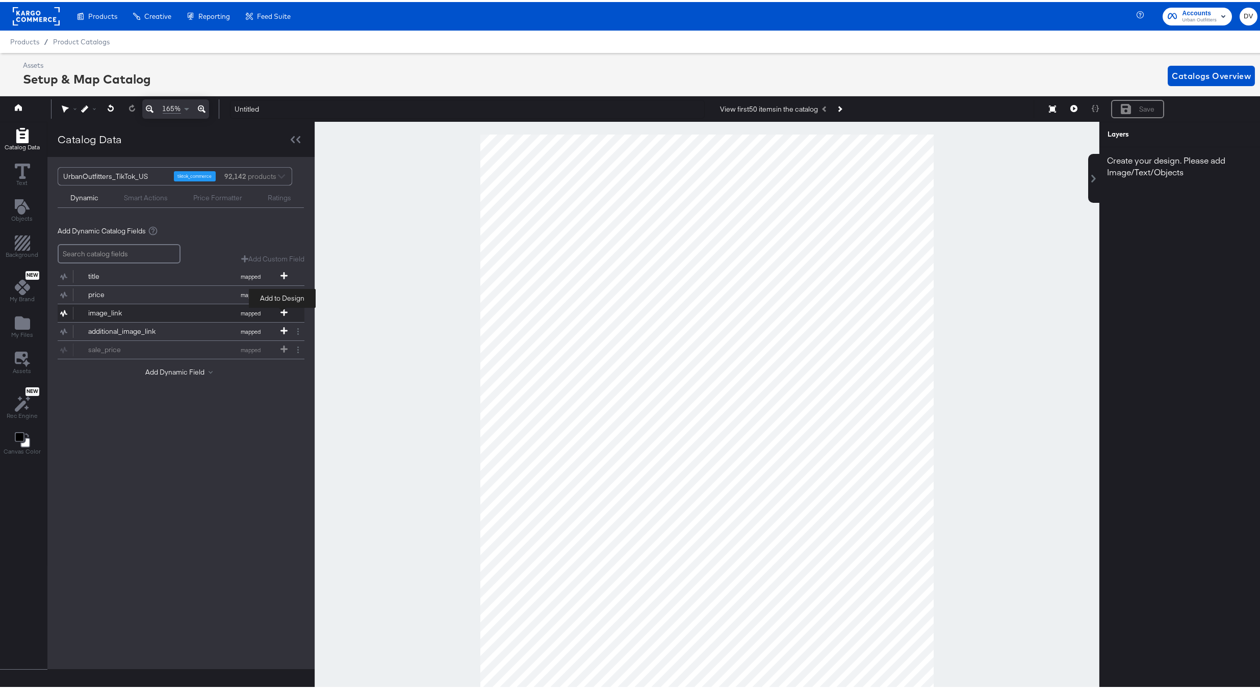
click at [281, 313] on icon at bounding box center [283, 310] width 7 height 7
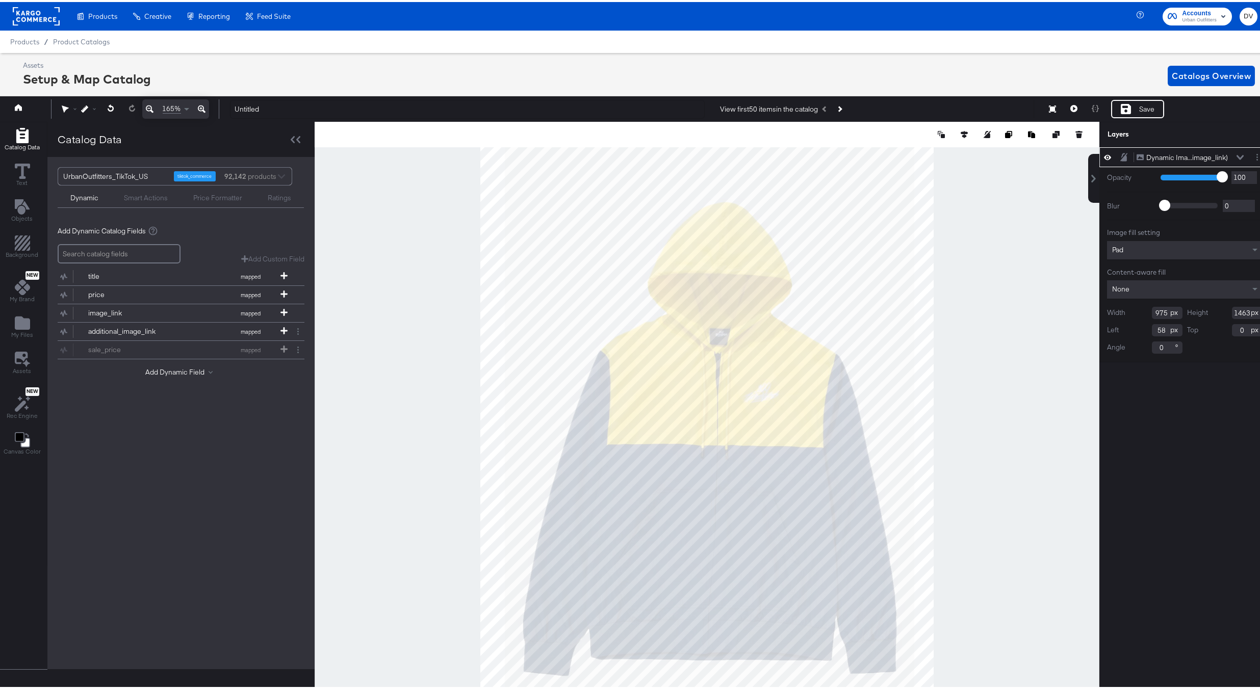
click at [166, 106] on span "165%" at bounding box center [172, 107] width 18 height 10
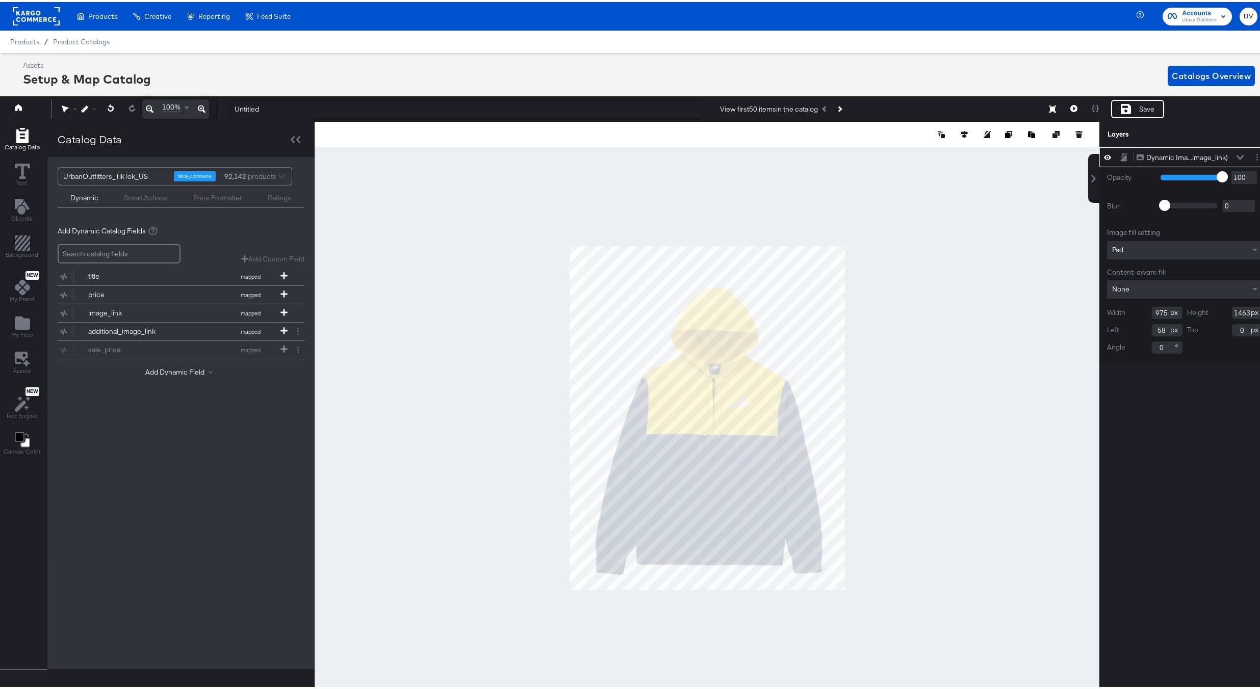
scroll to position [1, 0]
type input "52"
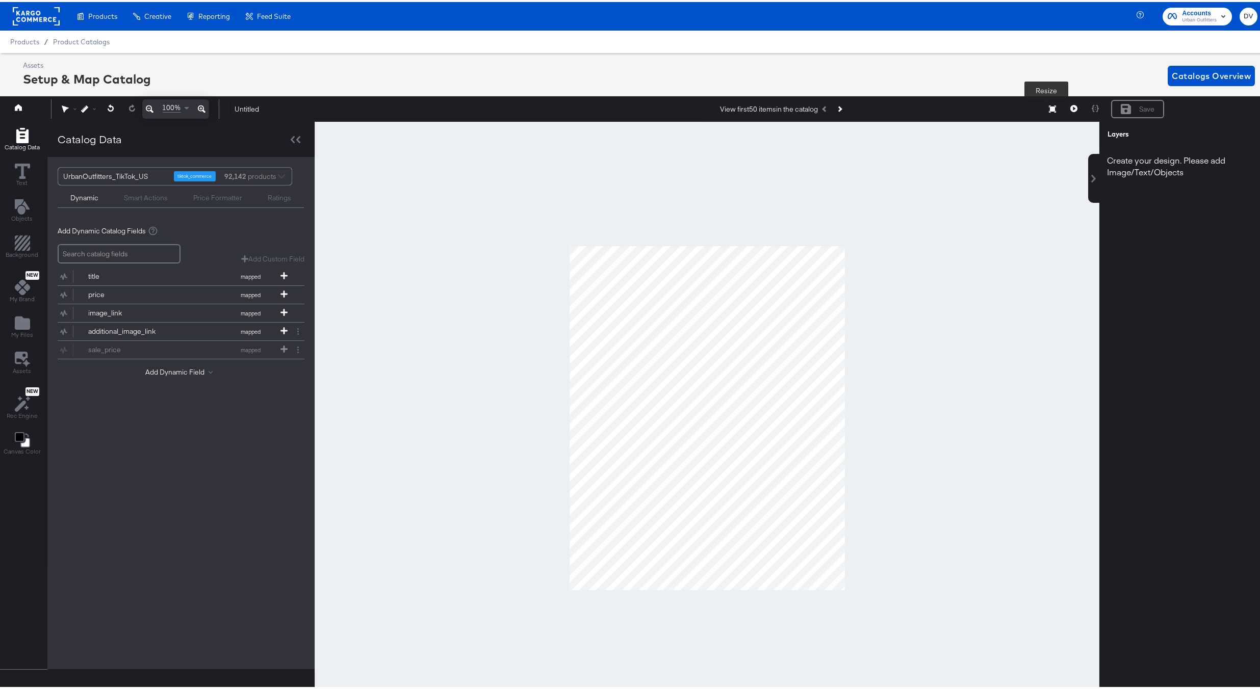
click at [1049, 110] on icon at bounding box center [1052, 106] width 7 height 7
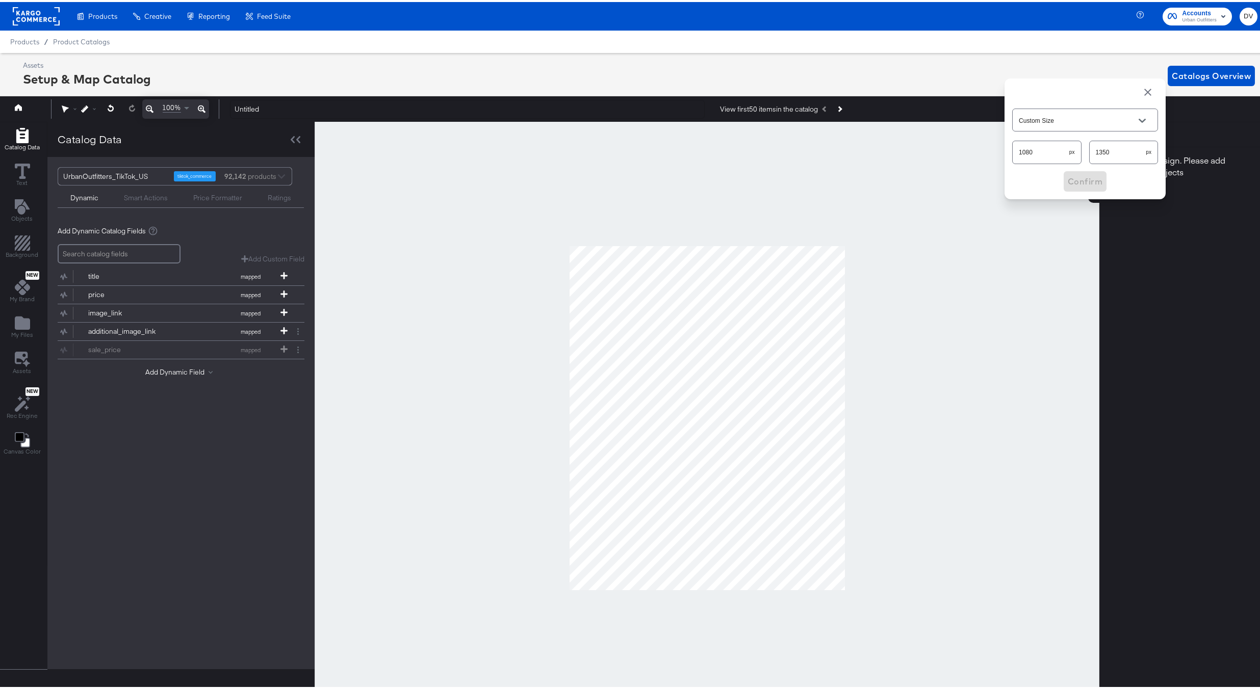
click at [1046, 114] on input "Custom Size" at bounding box center [1076, 119] width 121 height 12
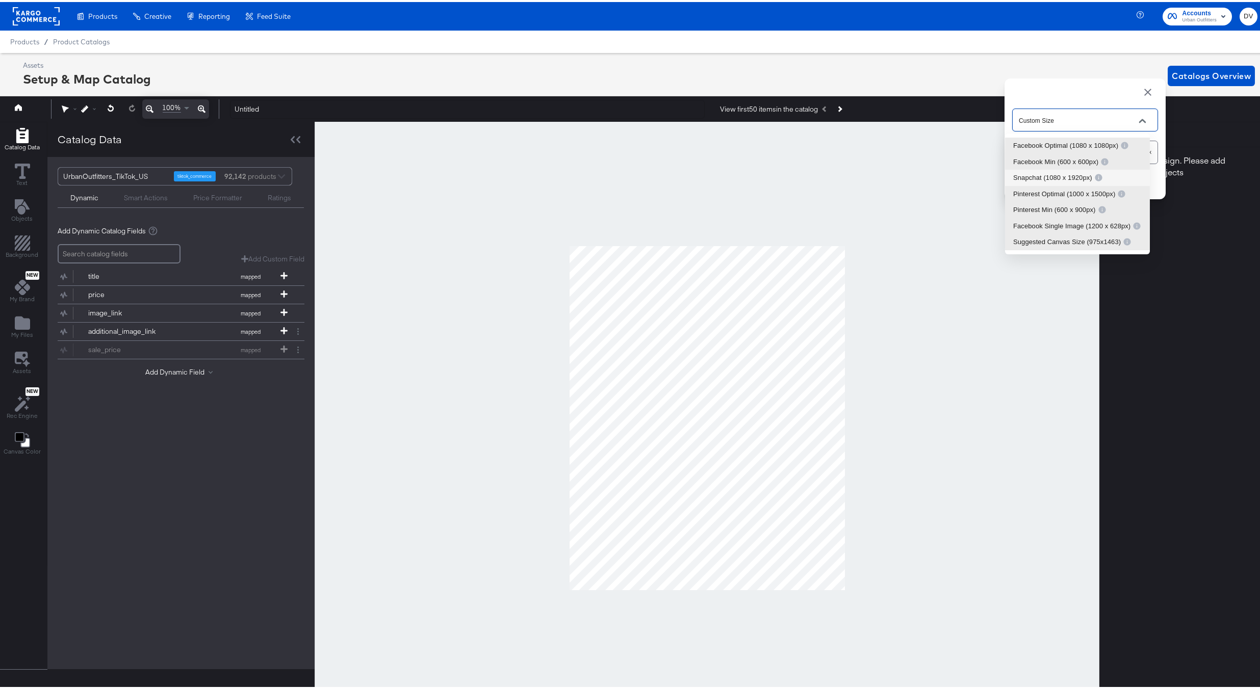
click at [1053, 174] on div "Snapchat (1080 x 1920px)" at bounding box center [1058, 176] width 90 height 10
type input "Snapchat (1080 x 1920px)"
type input "1920"
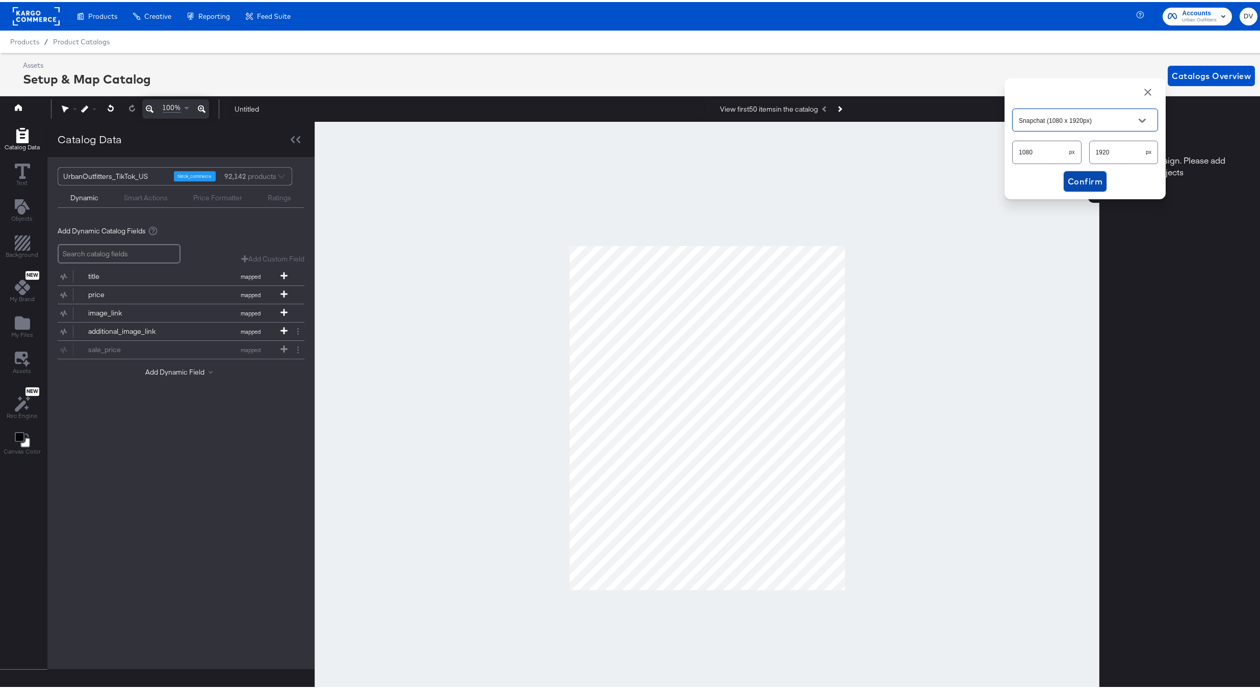
click at [1087, 176] on span "Confirm" at bounding box center [1084, 179] width 35 height 14
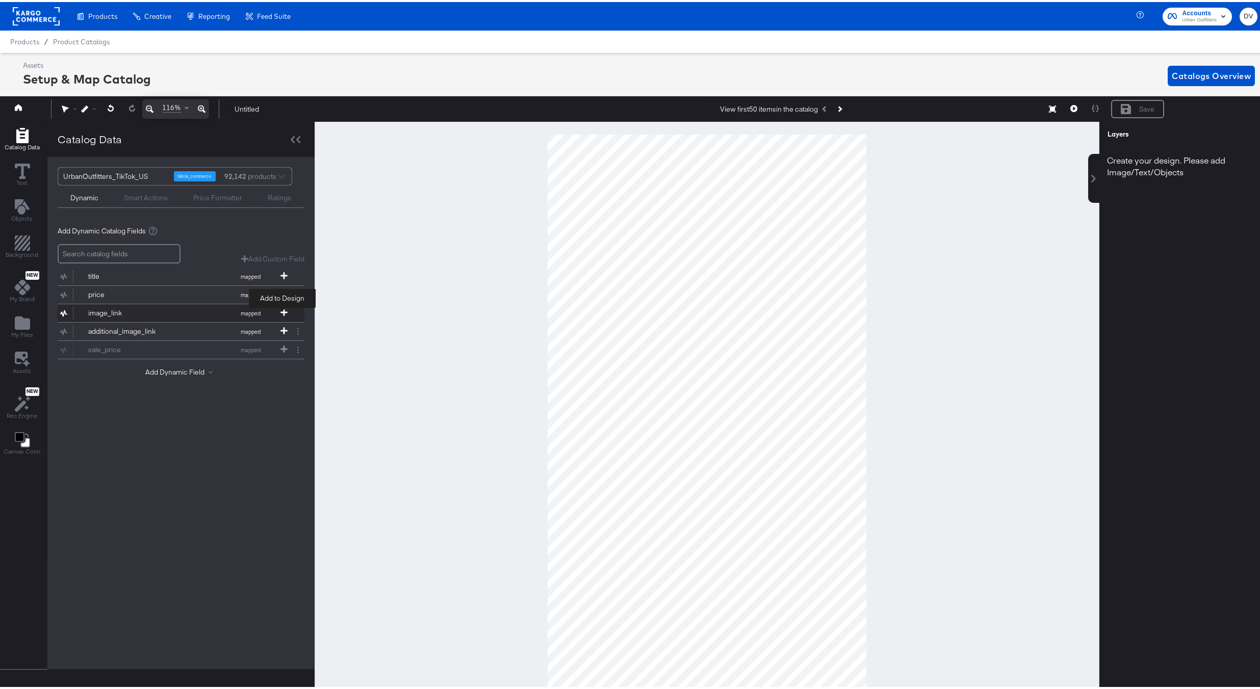
click at [282, 311] on icon at bounding box center [283, 310] width 7 height 7
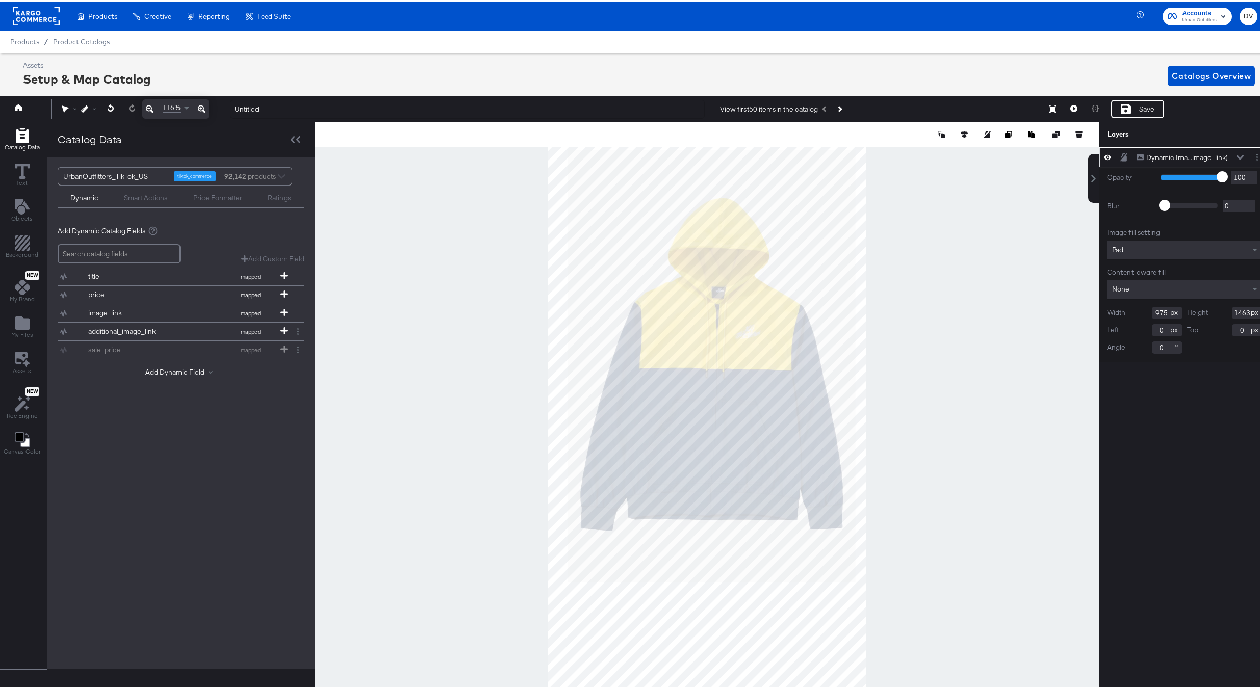
type input "67"
type input "54"
type input "0"
type input "41"
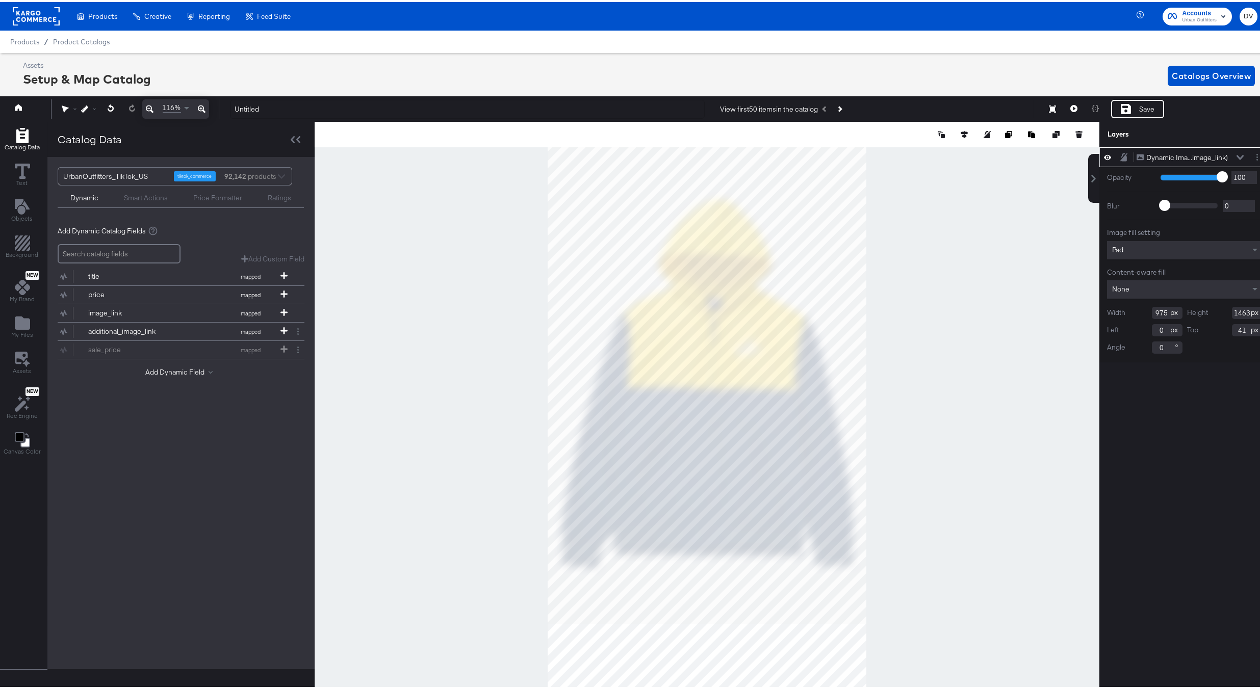
click at [863, 621] on div at bounding box center [707, 416] width 784 height 592
type input "1080"
type input "1618"
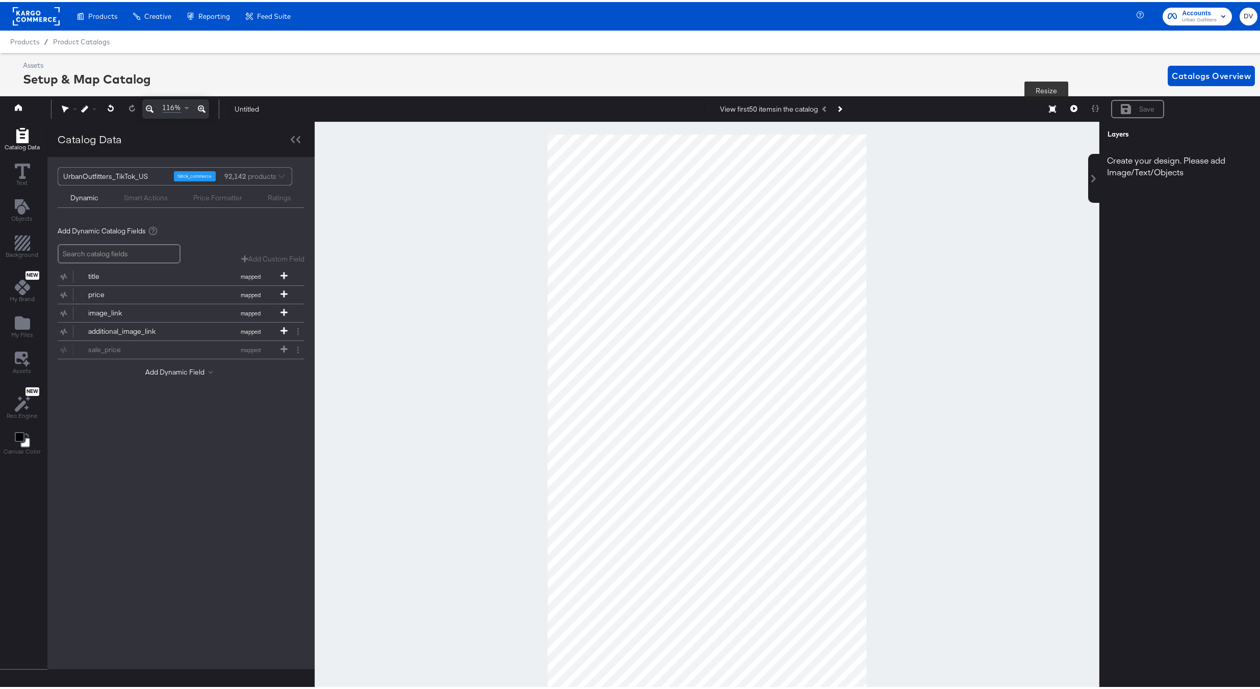
click at [1049, 106] on icon at bounding box center [1052, 106] width 7 height 7
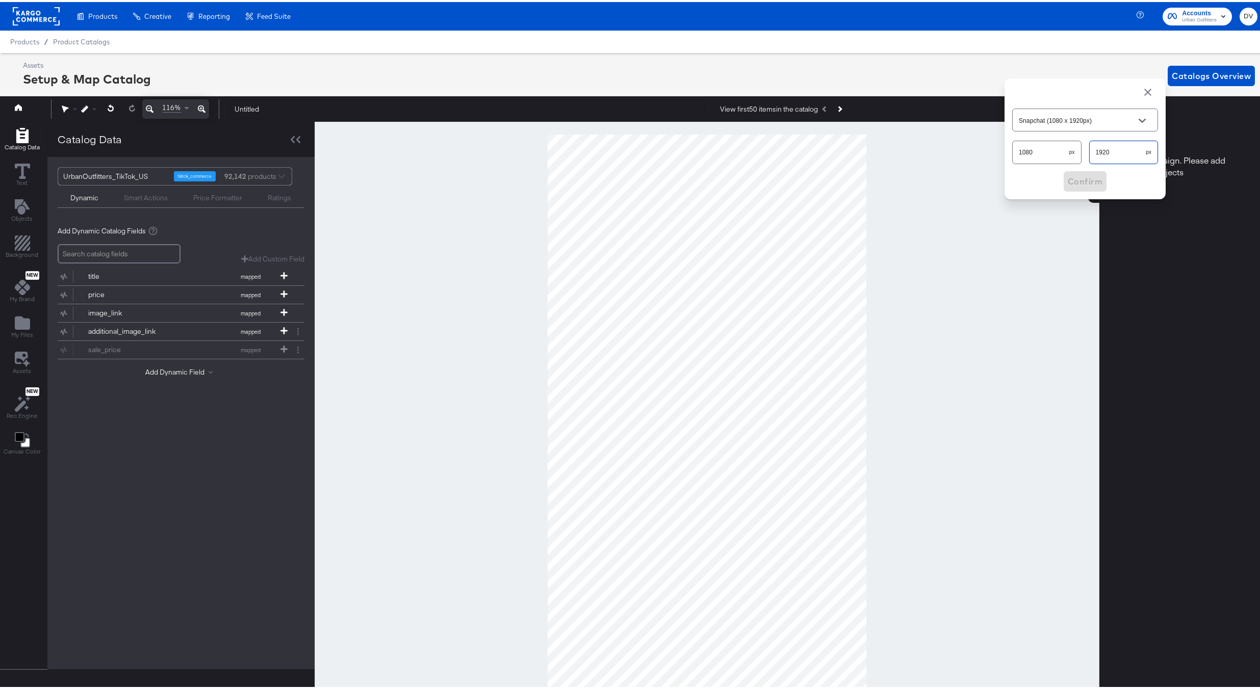
click at [1094, 152] on input "1920" at bounding box center [1117, 146] width 57 height 22
type input "1"
type input "Custom Size"
type input "1350"
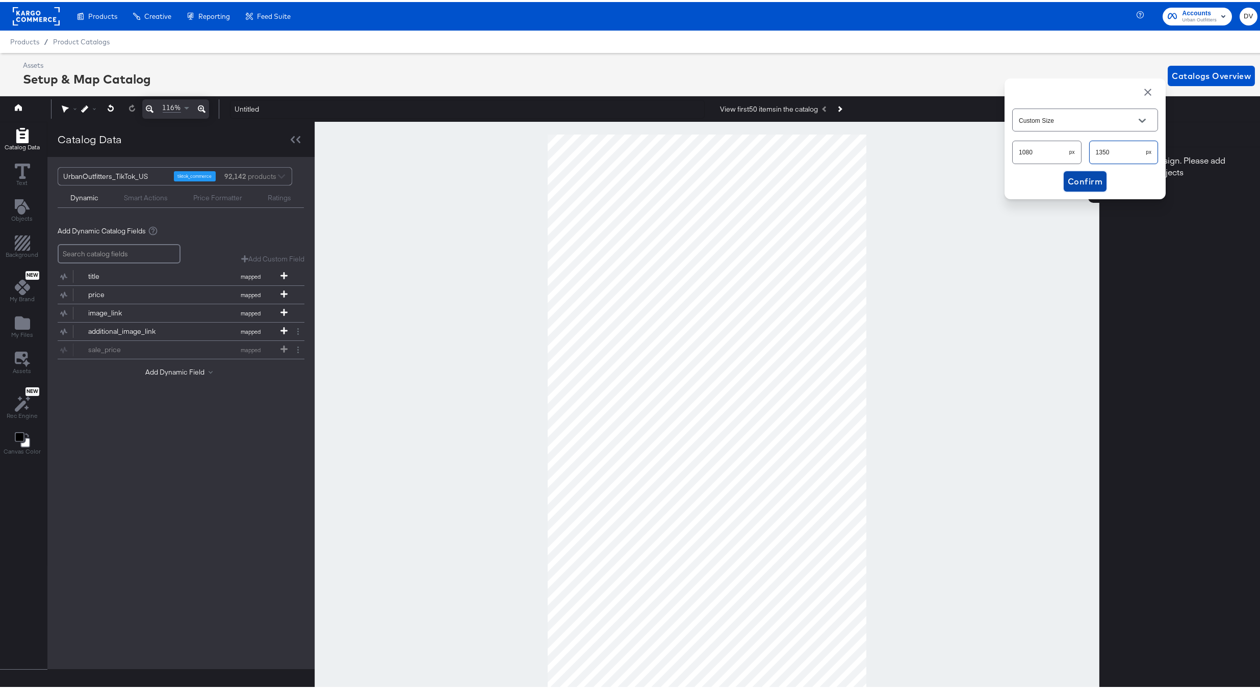
click at [1083, 173] on span "Confirm" at bounding box center [1084, 179] width 35 height 14
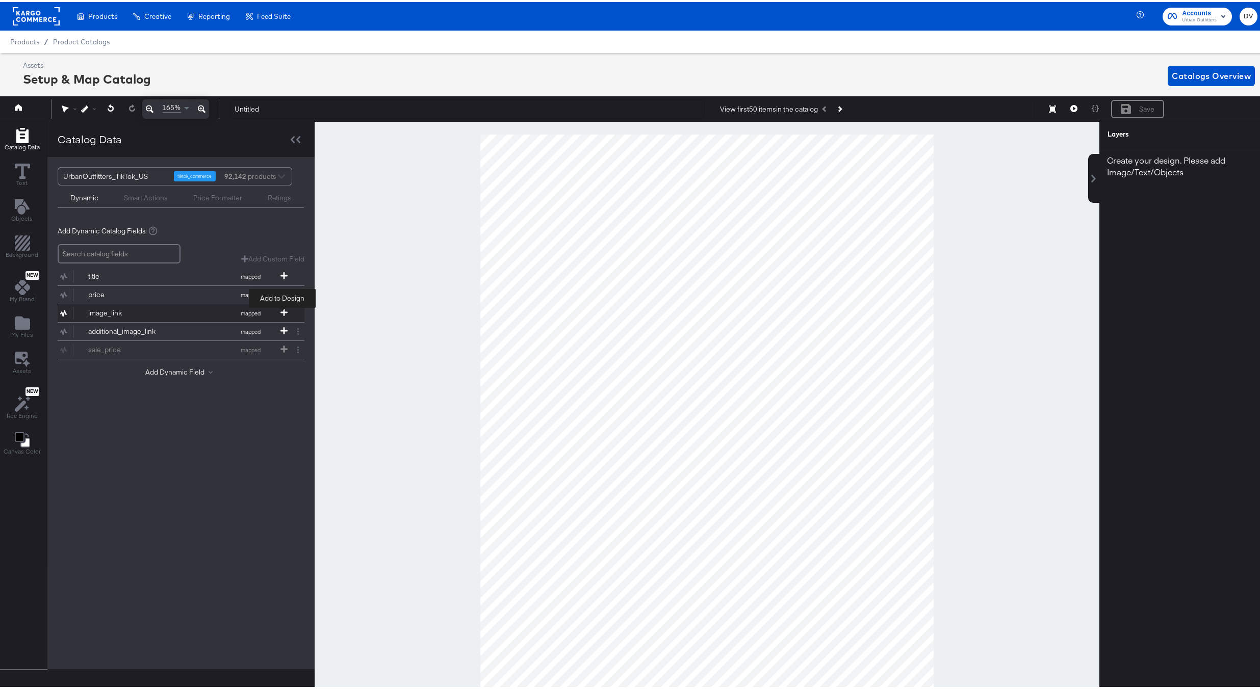
click at [282, 313] on icon at bounding box center [283, 310] width 7 height 7
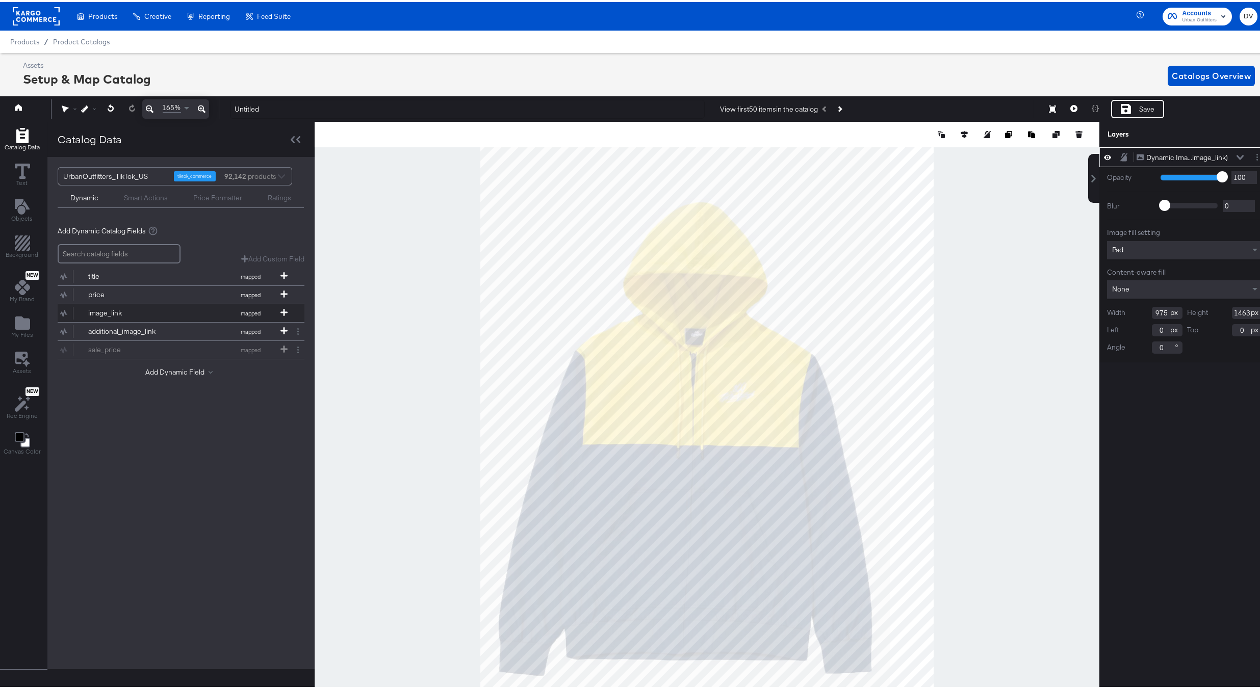
scroll to position [23, 0]
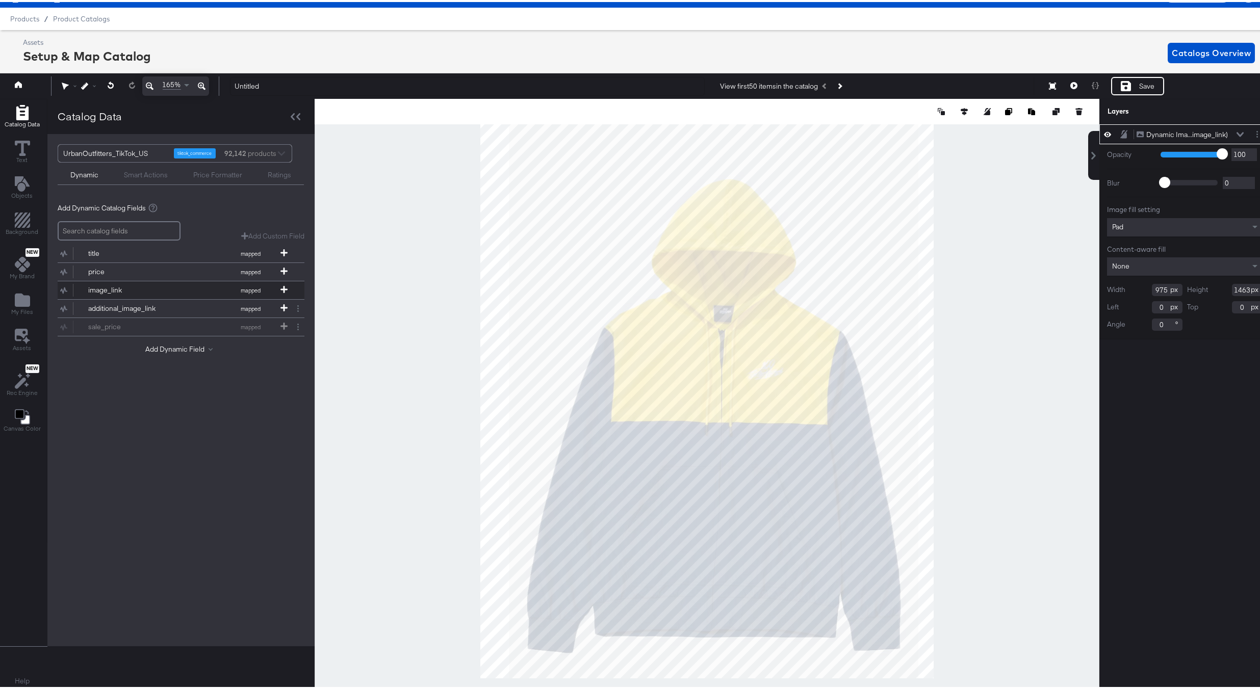
type input "59"
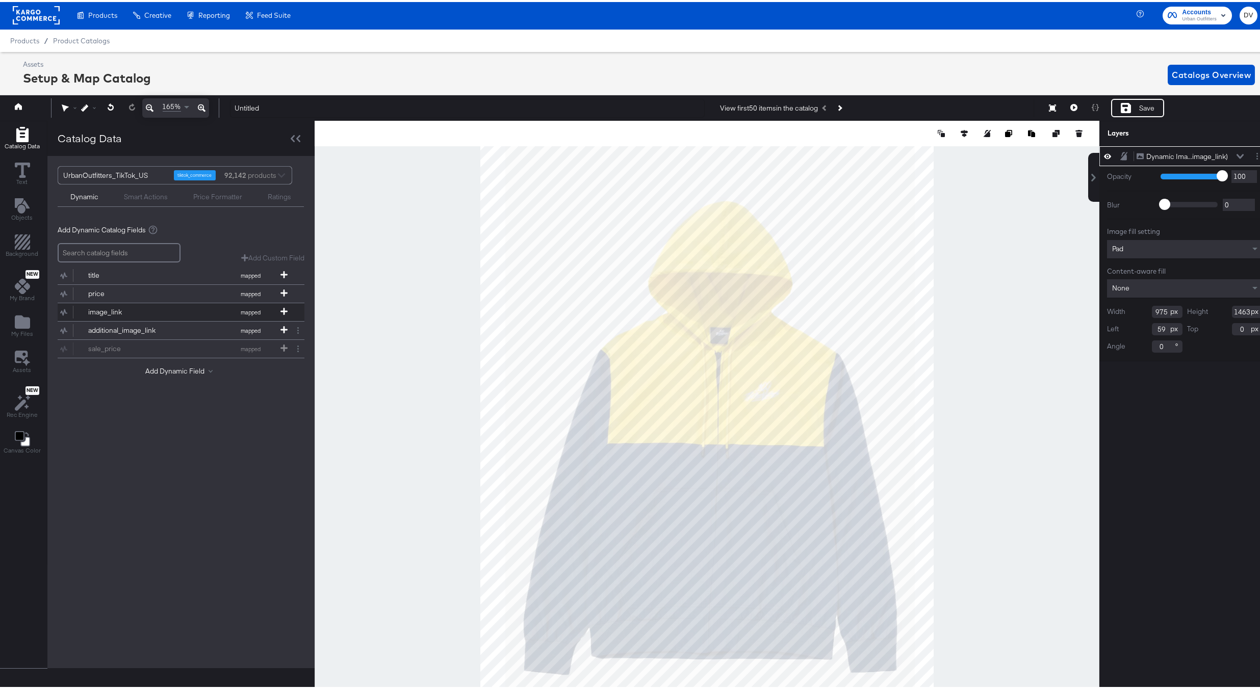
scroll to position [0, 0]
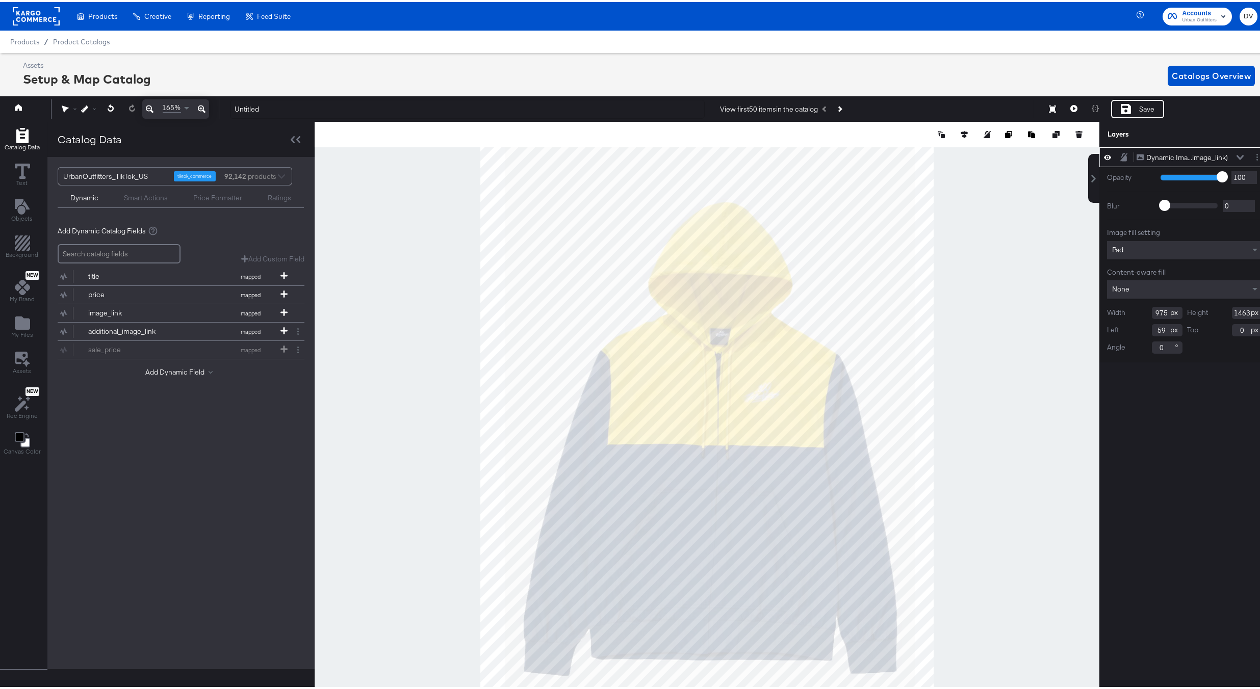
click at [166, 104] on span "165%" at bounding box center [172, 106] width 18 height 10
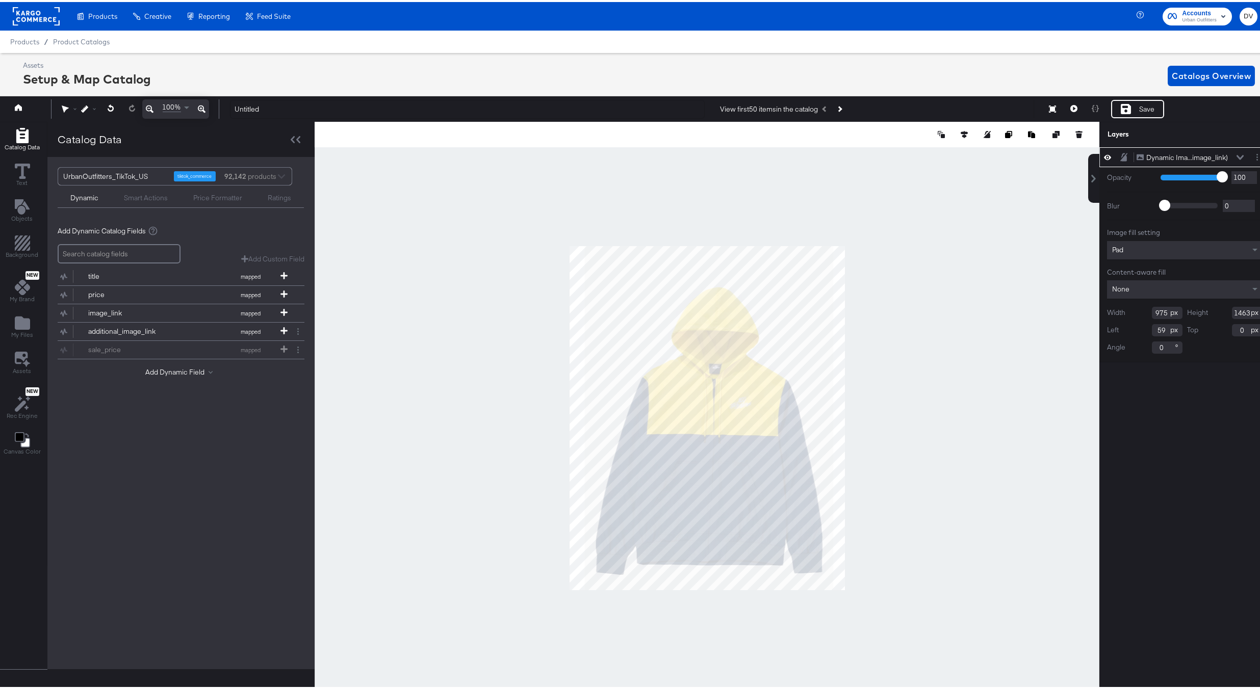
scroll to position [1, 0]
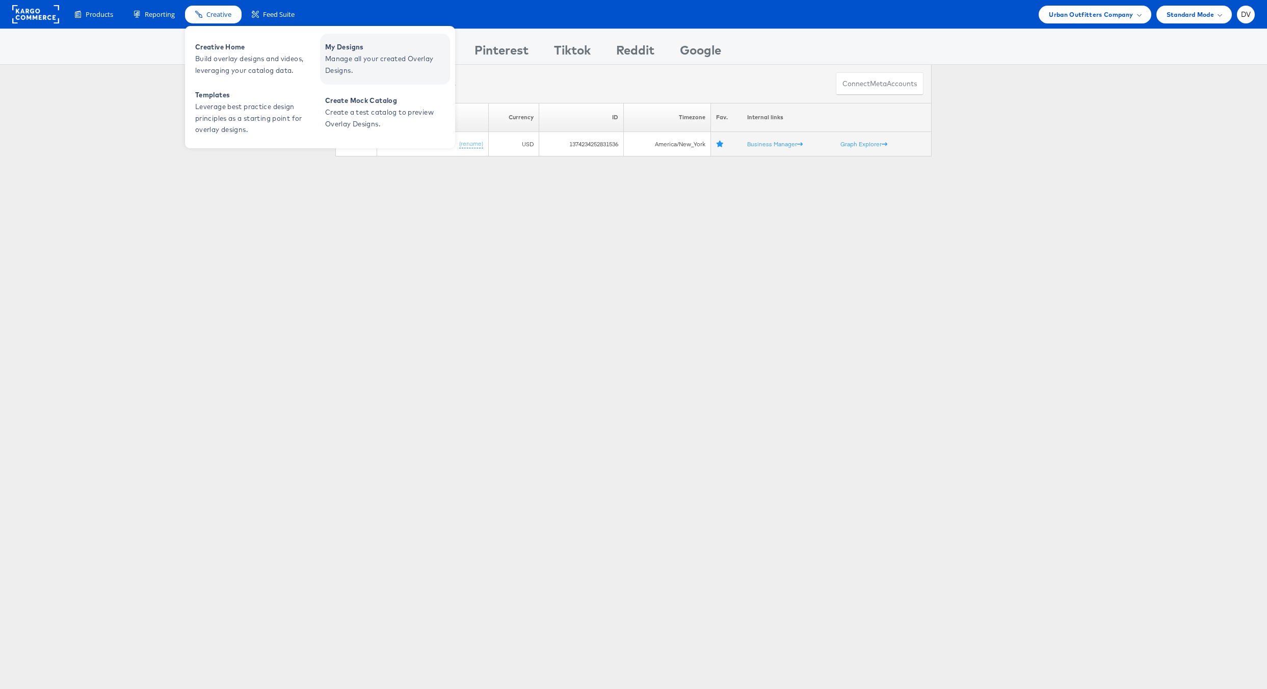
click at [360, 58] on span "Manage all your created Overlay Designs." at bounding box center [386, 64] width 122 height 23
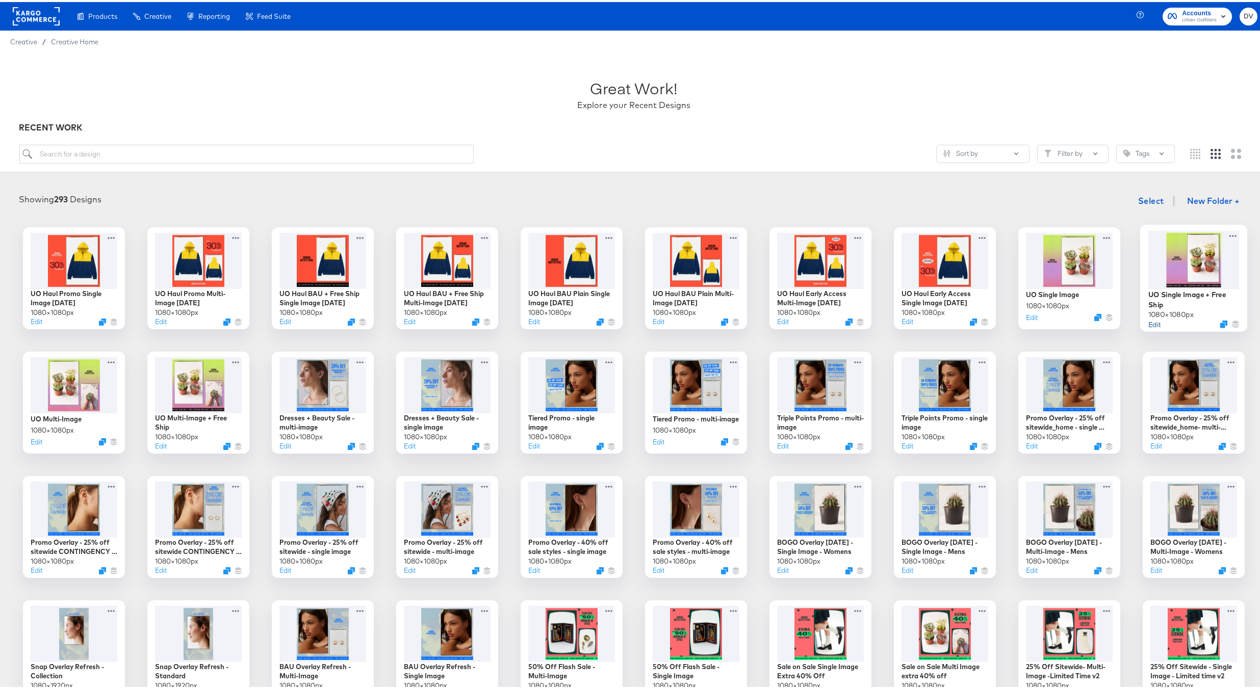
click at [1149, 321] on button "Edit" at bounding box center [1154, 322] width 12 height 10
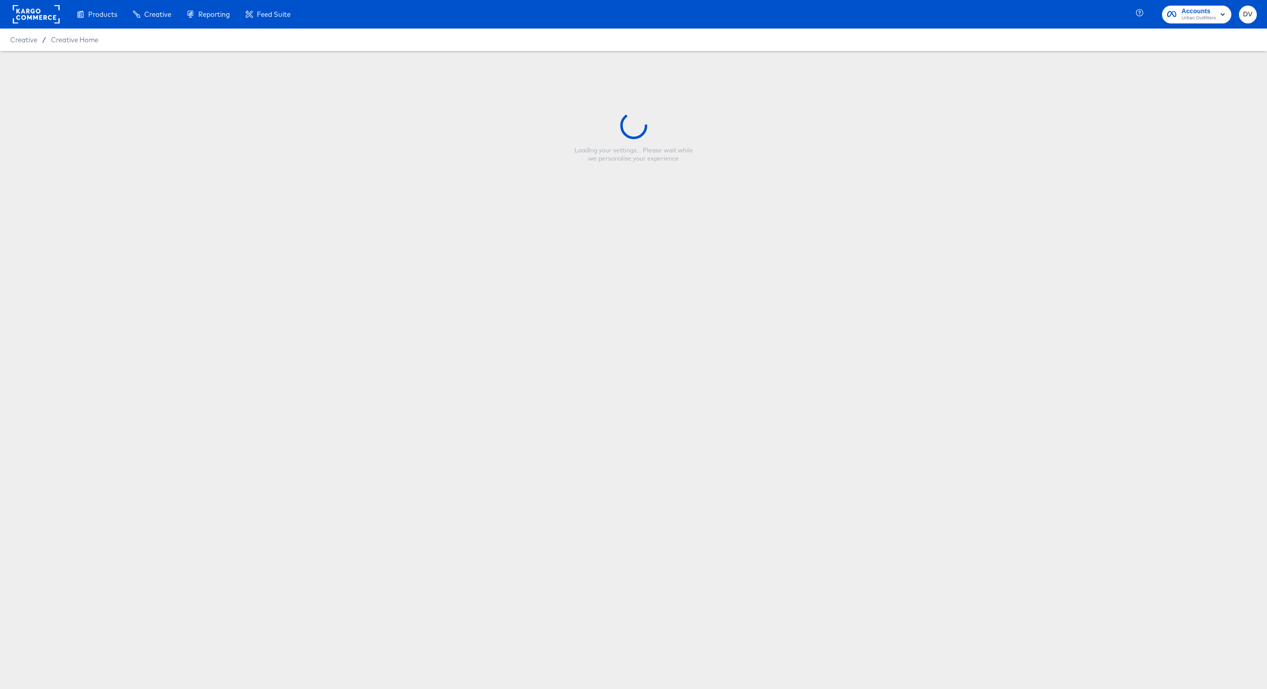
type input "UO Single Image + Free Ship"
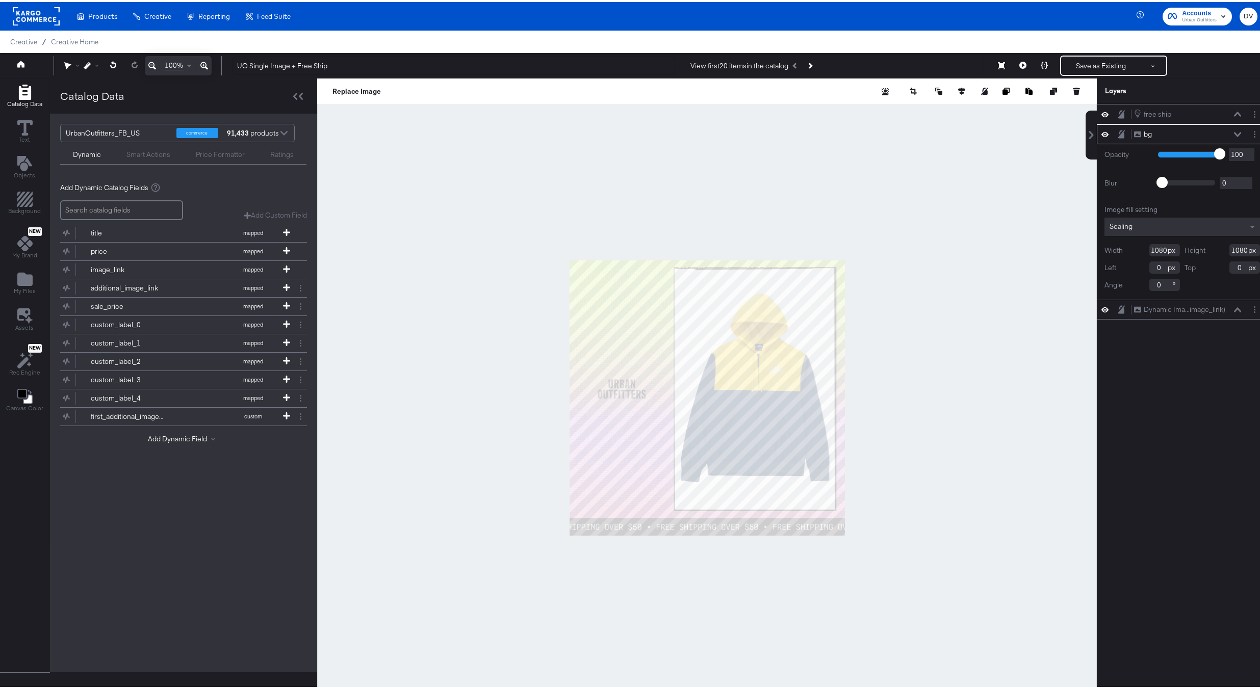
click at [934, 307] on div at bounding box center [706, 395] width 779 height 639
